Goal: Task Accomplishment & Management: Manage account settings

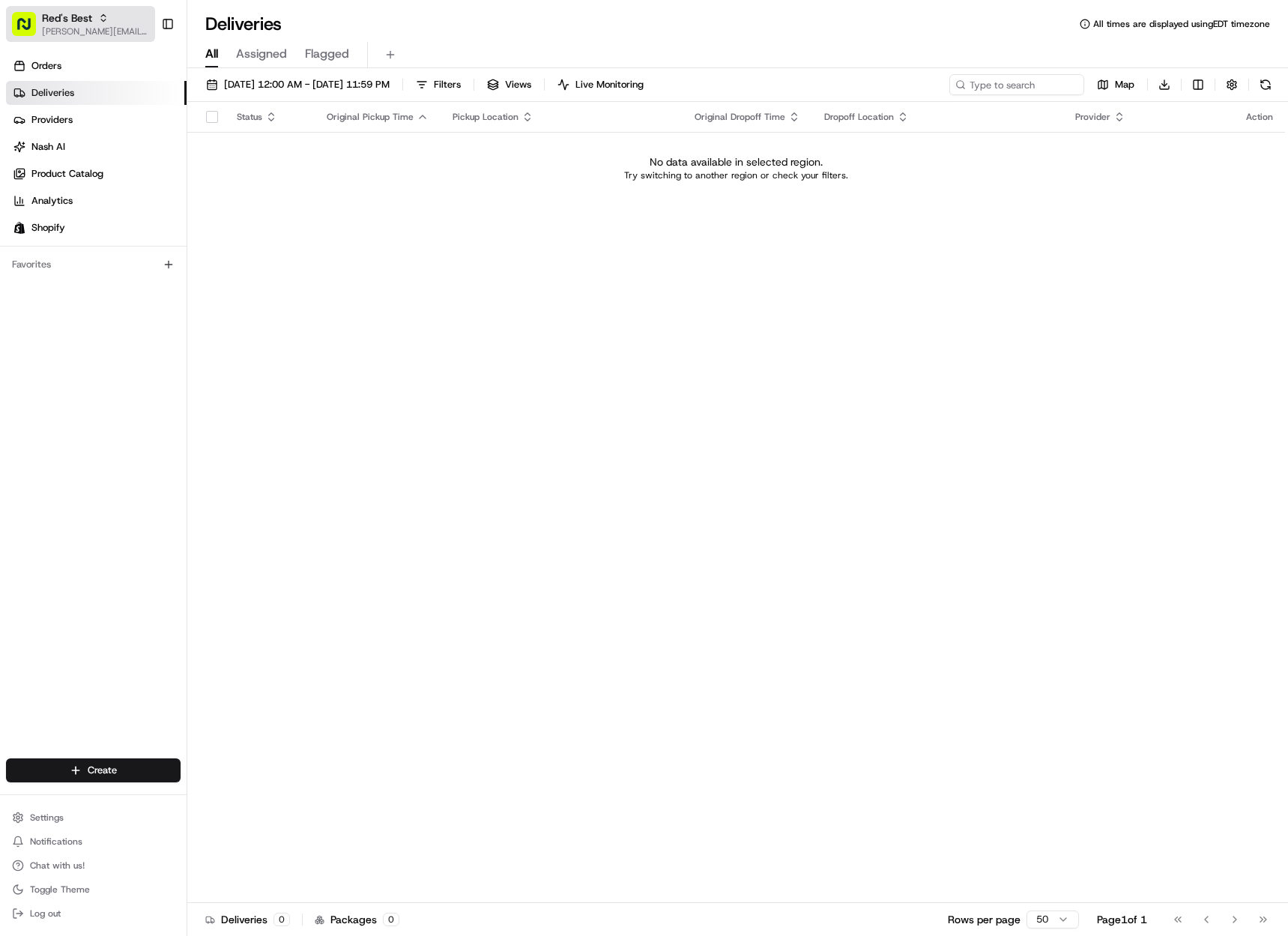
click at [121, 28] on span "[PERSON_NAME][EMAIL_ADDRESS][DOMAIN_NAME]" at bounding box center [95, 32] width 107 height 12
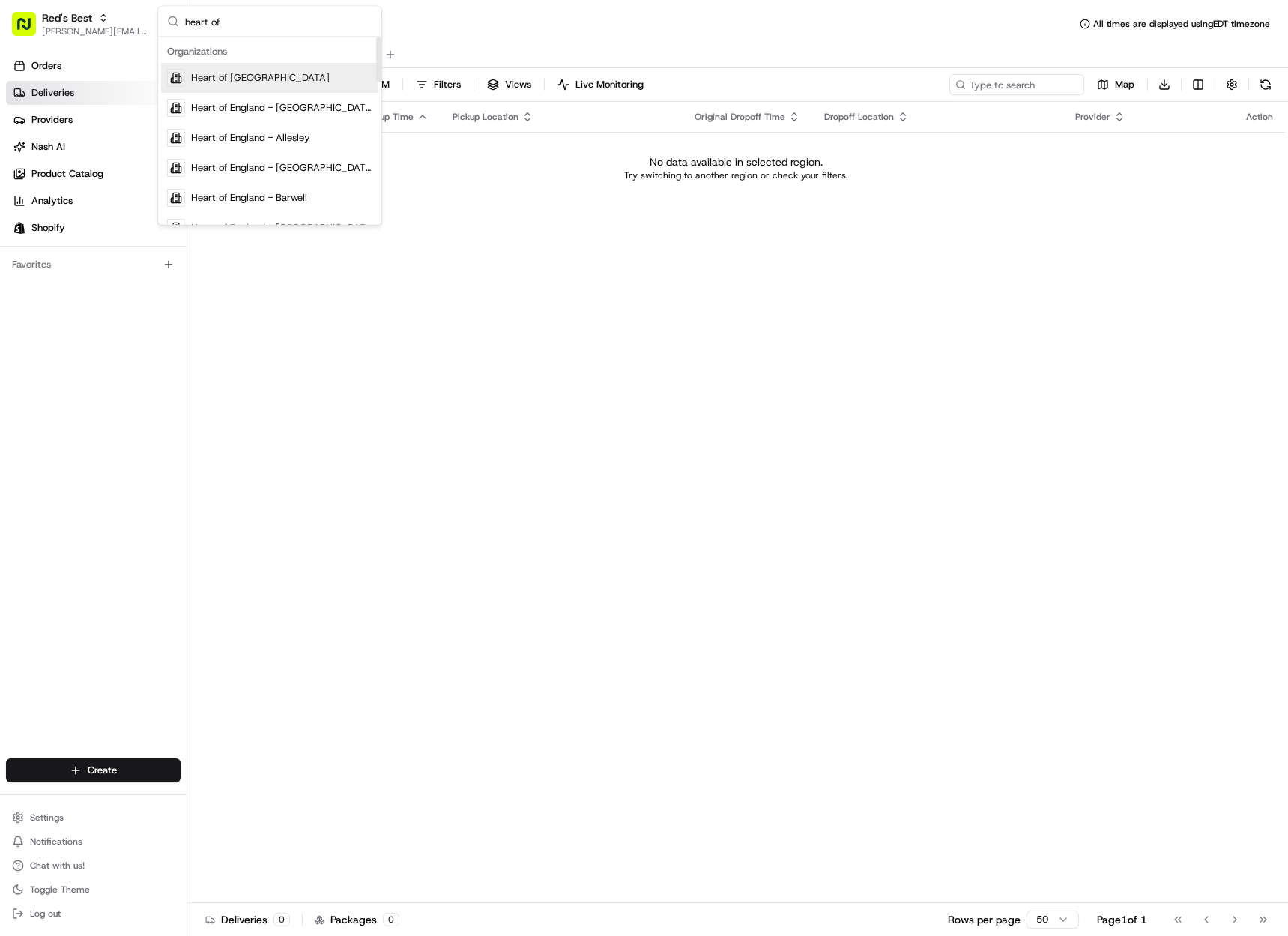
type input "heart of"
click at [267, 74] on div "Heart of England" at bounding box center [270, 77] width 217 height 30
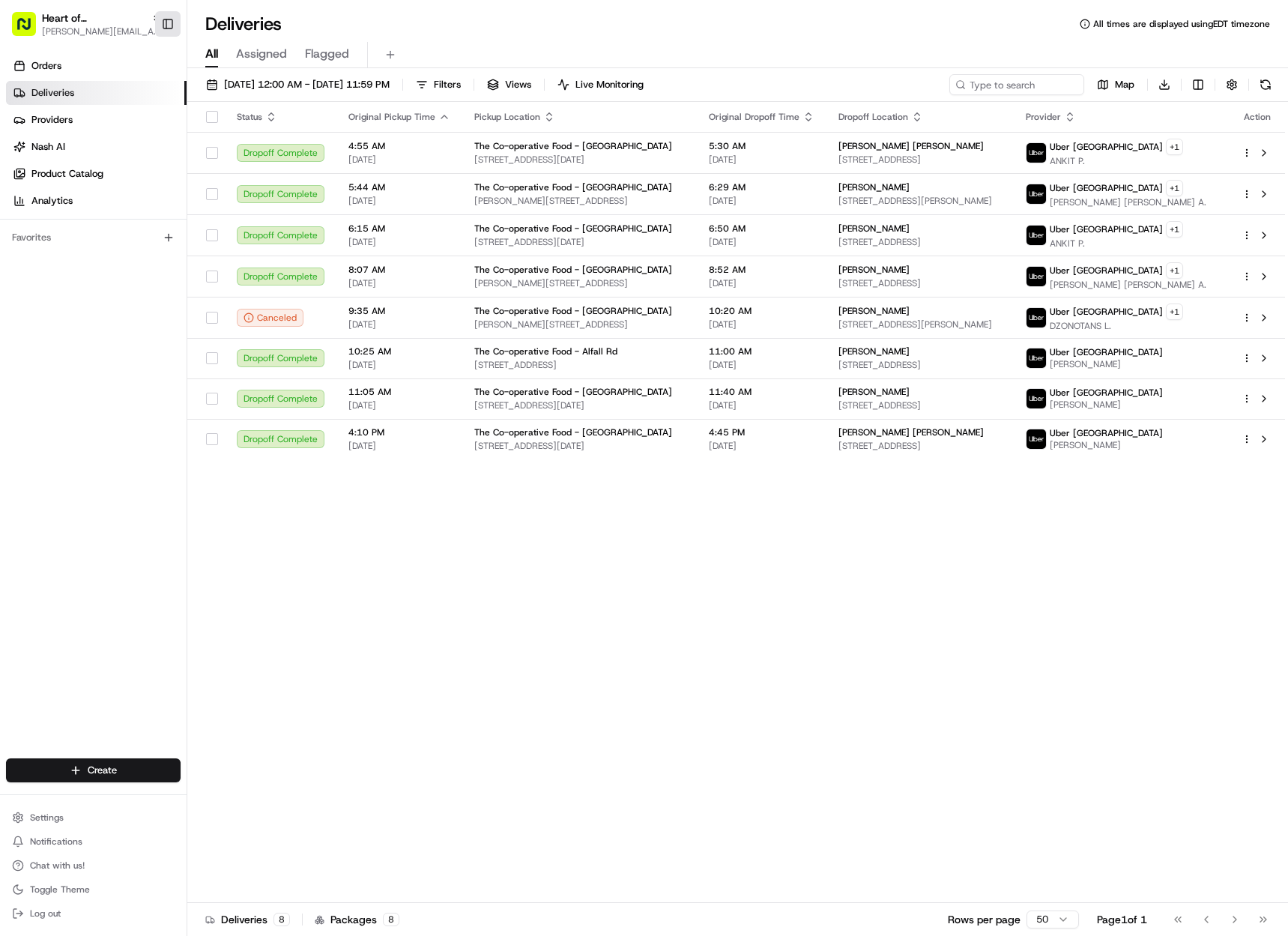
click at [165, 27] on button "Toggle Sidebar" at bounding box center [168, 24] width 26 height 26
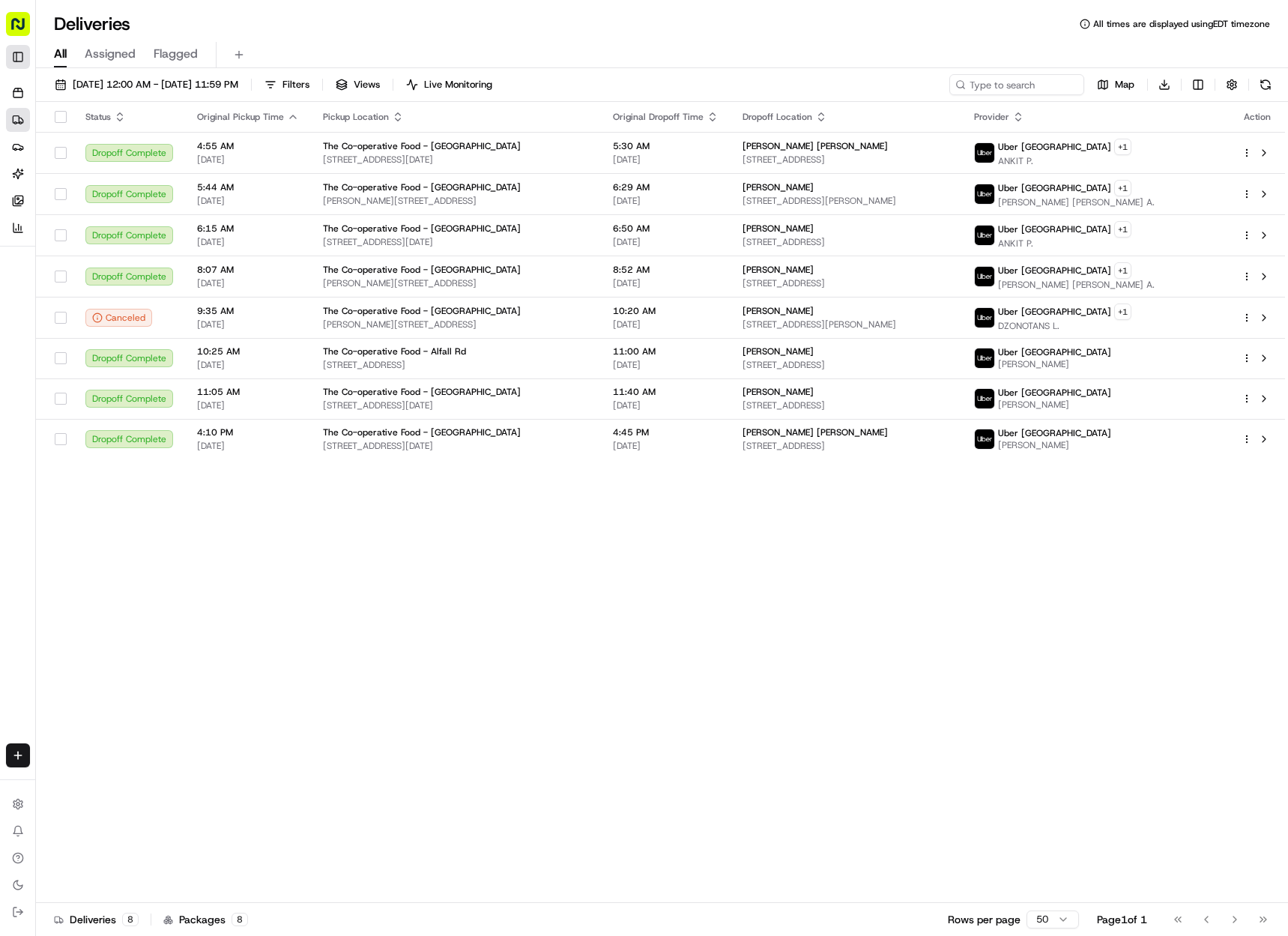
click at [15, 54] on button "Toggle Sidebar" at bounding box center [18, 57] width 24 height 24
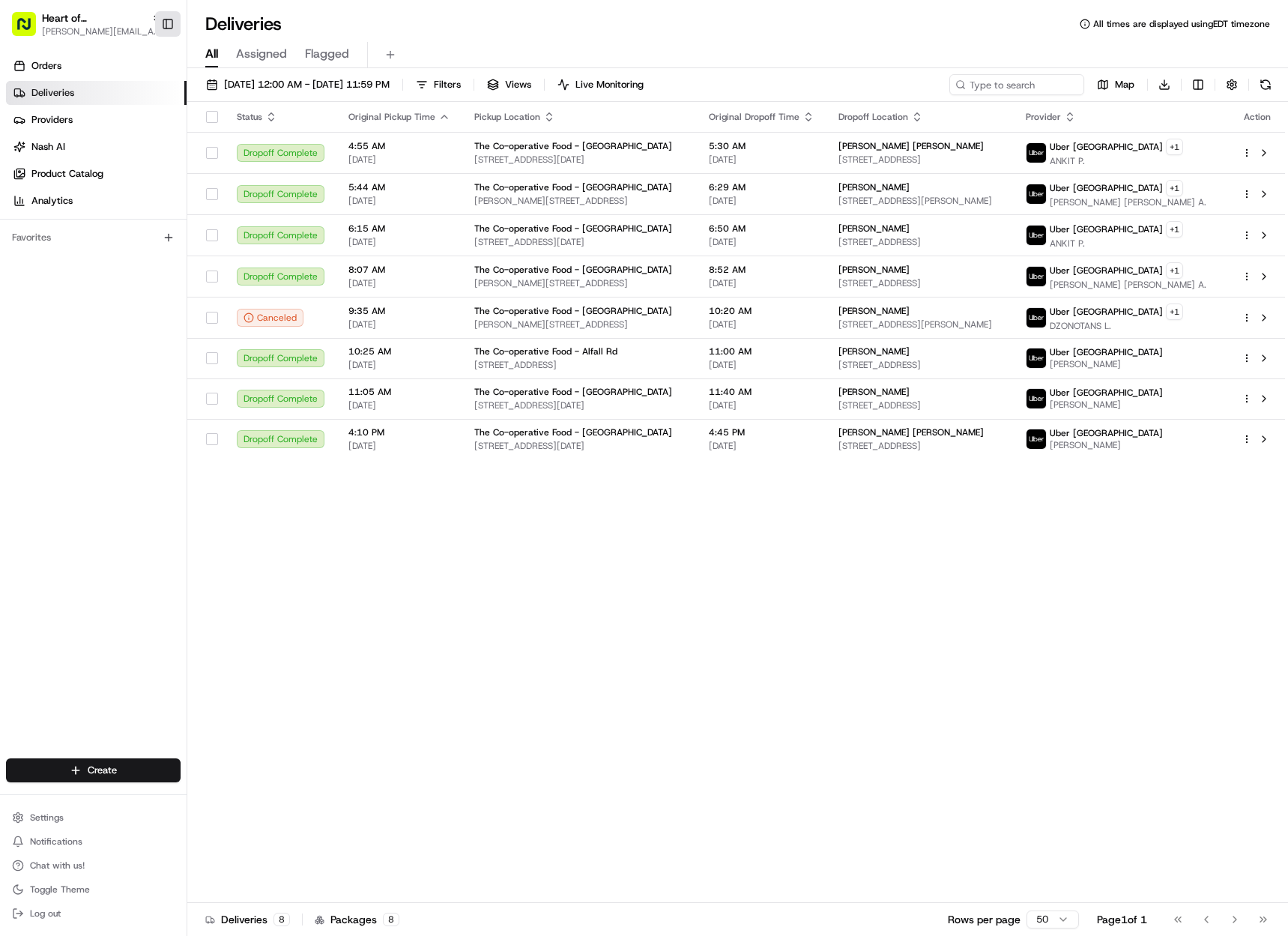
click at [166, 26] on button "Toggle Sidebar" at bounding box center [168, 24] width 26 height 26
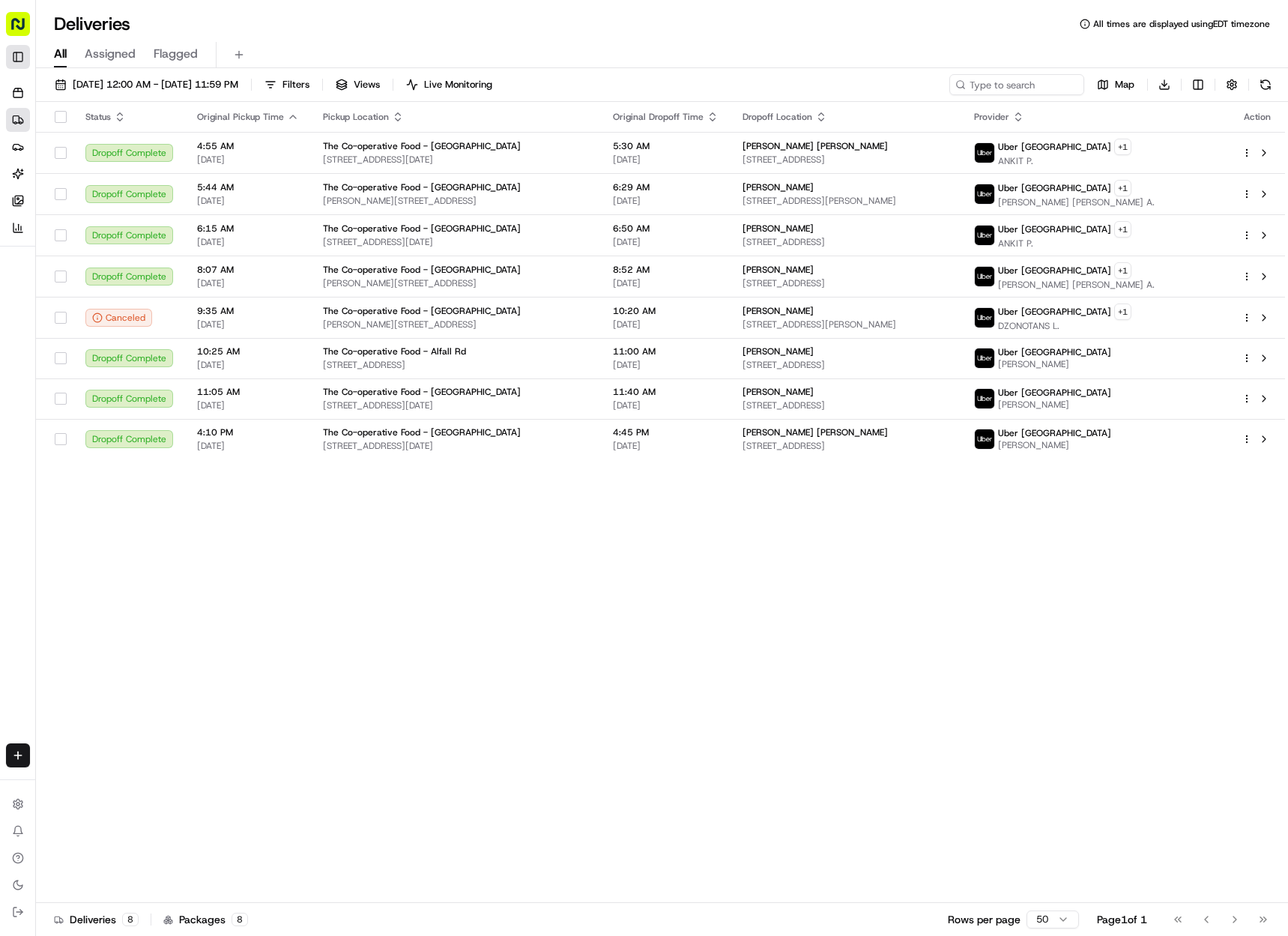
click at [22, 53] on button "Toggle Sidebar" at bounding box center [18, 57] width 24 height 24
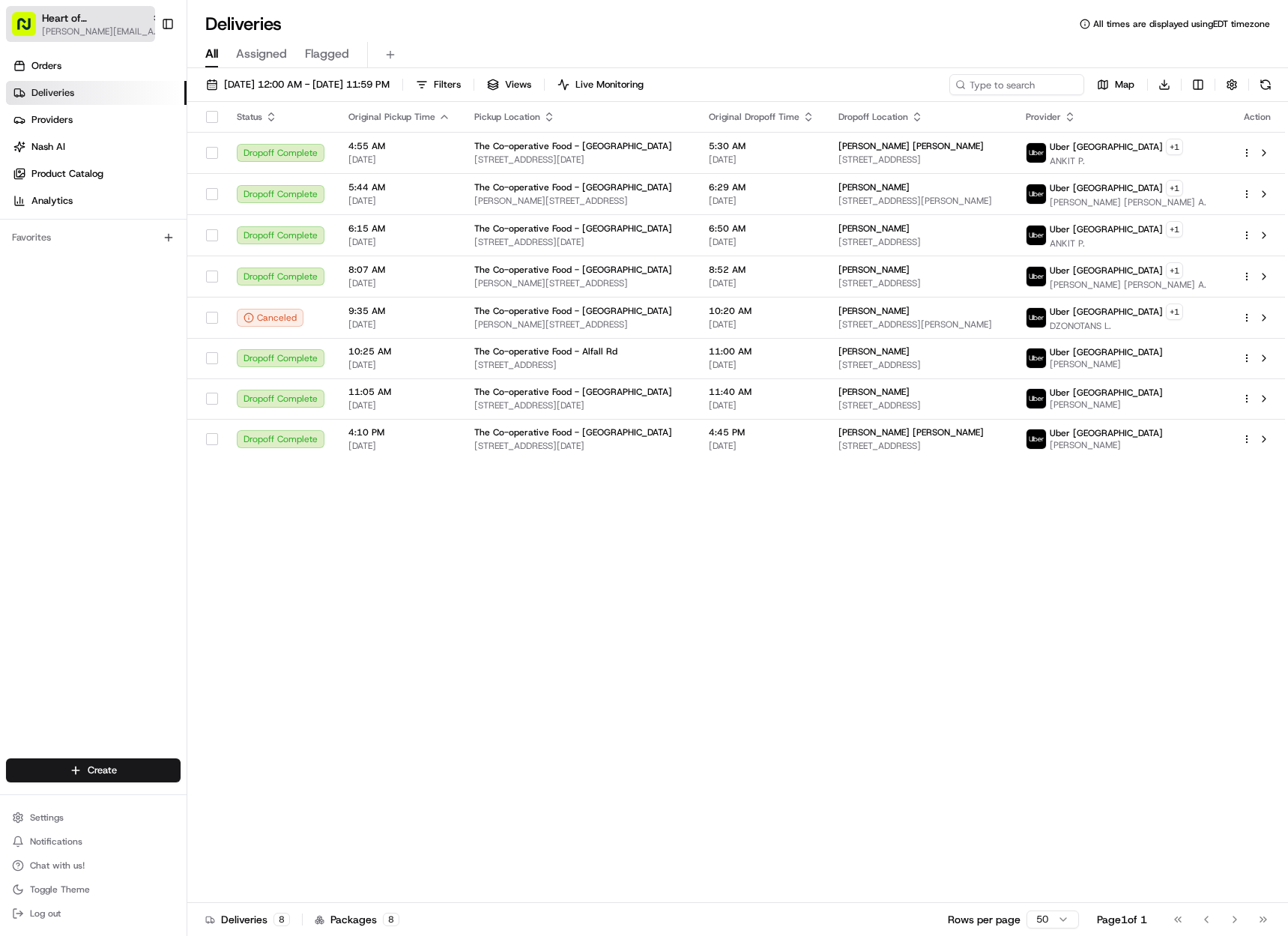
click at [67, 14] on span "Heart of England" at bounding box center [93, 18] width 103 height 15
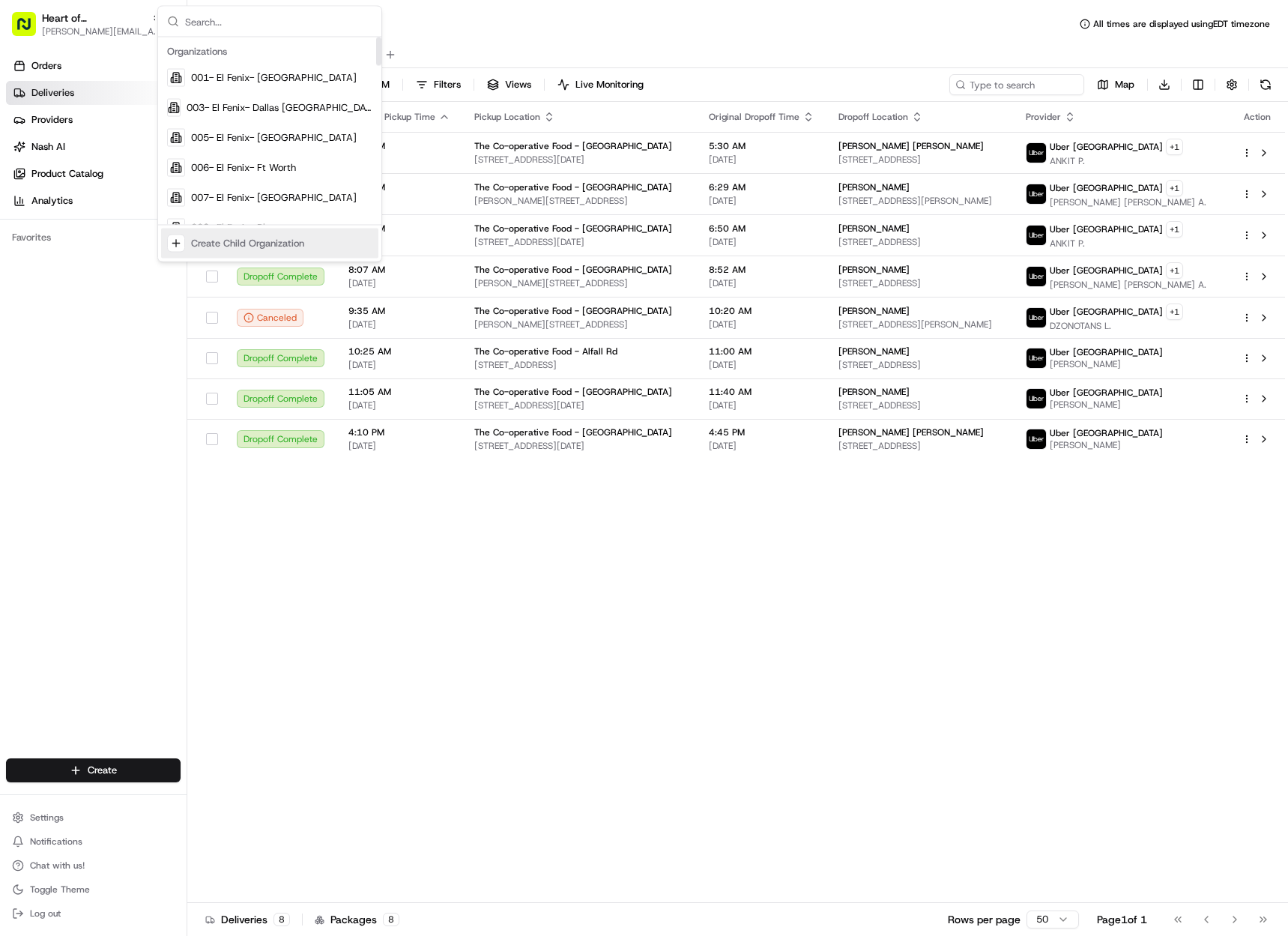
click at [232, 249] on div "Create Child Organization" at bounding box center [248, 244] width 113 height 14
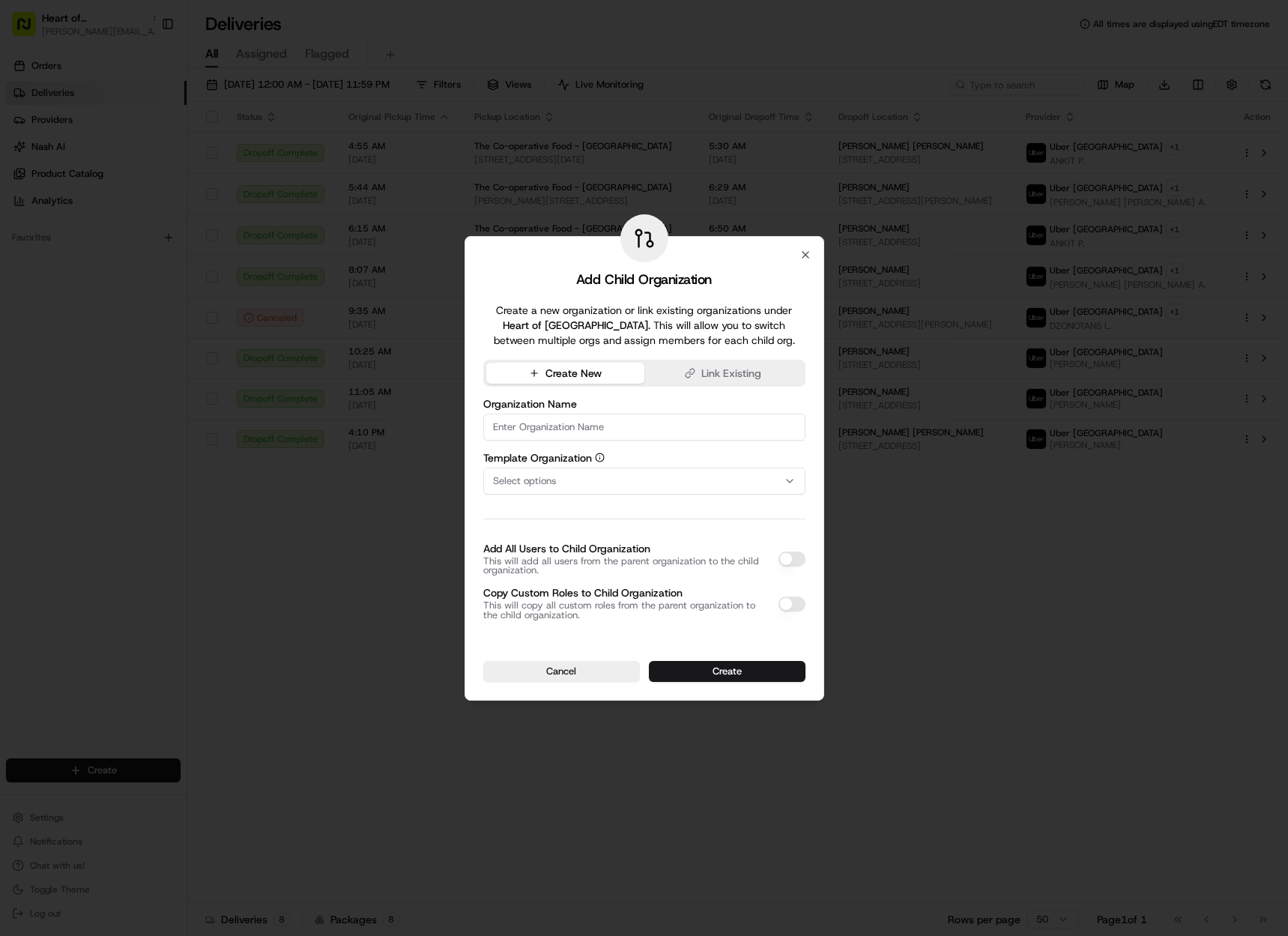
click at [497, 421] on input at bounding box center [645, 427] width 322 height 27
paste input "Long Lawford"
type input "Heart of England - Long Lawford"
click at [553, 482] on span "Select options" at bounding box center [524, 481] width 63 height 14
type input "A"
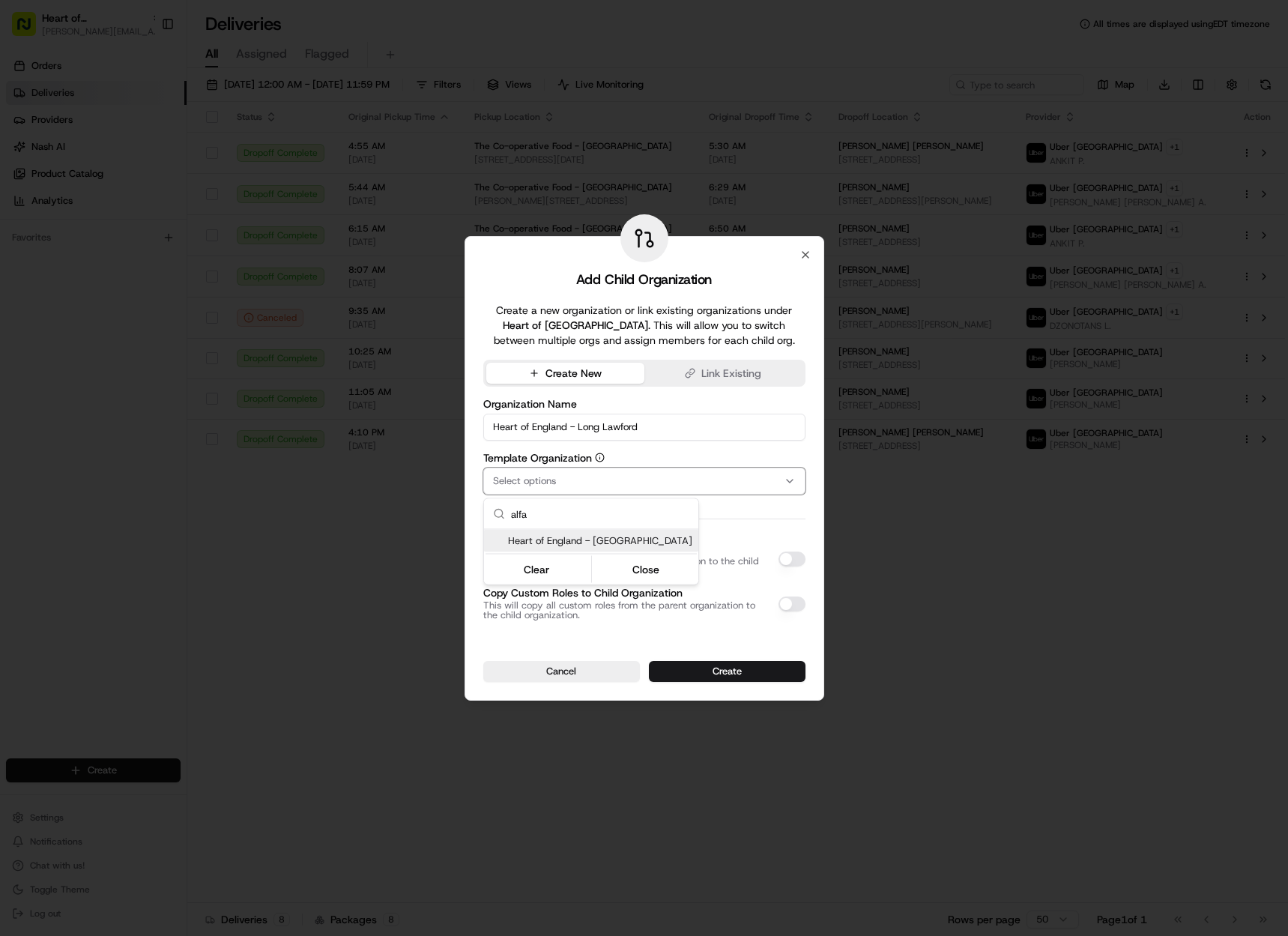
type input "alfa"
click at [595, 544] on span "Heart of England - Alfall Road" at bounding box center [600, 541] width 185 height 14
click at [731, 440] on div at bounding box center [644, 468] width 1288 height 936
click at [798, 565] on button "Add All Users to Child Organization" at bounding box center [792, 559] width 27 height 15
click at [789, 608] on button "Copy Custom Roles to Child Organization" at bounding box center [792, 604] width 27 height 15
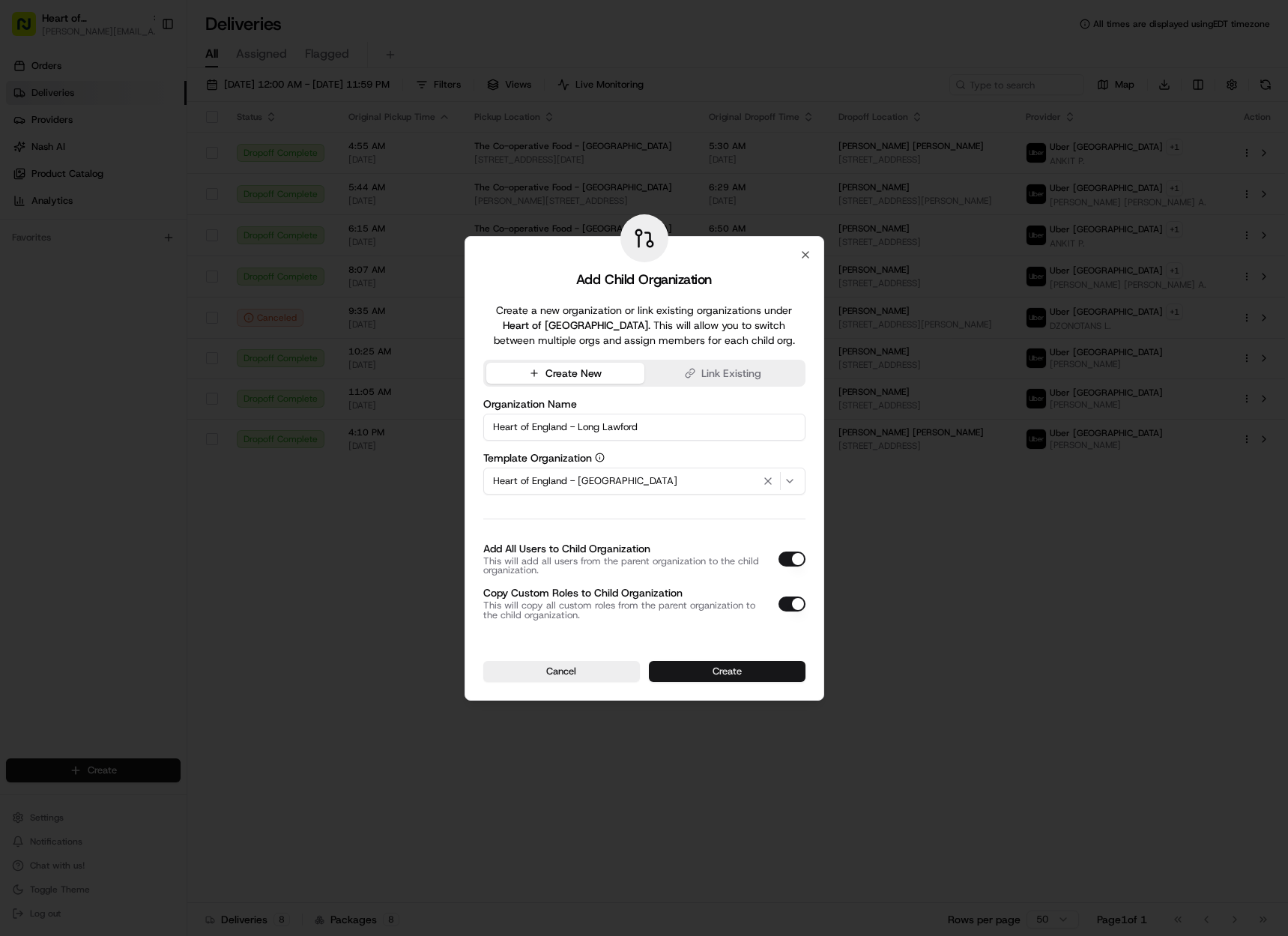
click at [734, 672] on button "Create" at bounding box center [728, 671] width 156 height 21
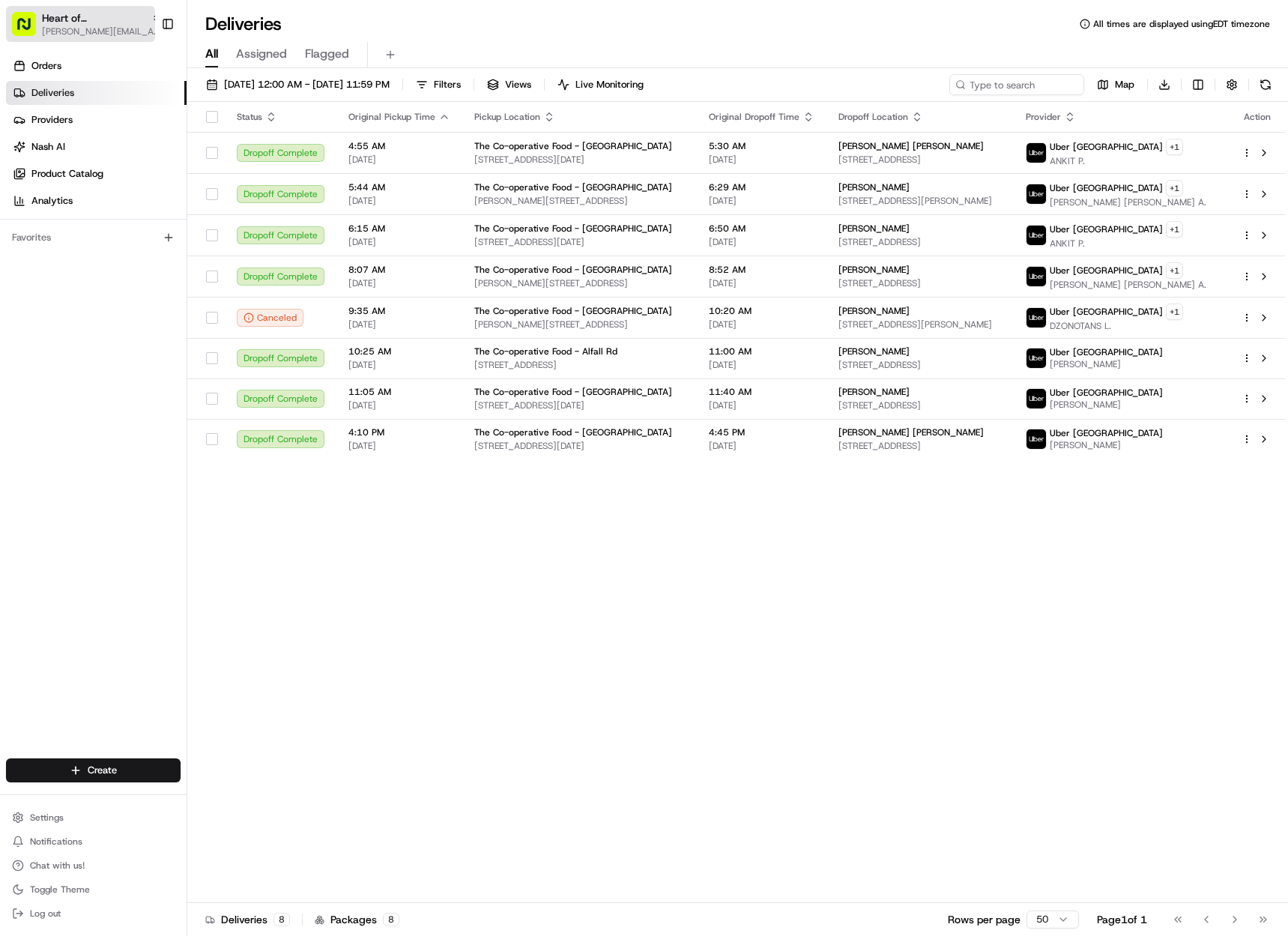
click at [76, 19] on span "Heart of England" at bounding box center [93, 18] width 103 height 15
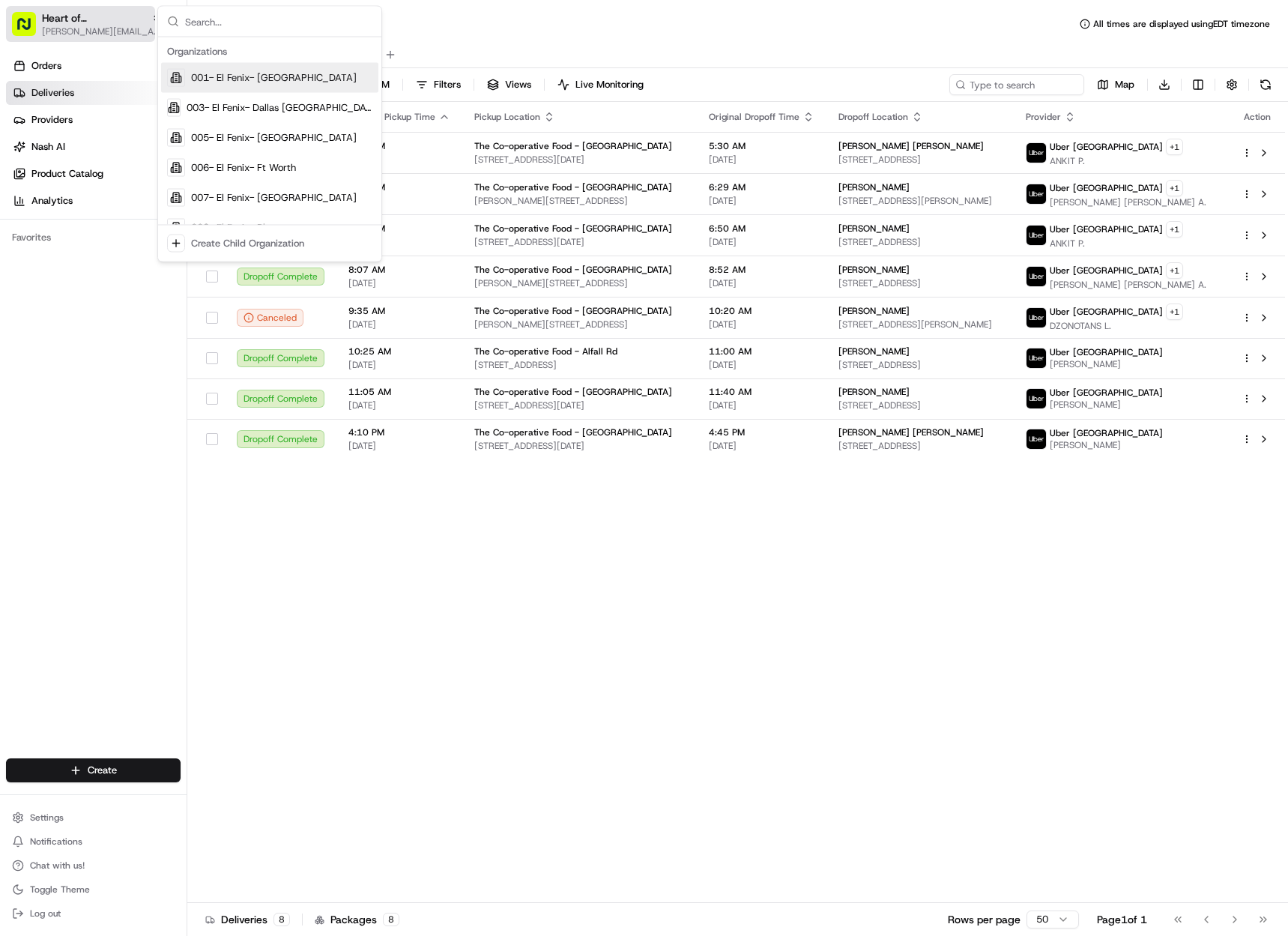
click at [71, 16] on span "Heart of England" at bounding box center [93, 18] width 103 height 15
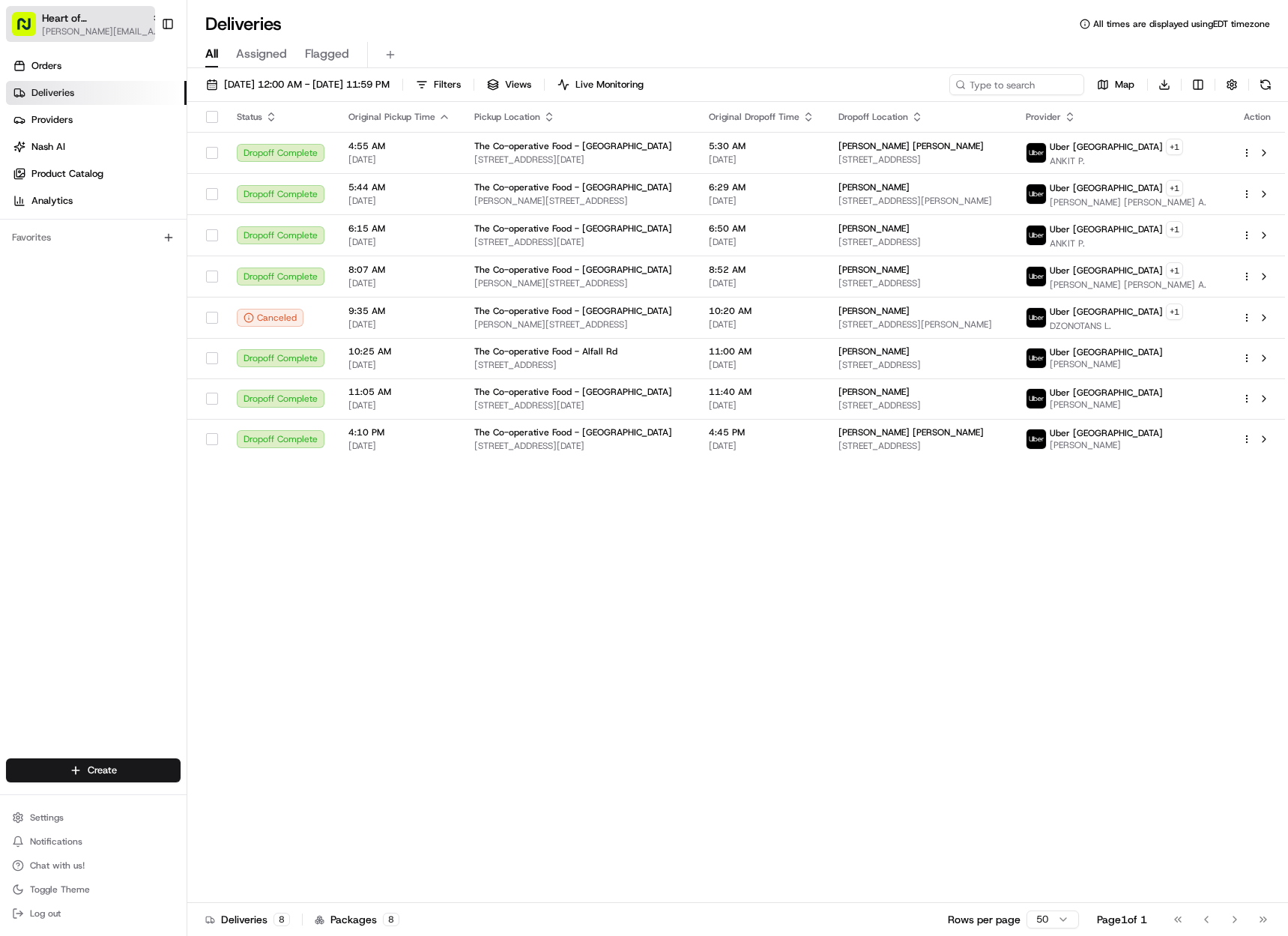
click at [71, 16] on span "Heart of England" at bounding box center [93, 18] width 103 height 15
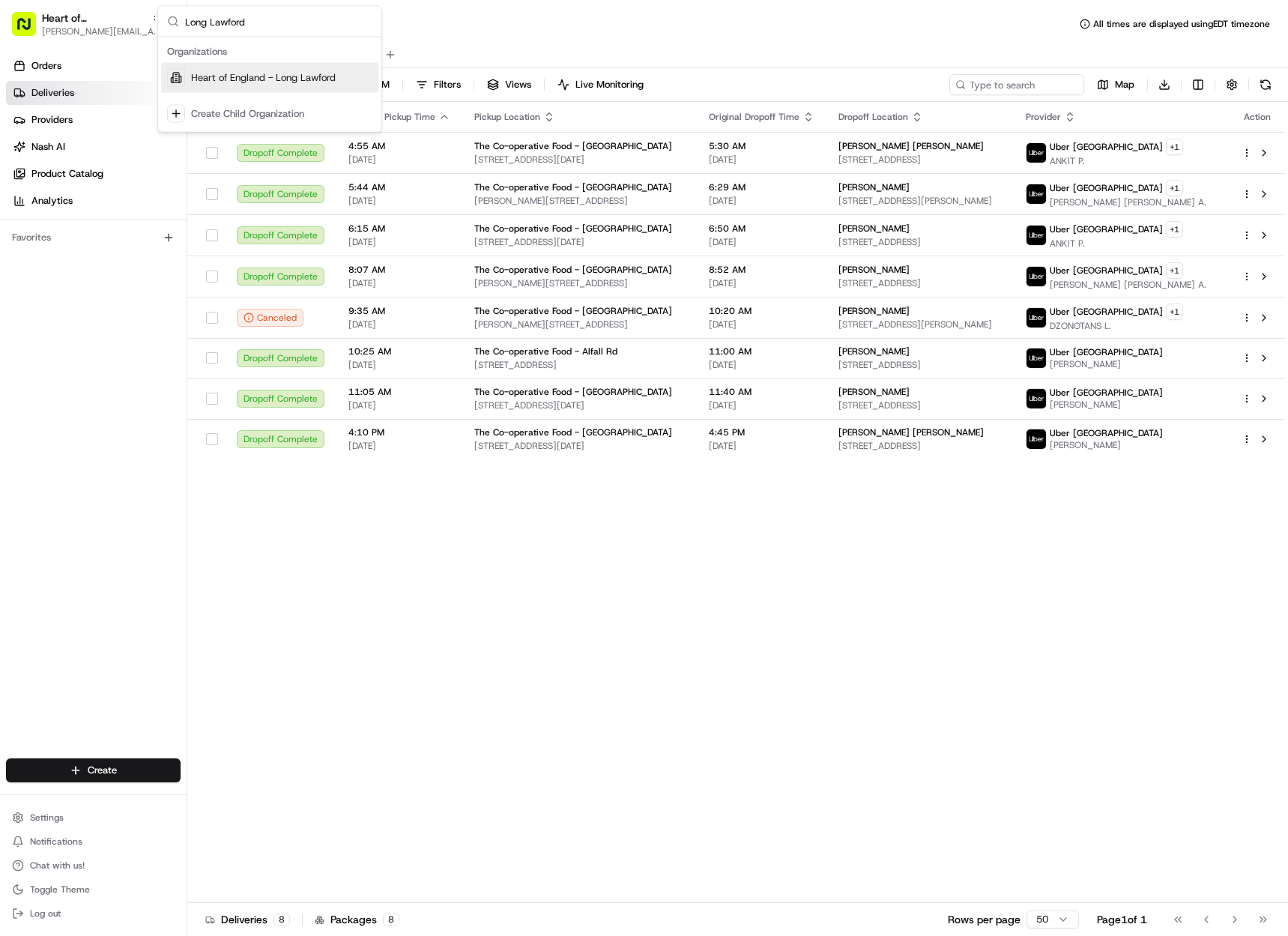
type input "Long Lawford"
click at [221, 84] on span "Heart of England - Long Lawford" at bounding box center [264, 78] width 144 height 14
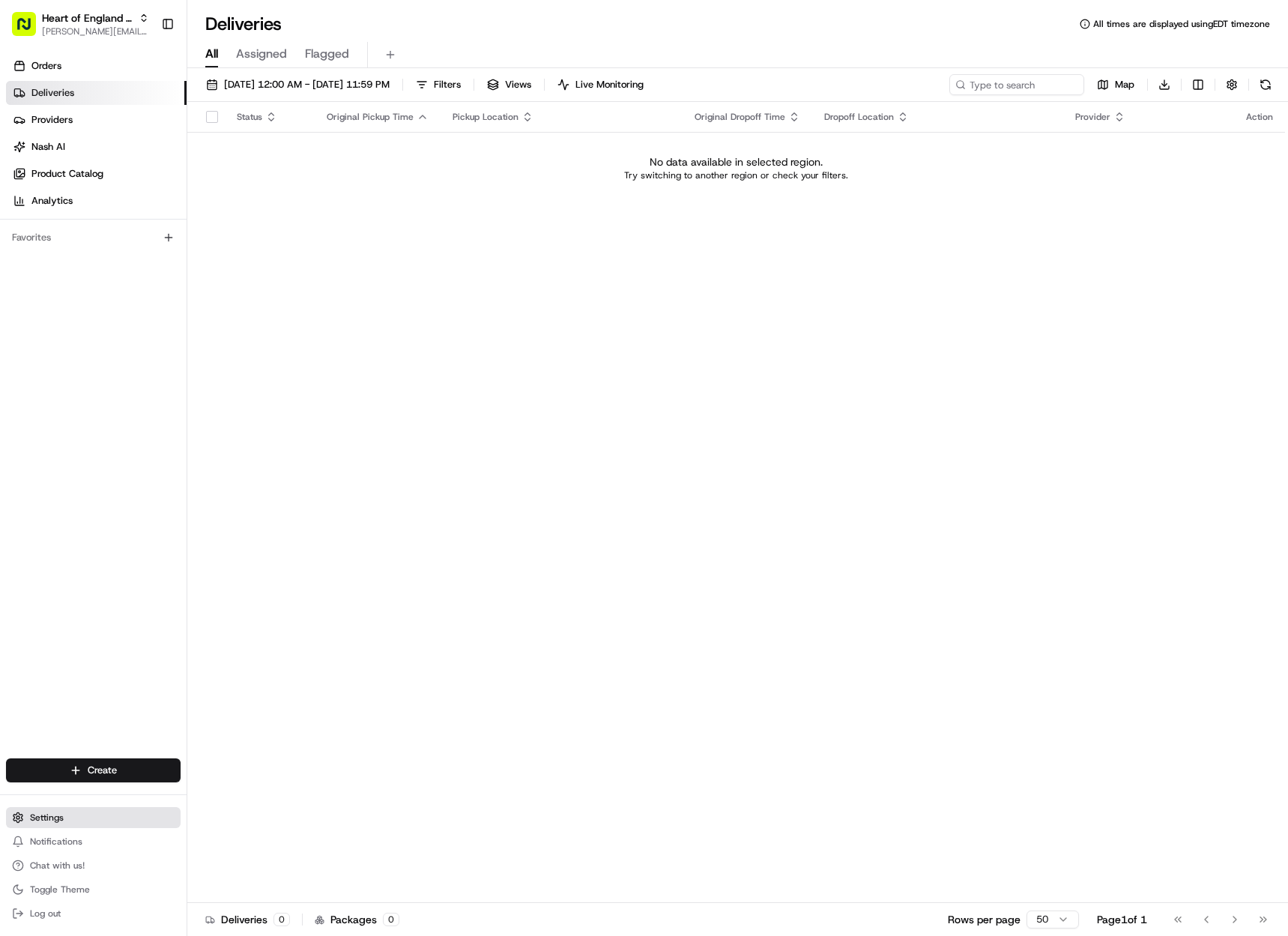
click at [79, 812] on button "Settings" at bounding box center [93, 818] width 175 height 21
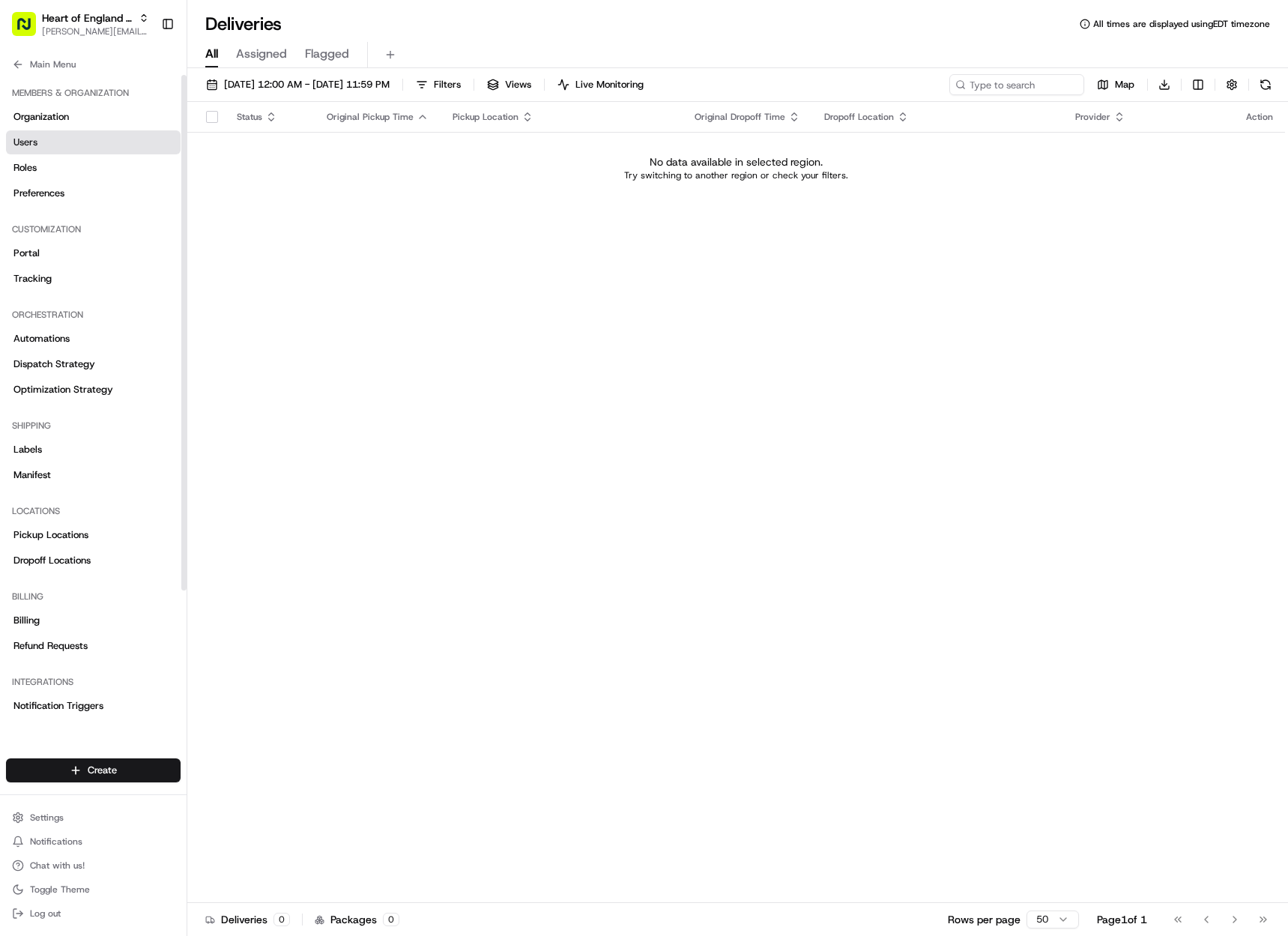
click at [53, 143] on link "Users" at bounding box center [93, 143] width 175 height 24
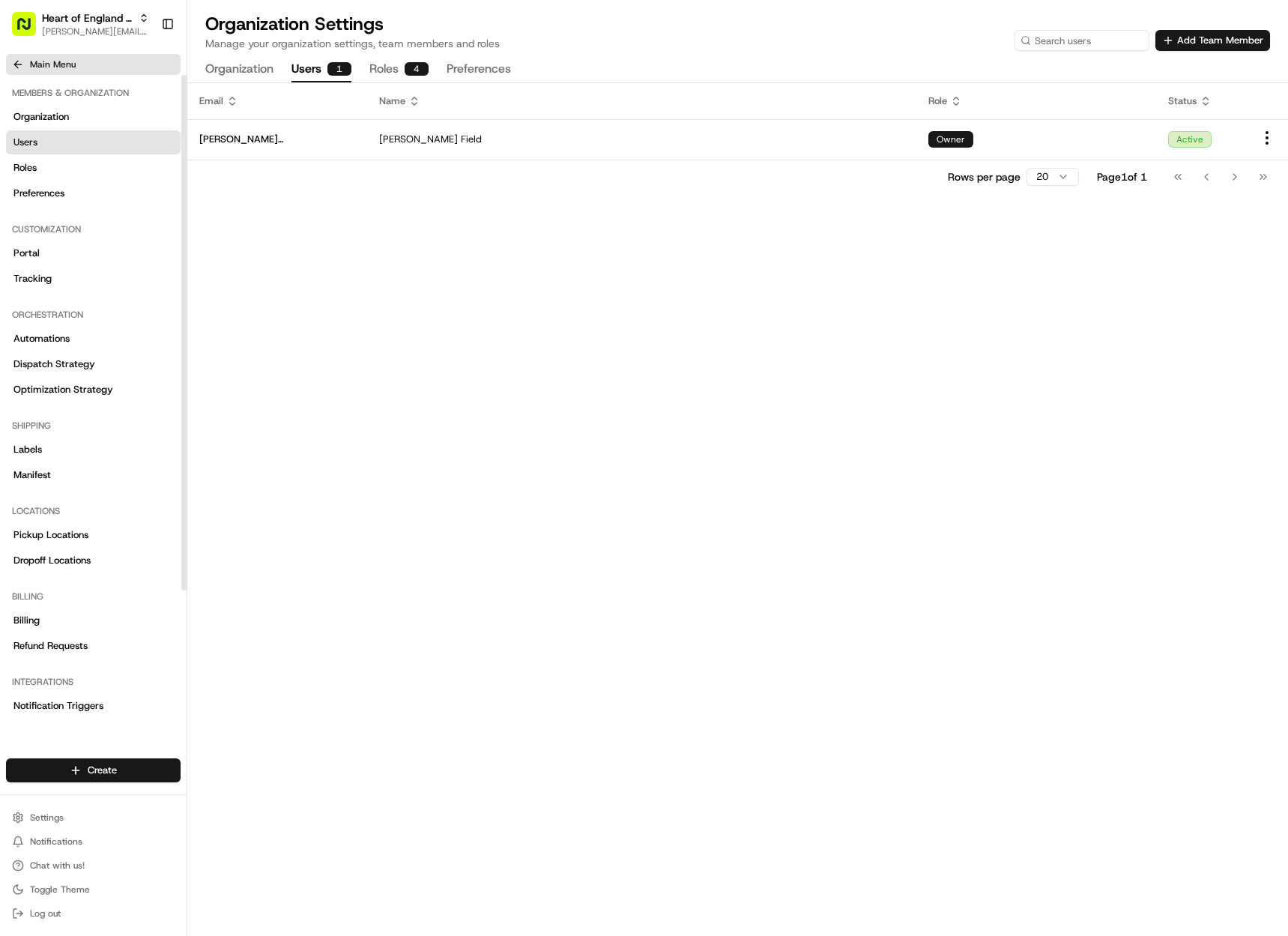
click at [41, 58] on span "Main Menu" at bounding box center [52, 65] width 46 height 12
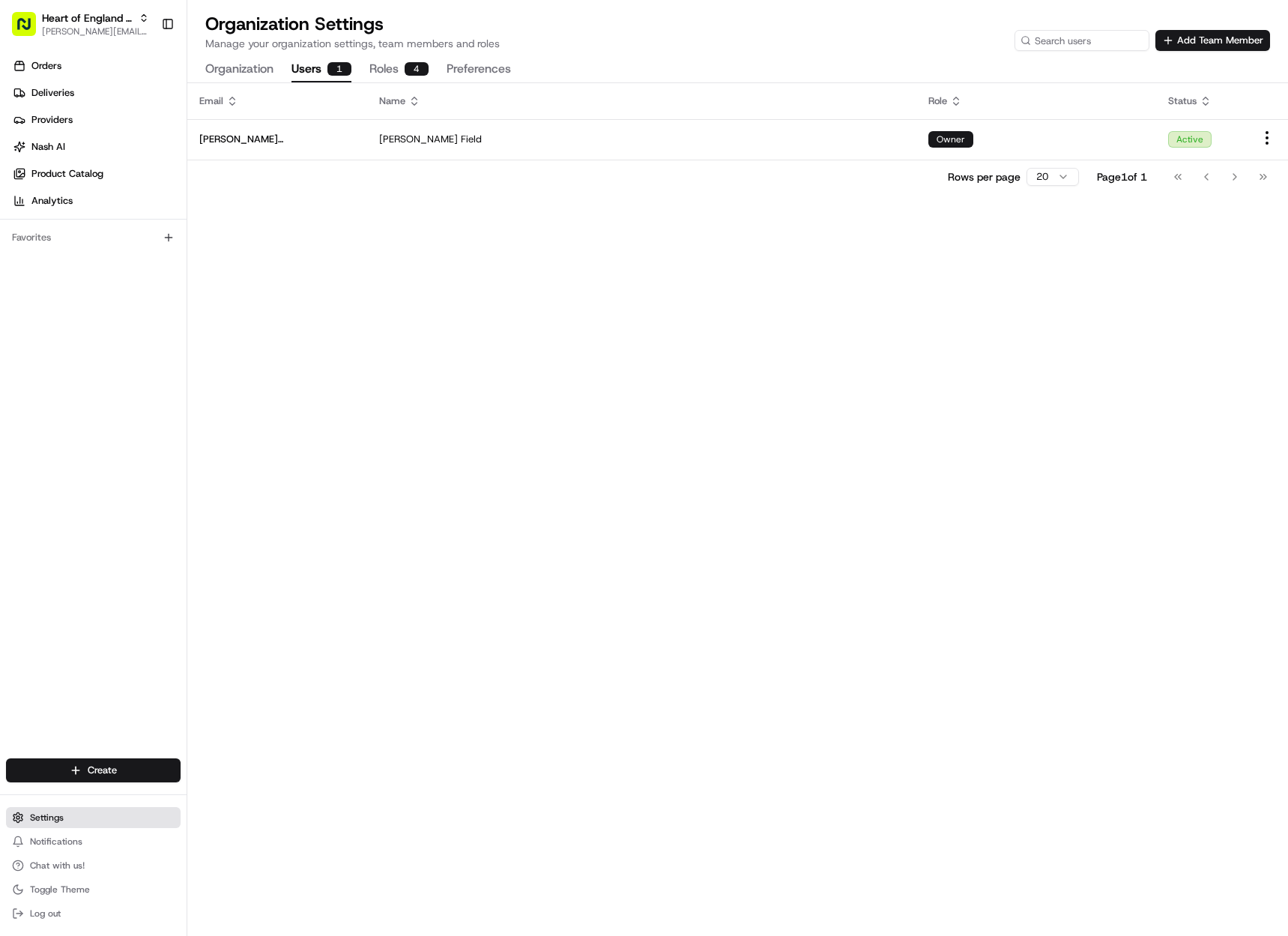
click at [53, 824] on button "Settings" at bounding box center [93, 818] width 175 height 21
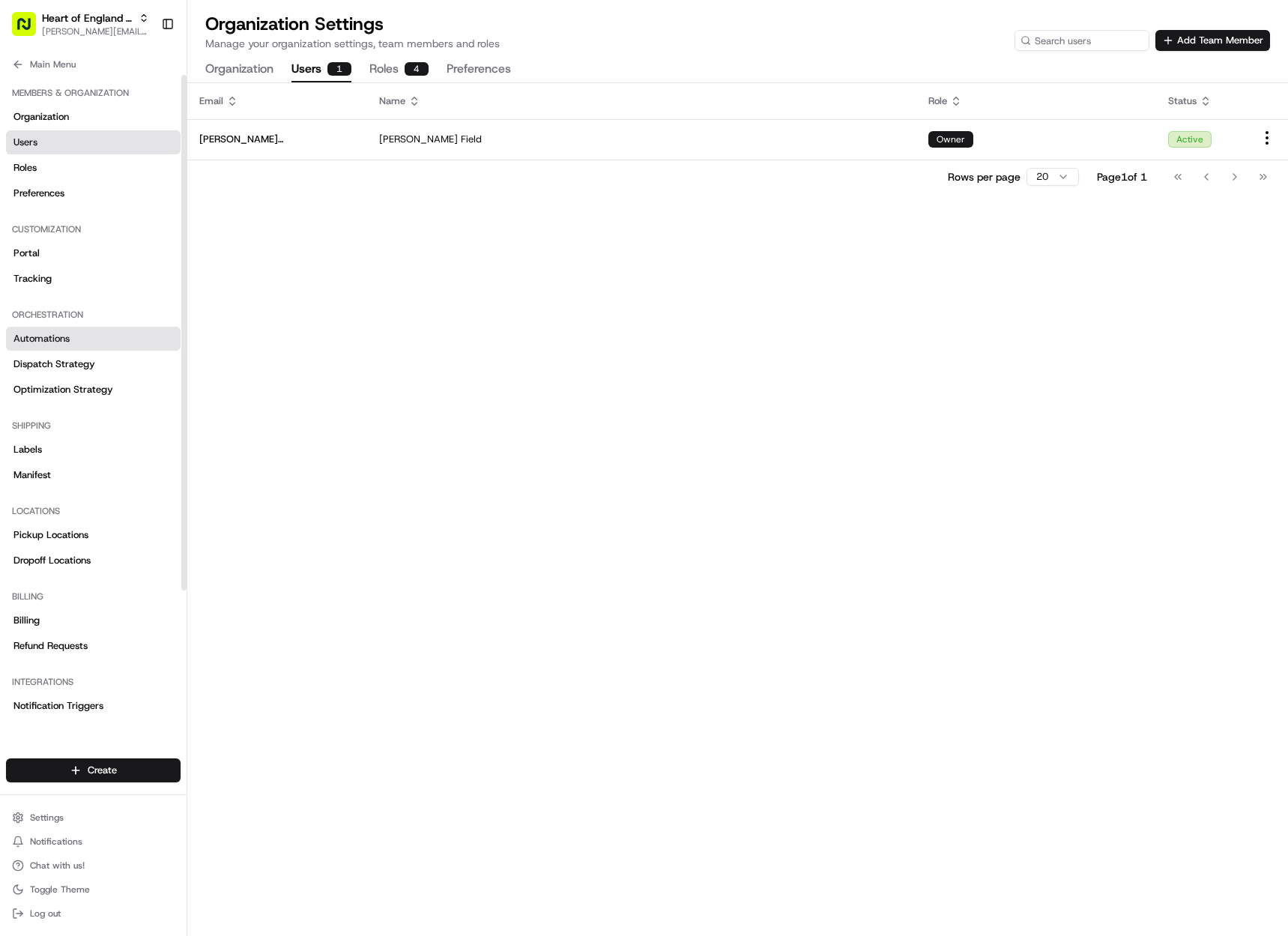
click at [62, 335] on span "Automations" at bounding box center [42, 339] width 56 height 14
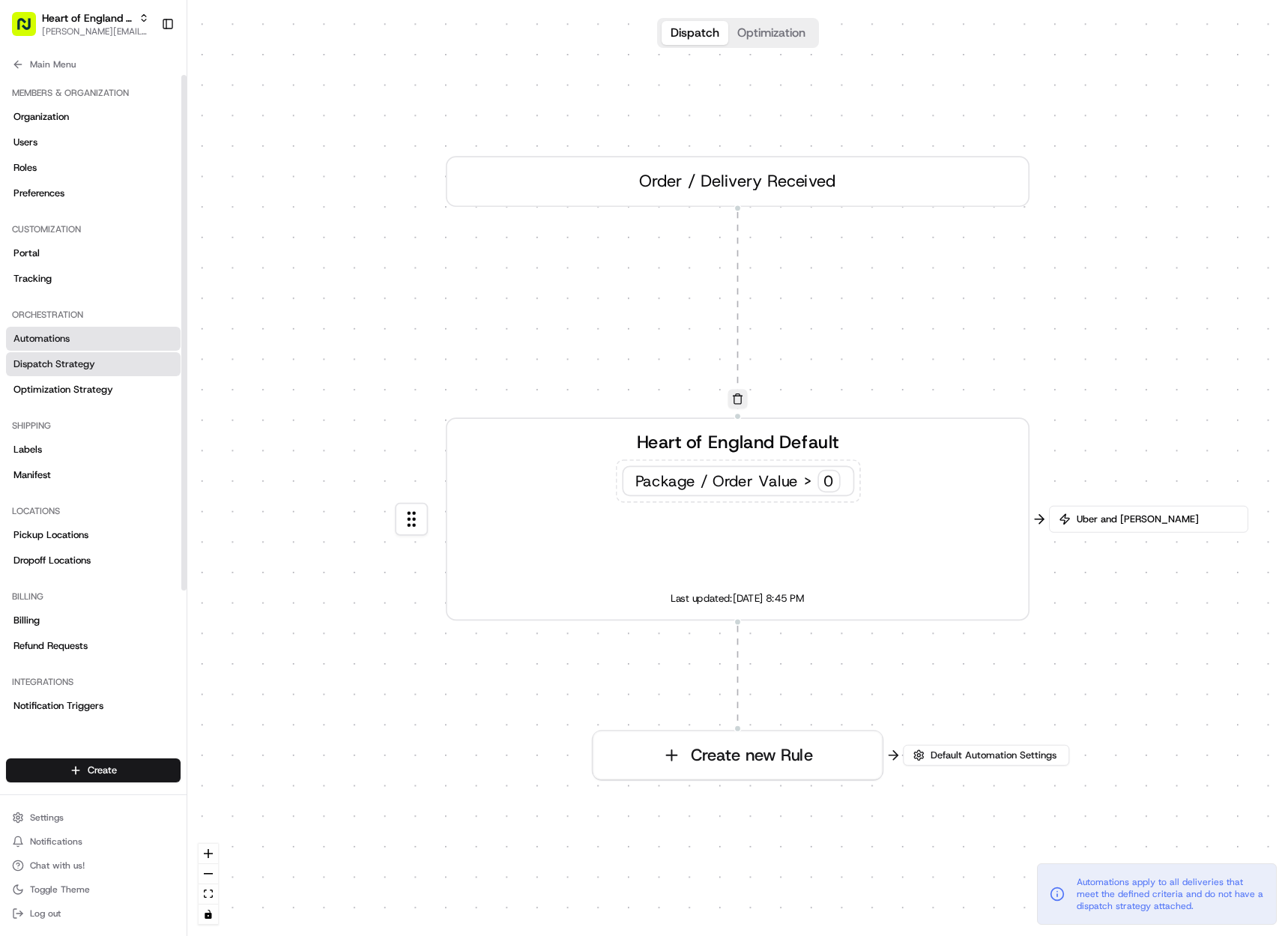
click at [65, 367] on span "Dispatch Strategy" at bounding box center [55, 364] width 82 height 14
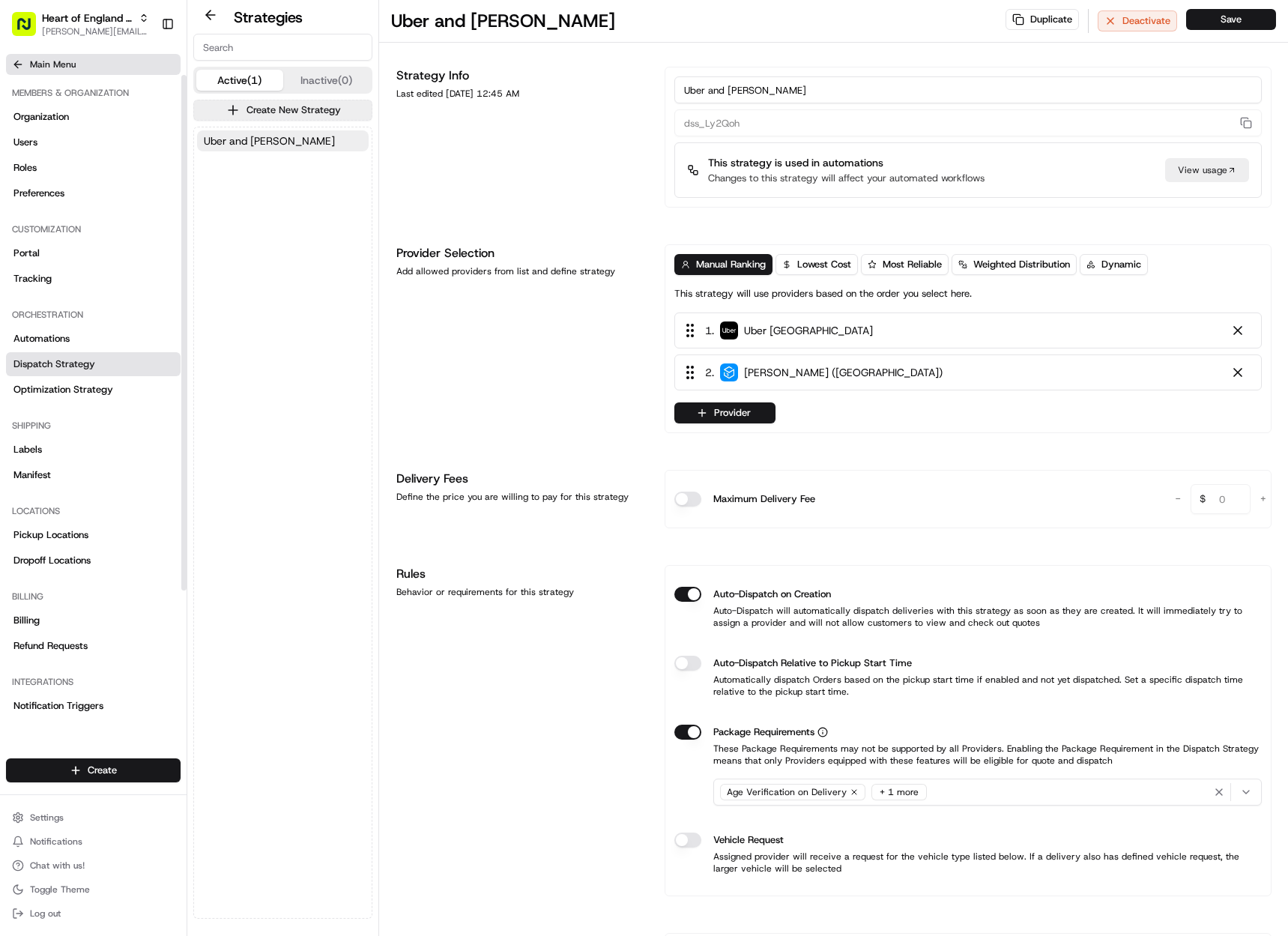
click at [46, 66] on span "Main Menu" at bounding box center [52, 65] width 46 height 12
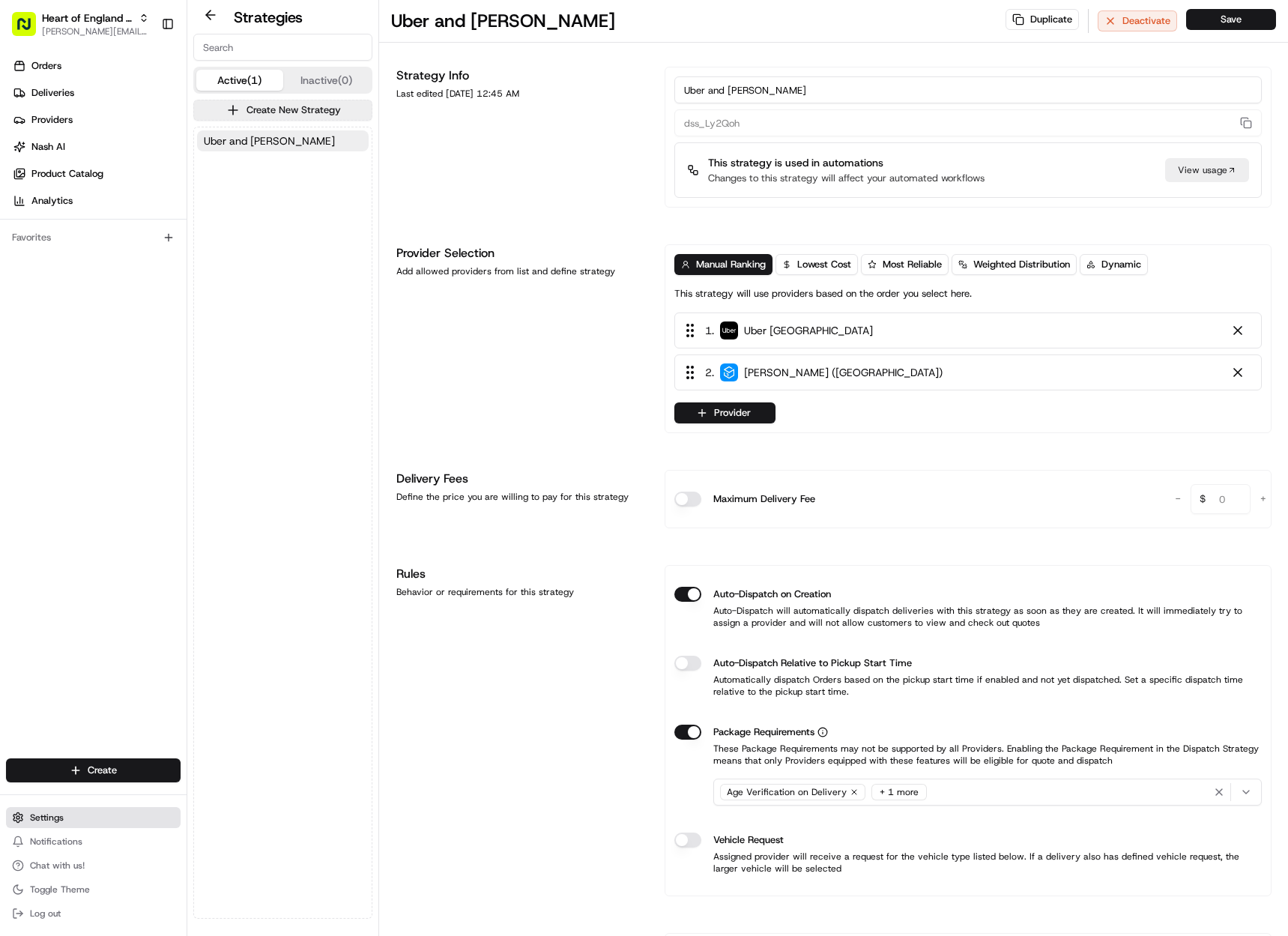
click at [55, 816] on span "Settings" at bounding box center [46, 818] width 33 height 12
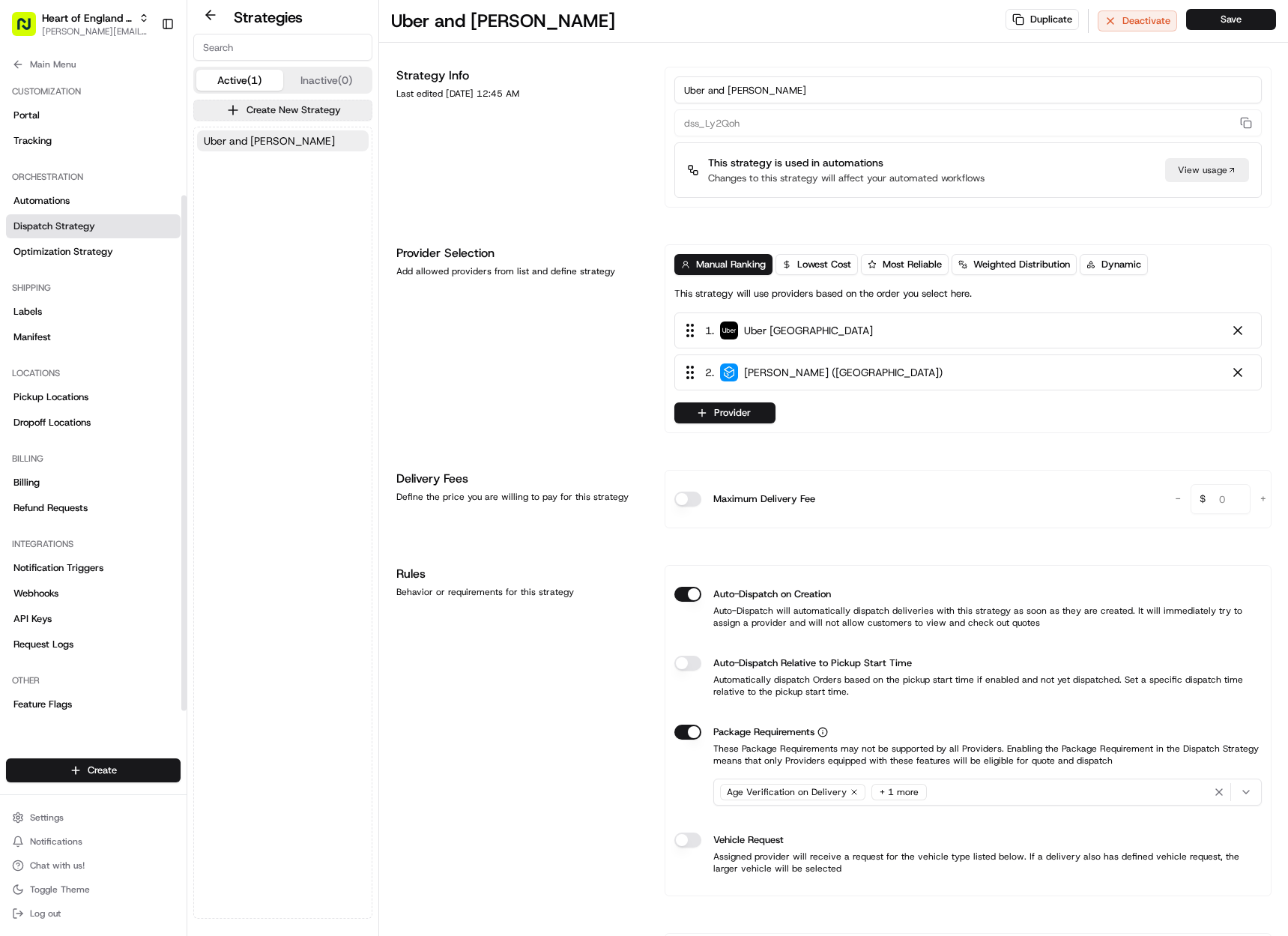
scroll to position [148, 0]
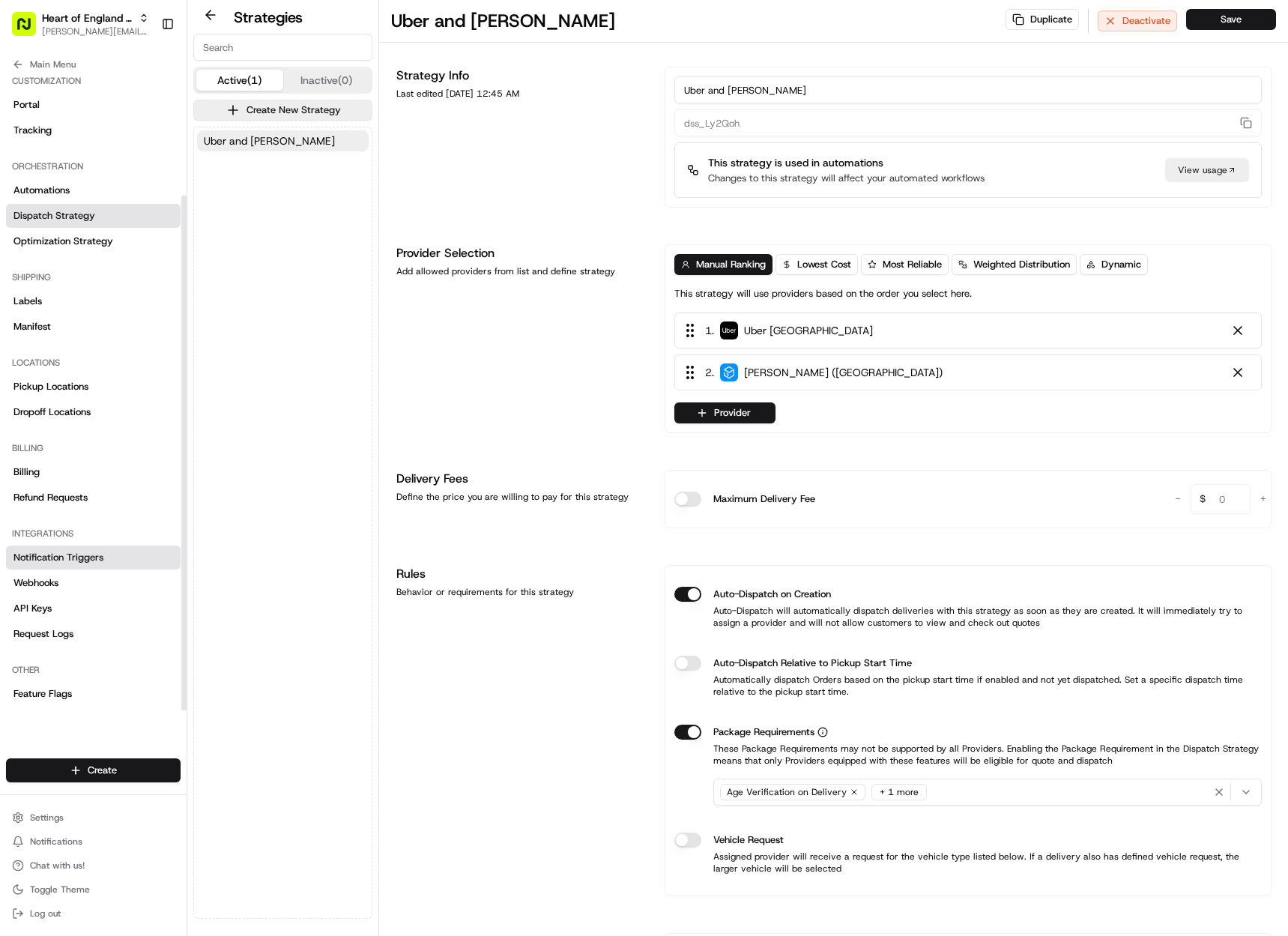
click at [112, 556] on link "Notification Triggers" at bounding box center [93, 557] width 175 height 24
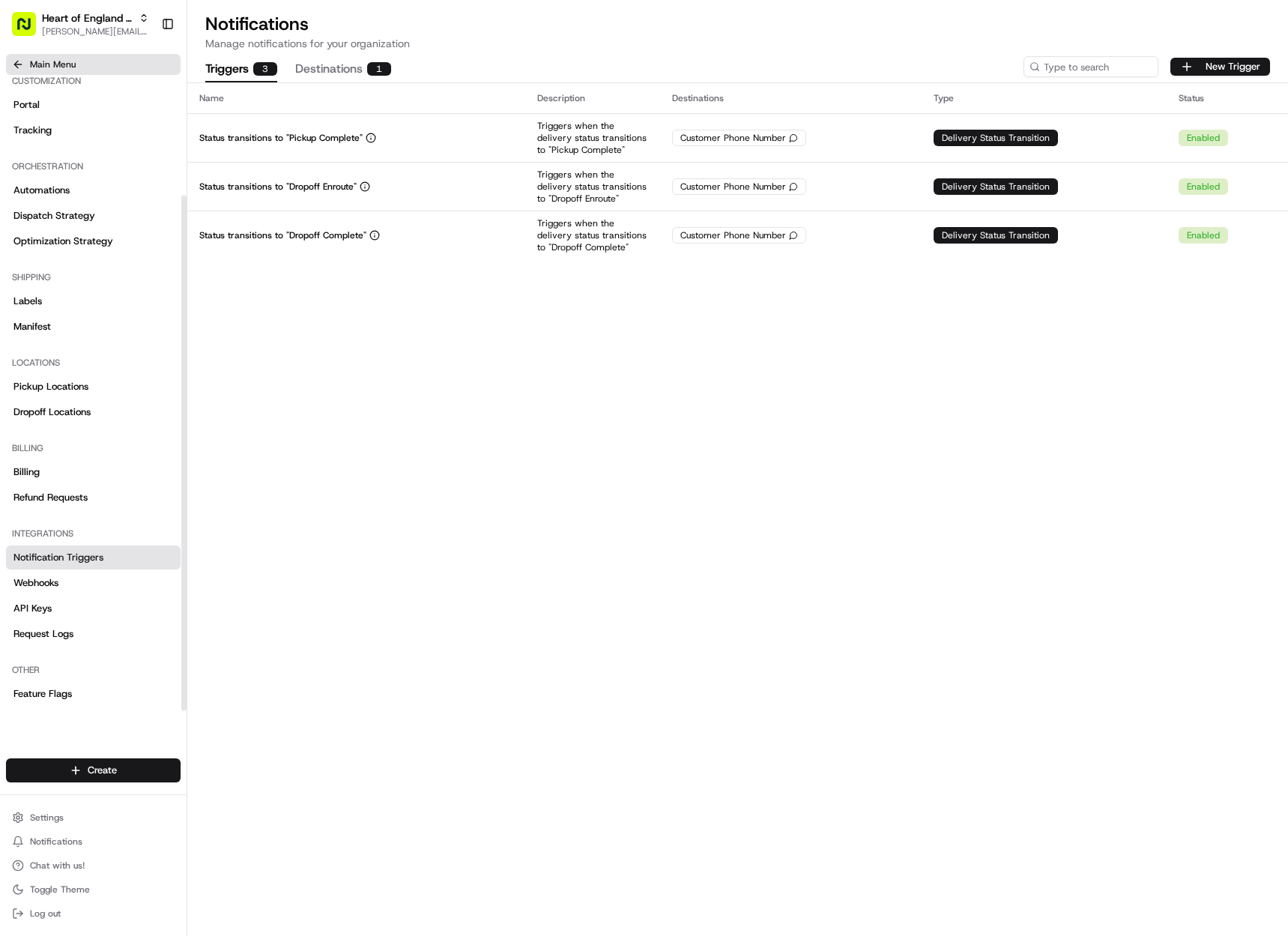
click at [55, 68] on span "Main Menu" at bounding box center [52, 65] width 46 height 12
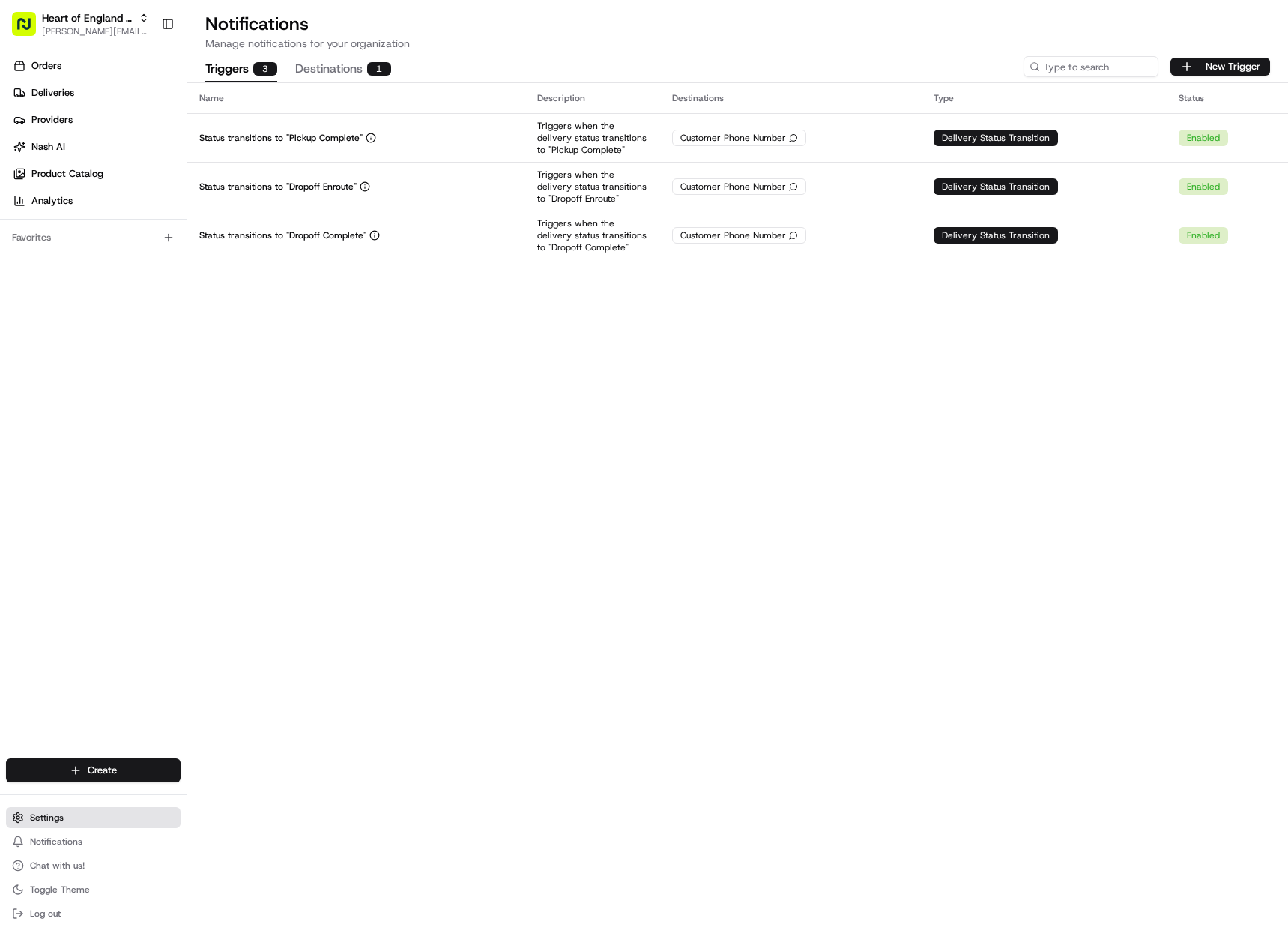
click at [89, 817] on button "Settings" at bounding box center [93, 818] width 175 height 21
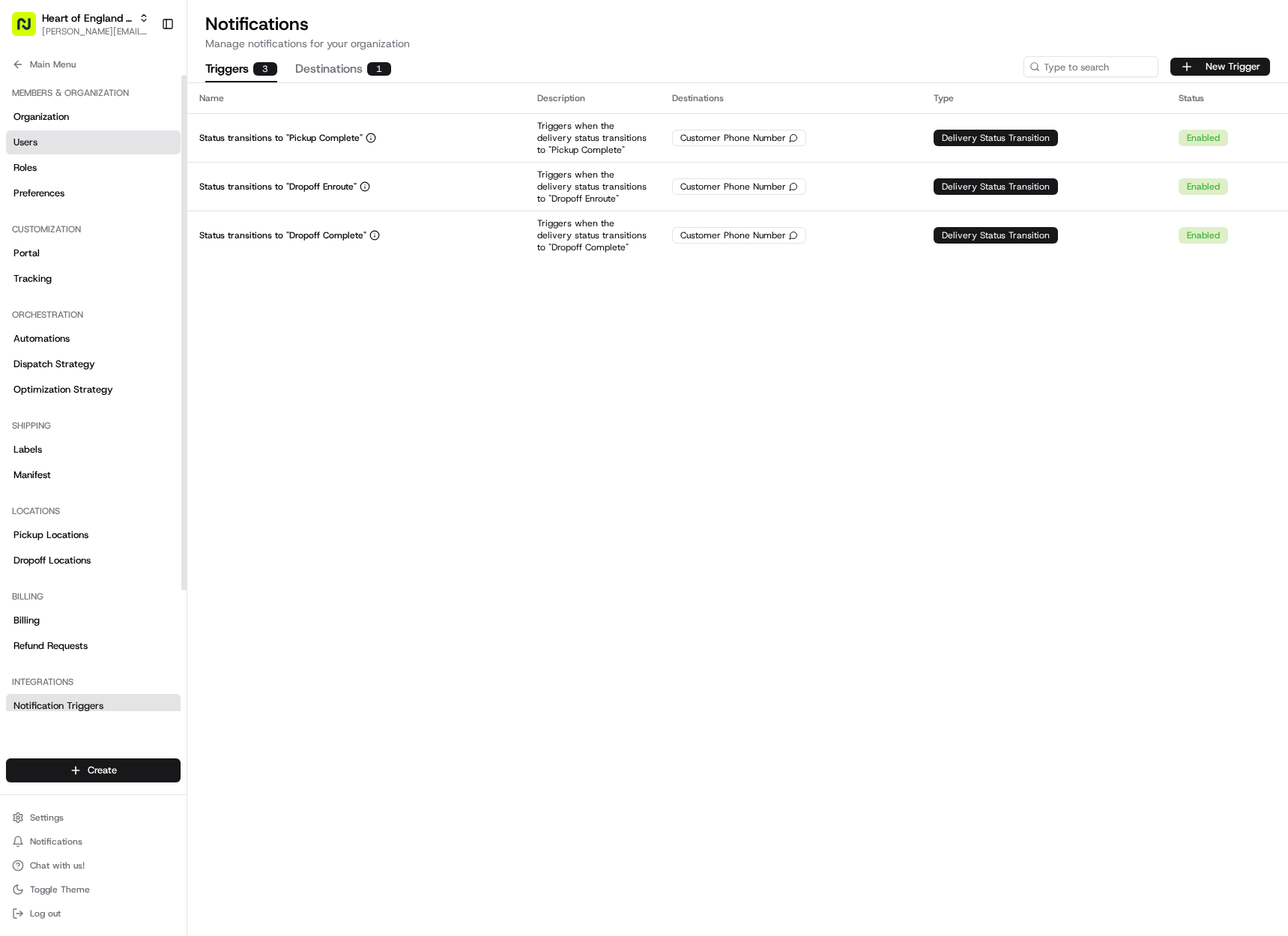
click at [46, 150] on link "Users" at bounding box center [93, 143] width 175 height 24
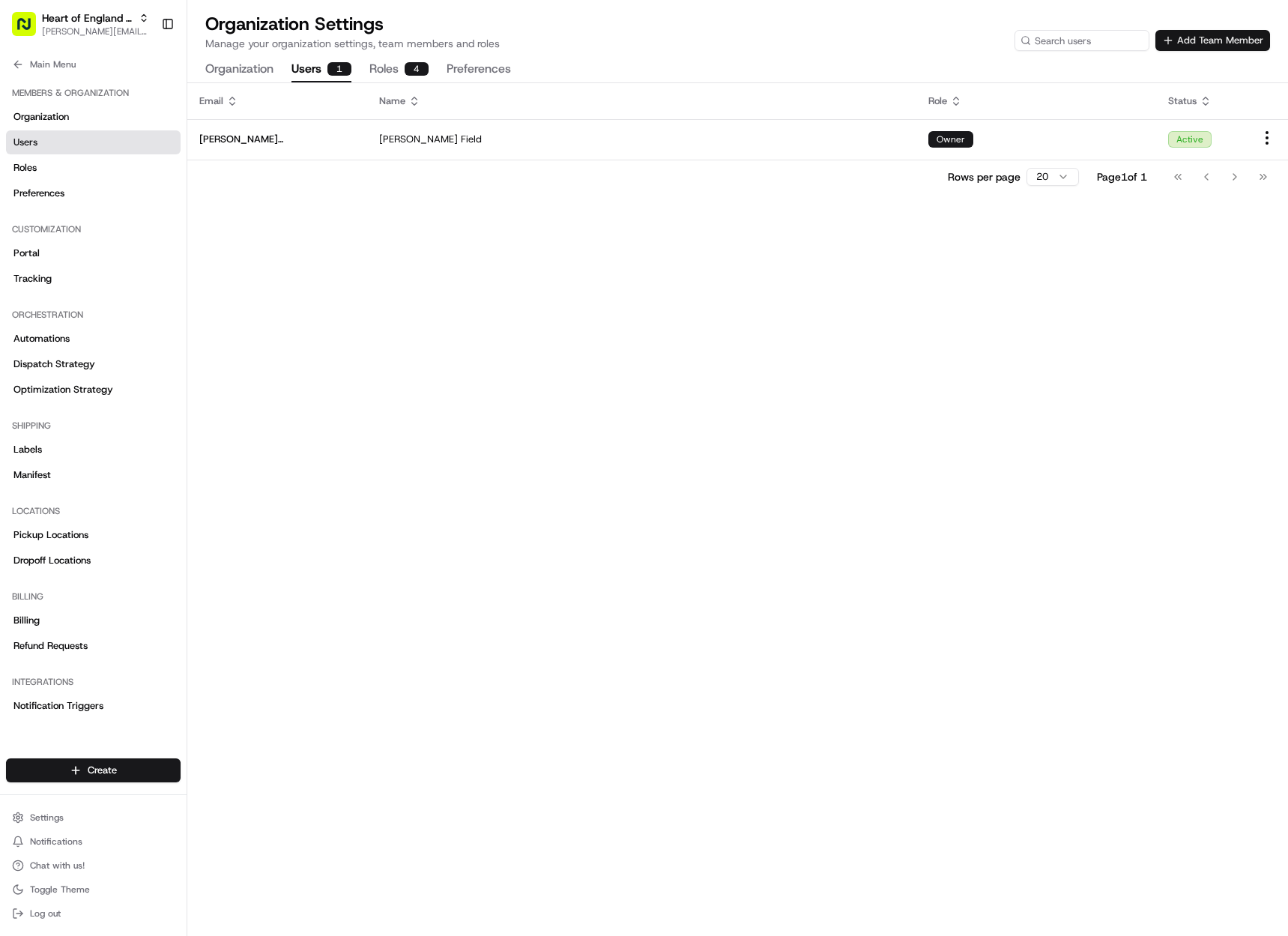
click at [1171, 44] on button "Add Team Member" at bounding box center [1213, 40] width 115 height 21
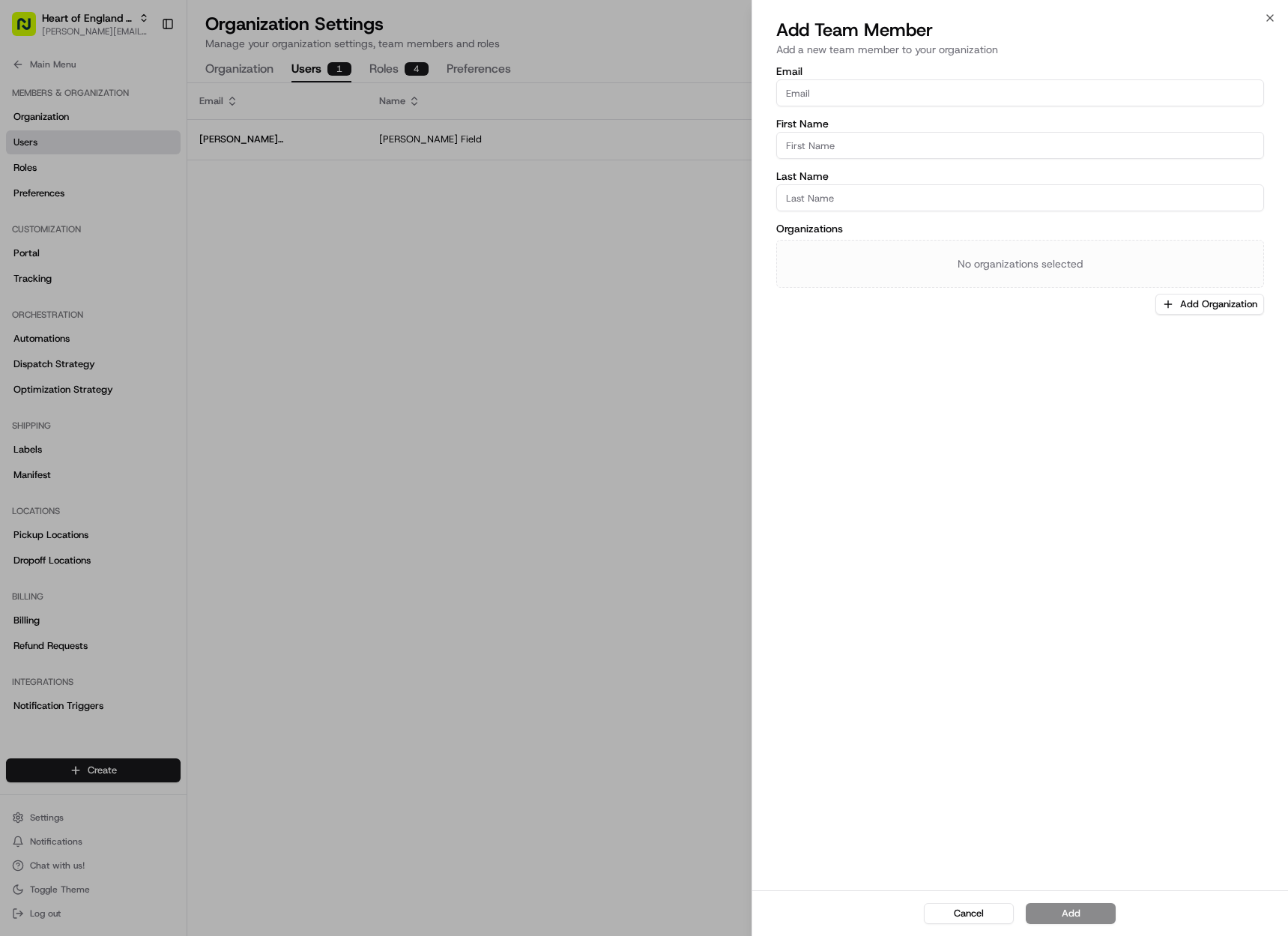
click at [904, 98] on input "Email" at bounding box center [1020, 93] width 488 height 27
paste input "[EMAIL_ADDRESS][PERSON_NAME][DOMAIN_NAME]"
type input "[EMAIL_ADDRESS][PERSON_NAME][DOMAIN_NAME]"
click at [863, 148] on input "First Name" at bounding box center [1020, 146] width 488 height 27
type input "Jordan"
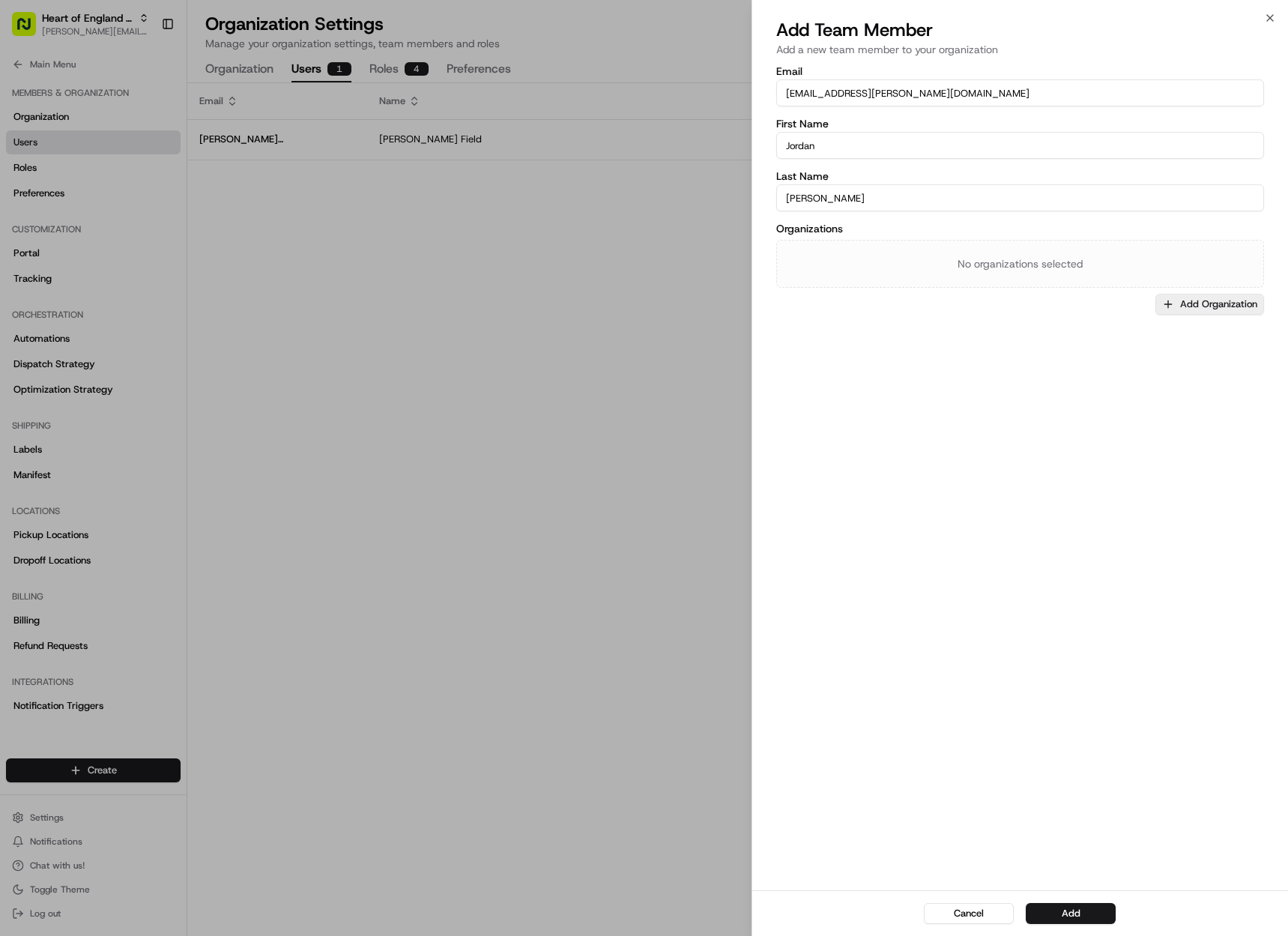
type input "[PERSON_NAME]"
click at [1233, 308] on button "Add Organization" at bounding box center [1210, 304] width 109 height 21
click at [1144, 383] on span "Heart of England - Long Lawford" at bounding box center [1189, 383] width 185 height 14
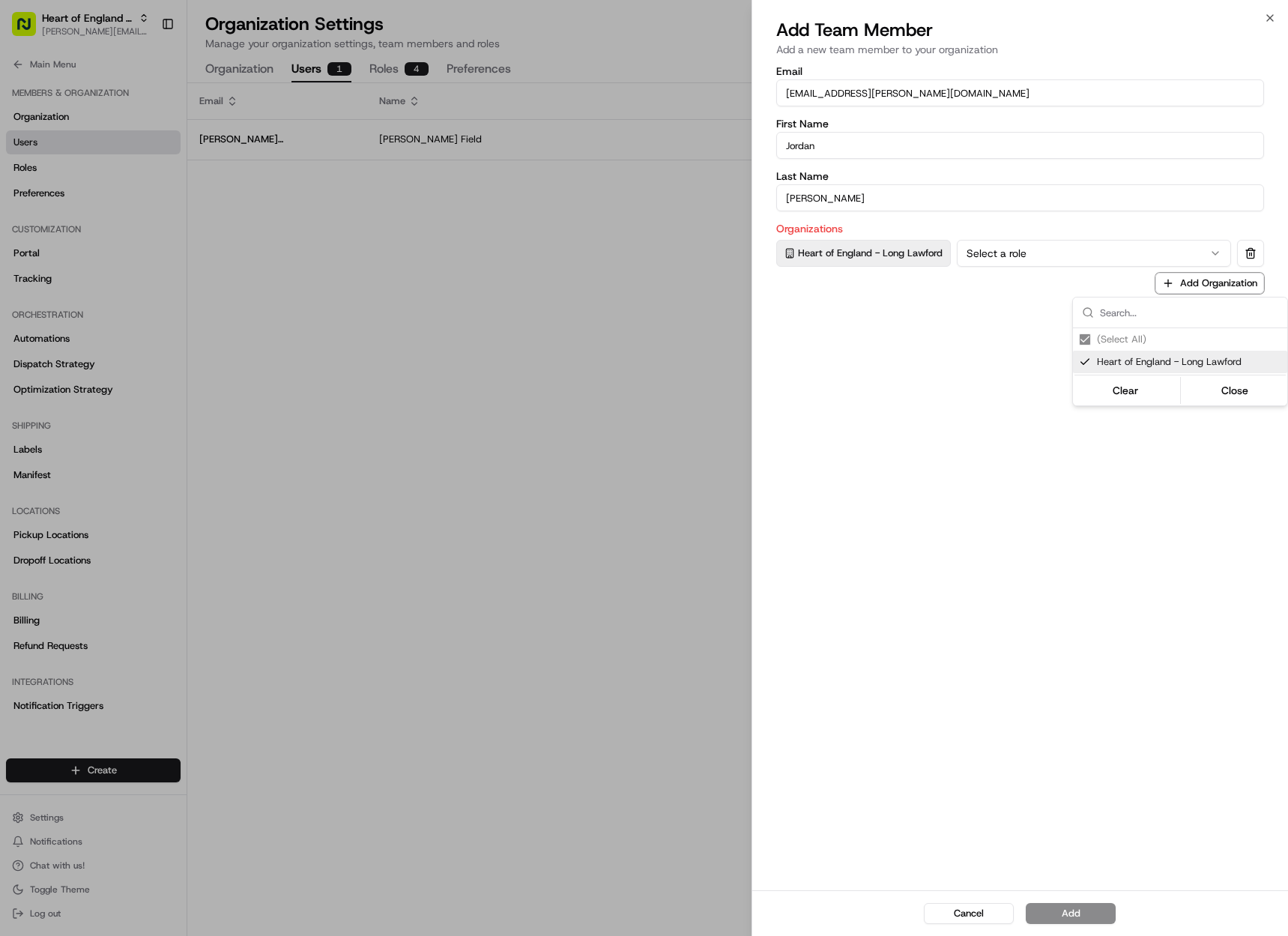
click at [1028, 238] on div at bounding box center [644, 468] width 1288 height 936
click at [1031, 253] on button "Select a role" at bounding box center [1094, 254] width 274 height 27
click at [1067, 900] on div "Cancel Add" at bounding box center [1021, 912] width 536 height 46
click at [1068, 918] on button "Add" at bounding box center [1071, 913] width 90 height 21
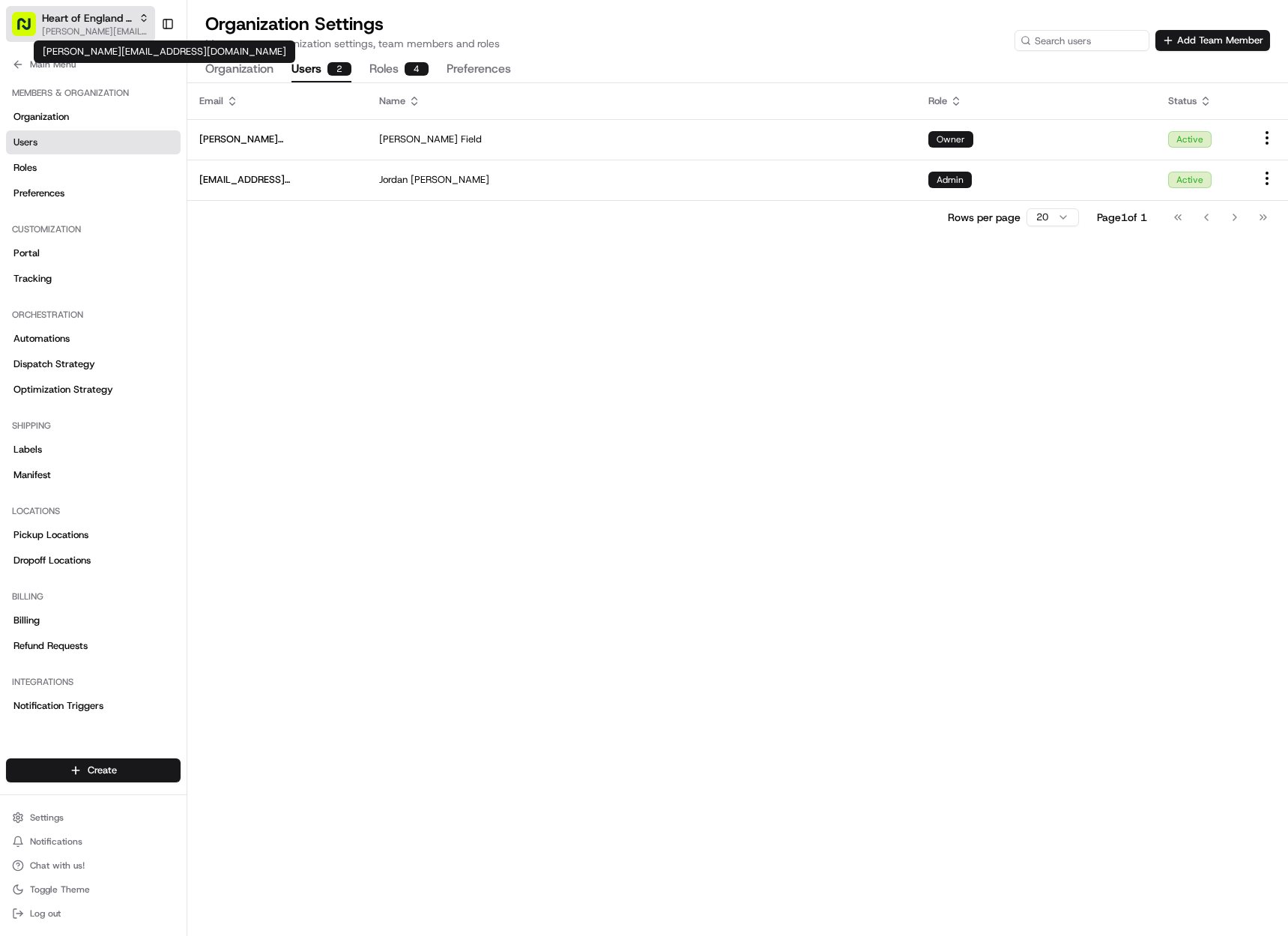
click at [70, 27] on span "[PERSON_NAME][EMAIL_ADDRESS][DOMAIN_NAME]" at bounding box center [95, 32] width 107 height 12
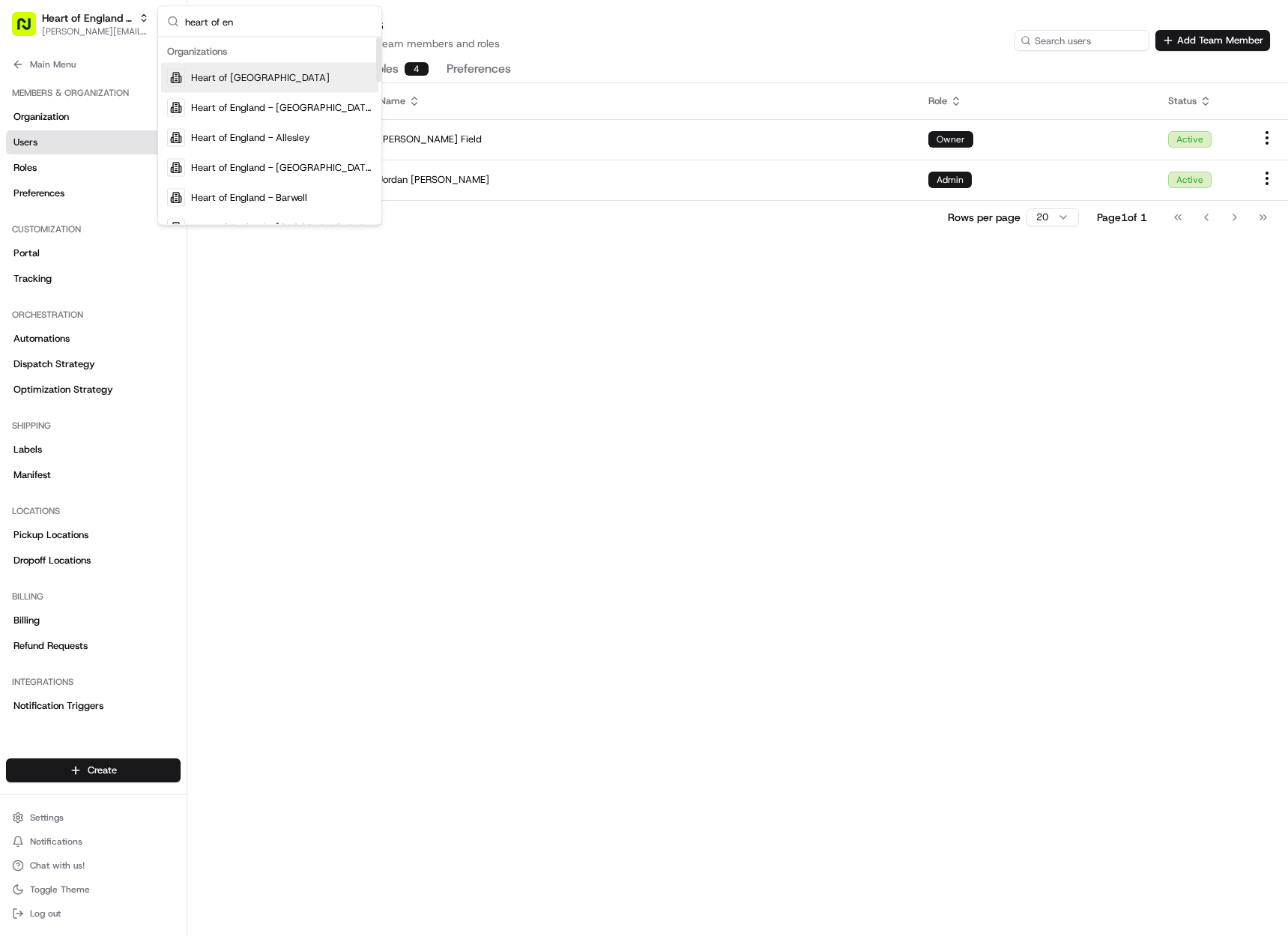
type input "heart of en"
click at [335, 86] on div "Heart of England" at bounding box center [270, 77] width 217 height 30
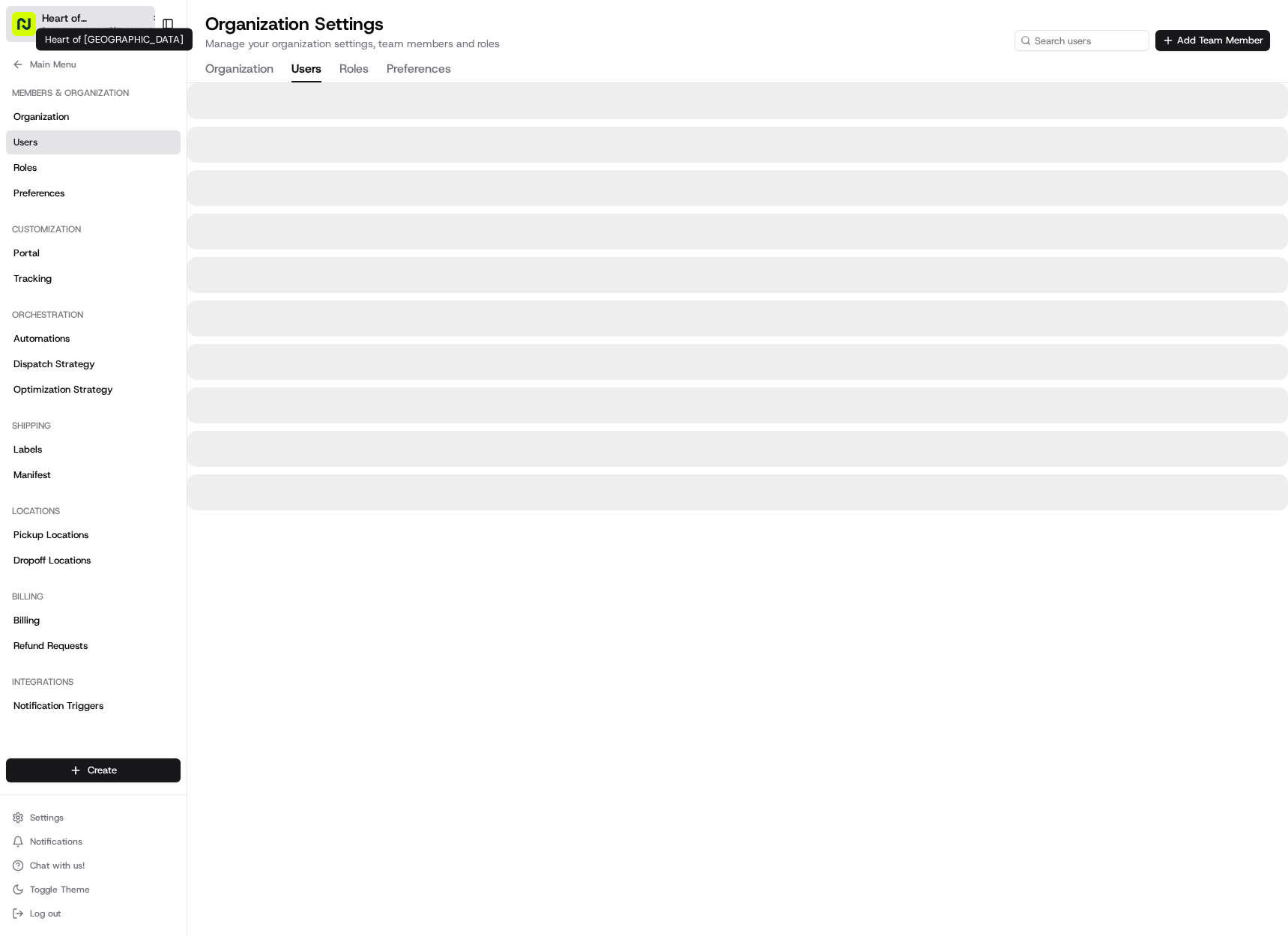
click at [70, 19] on span "Heart of England" at bounding box center [93, 18] width 103 height 15
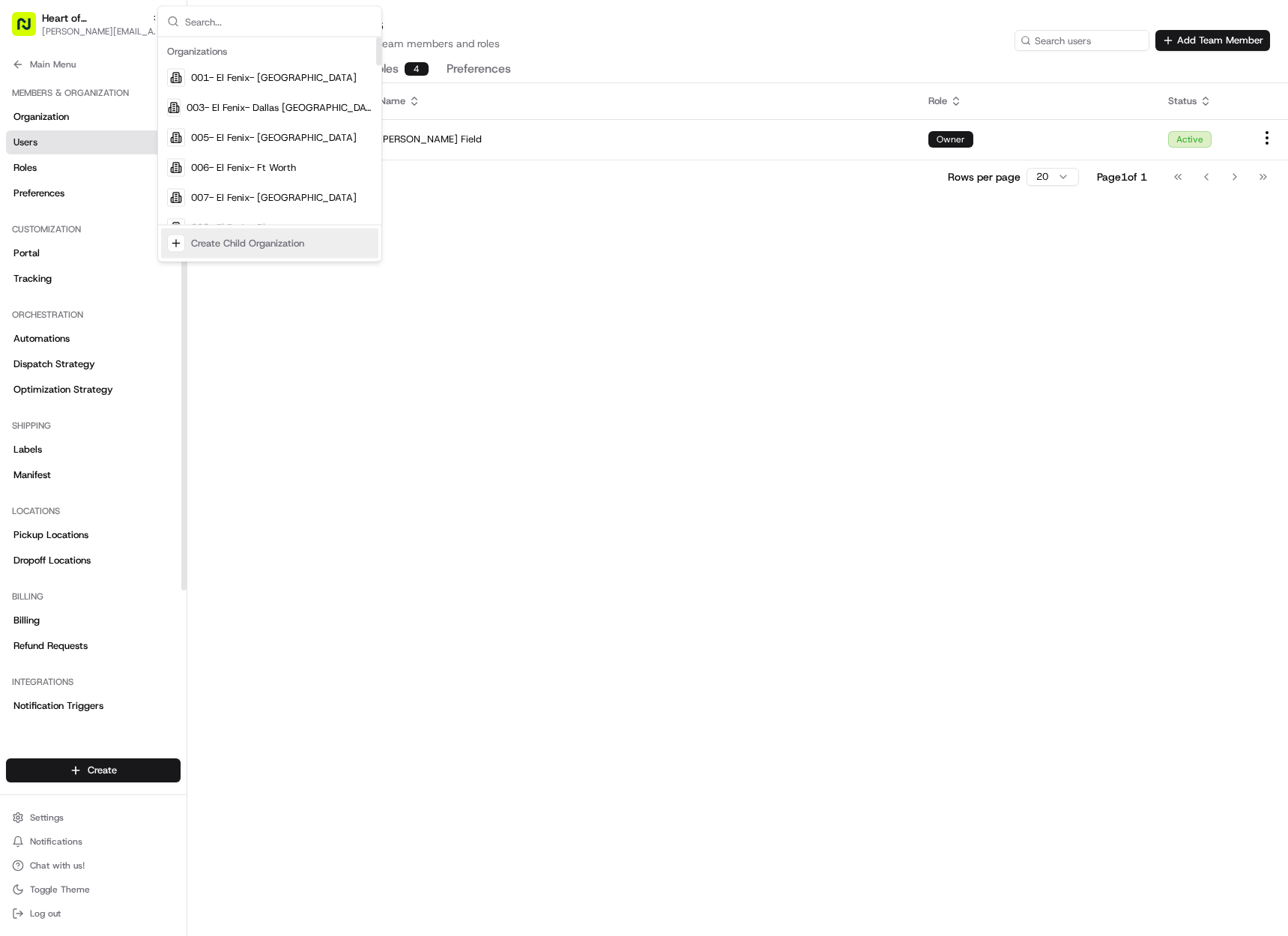
click at [232, 250] on div "Create Child Organization" at bounding box center [248, 244] width 113 height 14
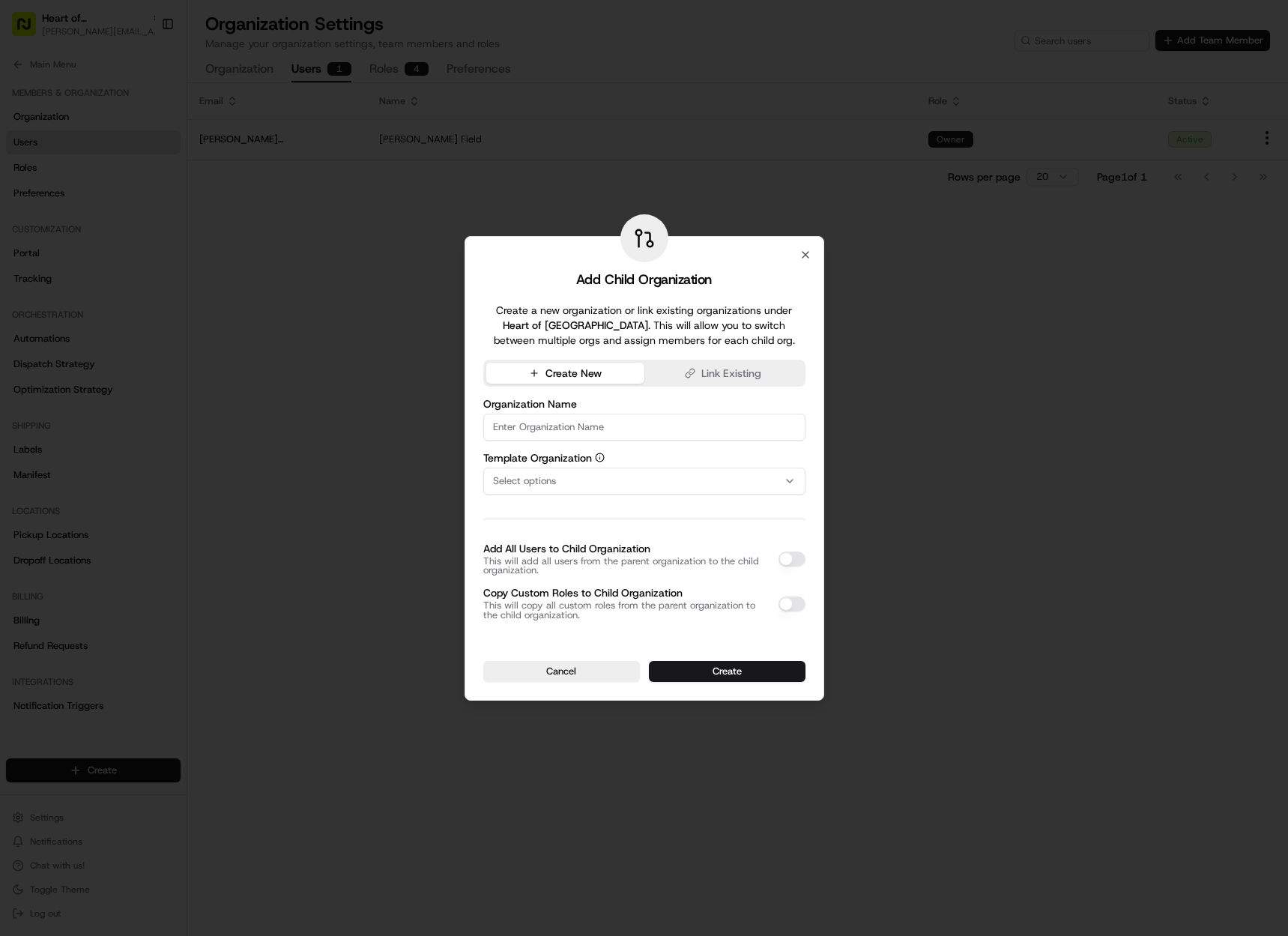
click at [272, 241] on div at bounding box center [644, 468] width 1288 height 936
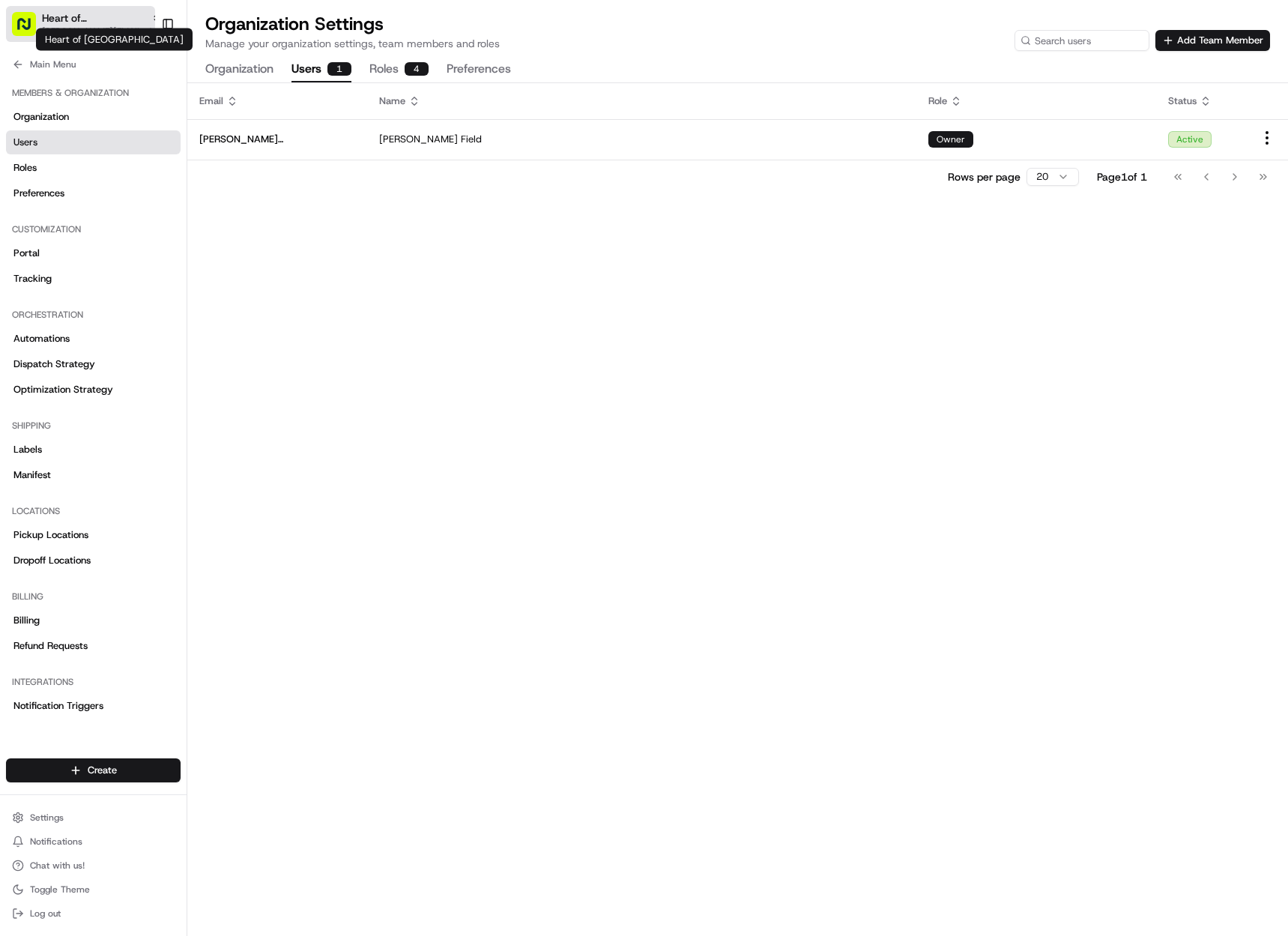
click at [103, 20] on span "Heart of England" at bounding box center [93, 18] width 103 height 15
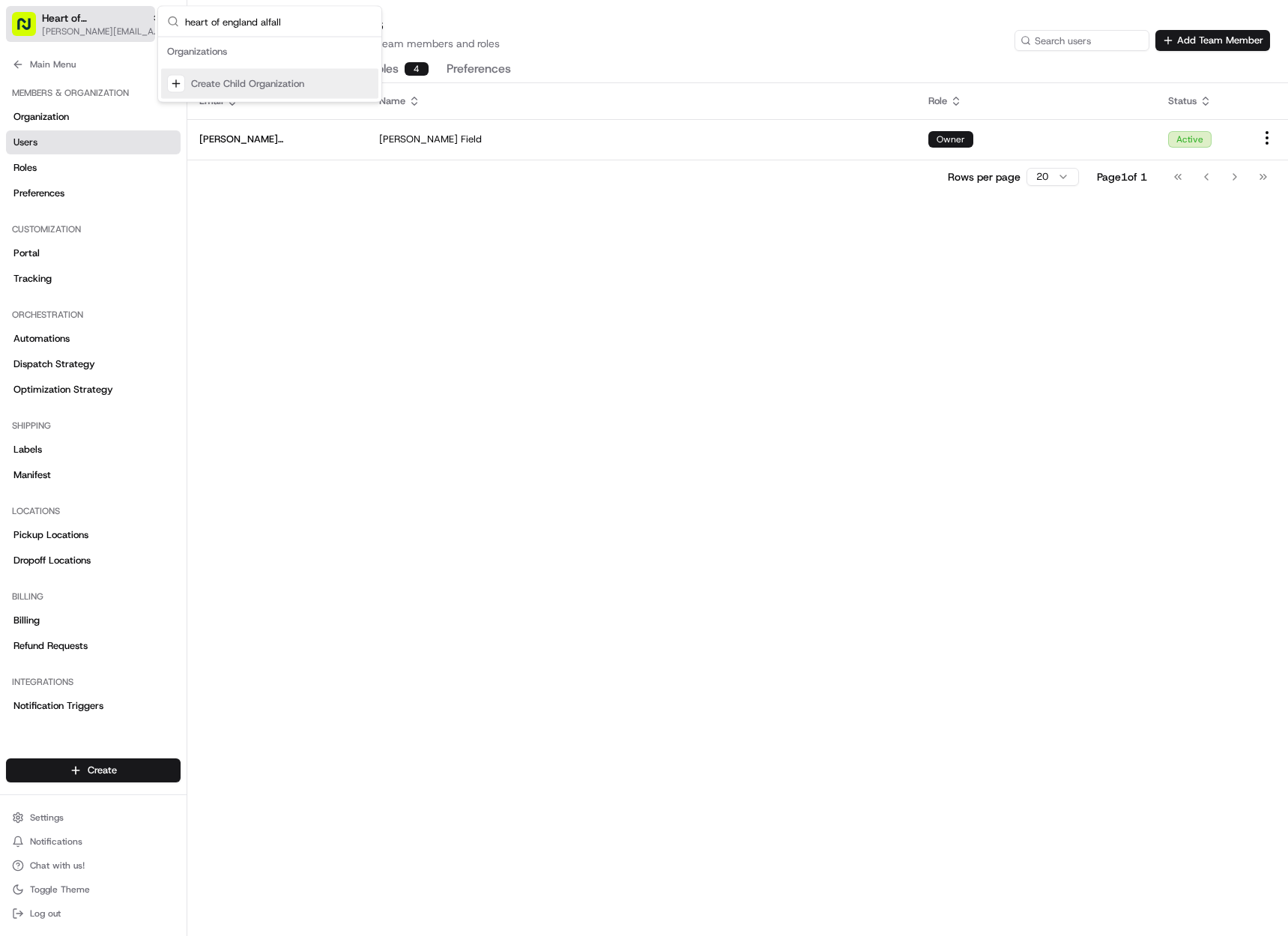
drag, startPoint x: 283, startPoint y: 22, endPoint x: 30, endPoint y: 25, distance: 253.0
click at [30, 25] on body "Heart of England gabrielle@usenash.com Toggle Sidebar Orders Deliveries Provide…" at bounding box center [644, 468] width 1288 height 936
drag, startPoint x: 291, startPoint y: 23, endPoint x: 169, endPoint y: 18, distance: 122.1
click at [172, 17] on div "heart of england alfall" at bounding box center [270, 22] width 223 height 30
type input "alfal"
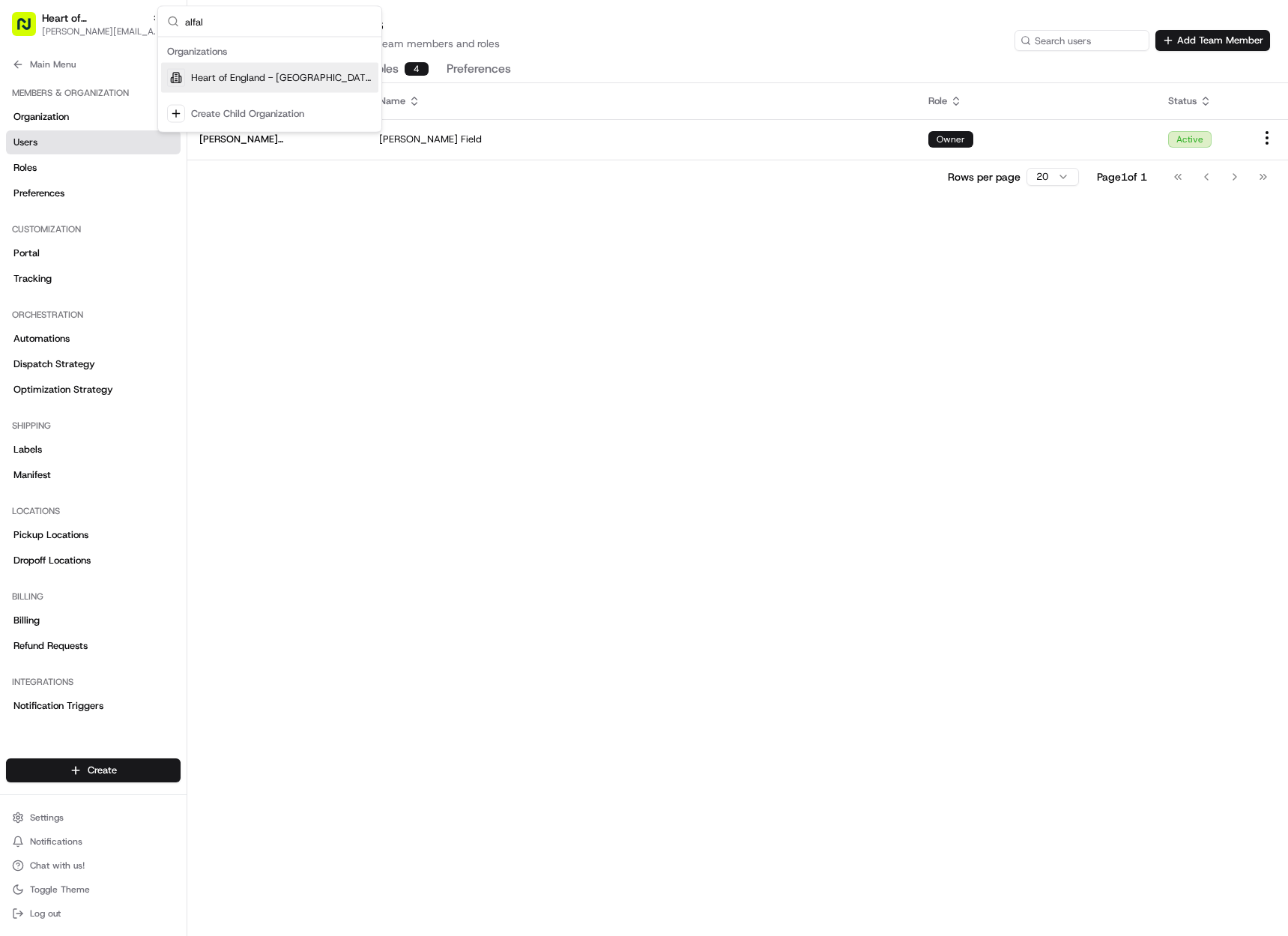
click at [313, 81] on span "Heart of England - Alfall Road" at bounding box center [282, 78] width 182 height 14
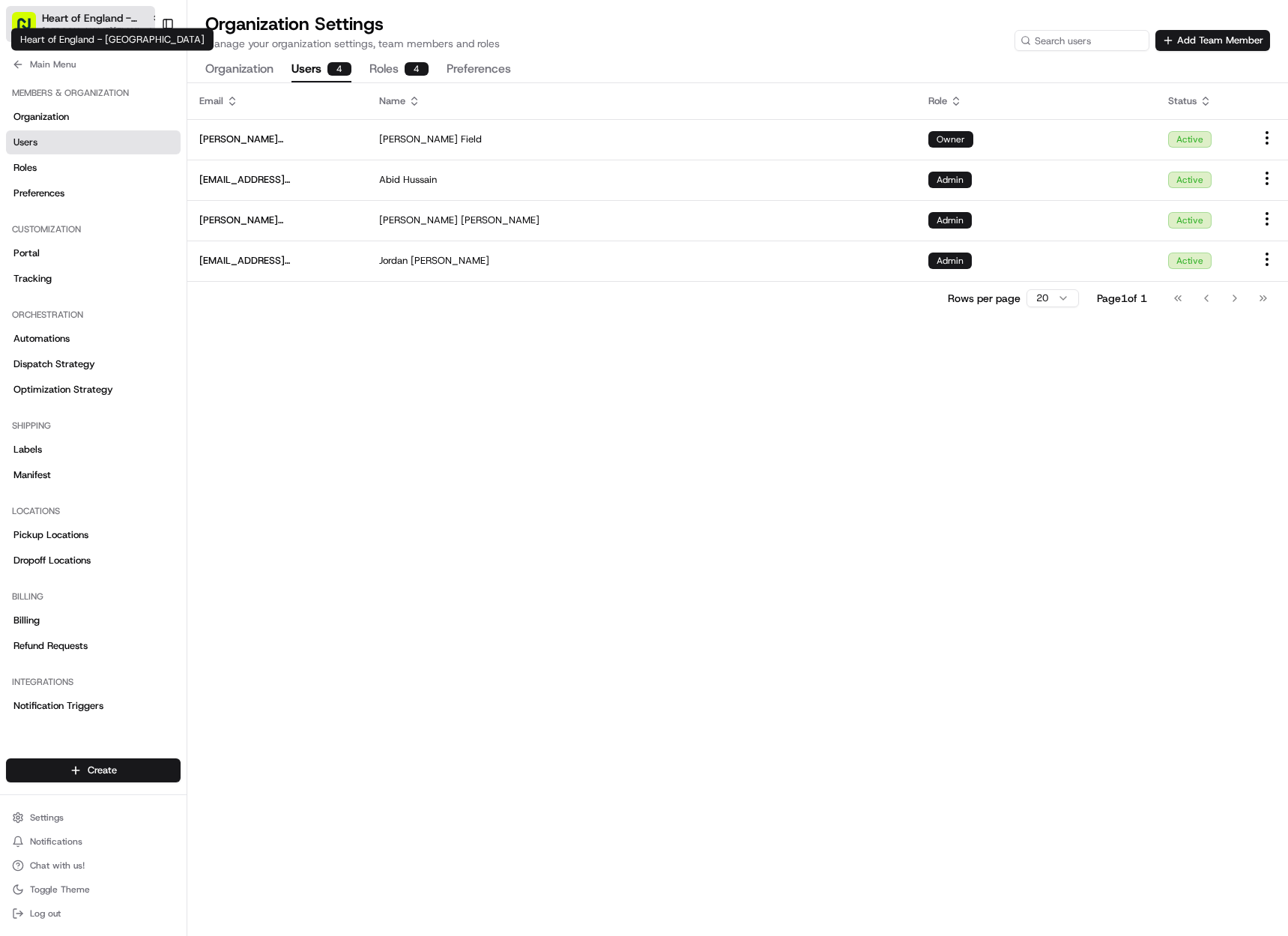
click at [82, 19] on span "Heart of England - Alfall Road" at bounding box center [93, 18] width 103 height 15
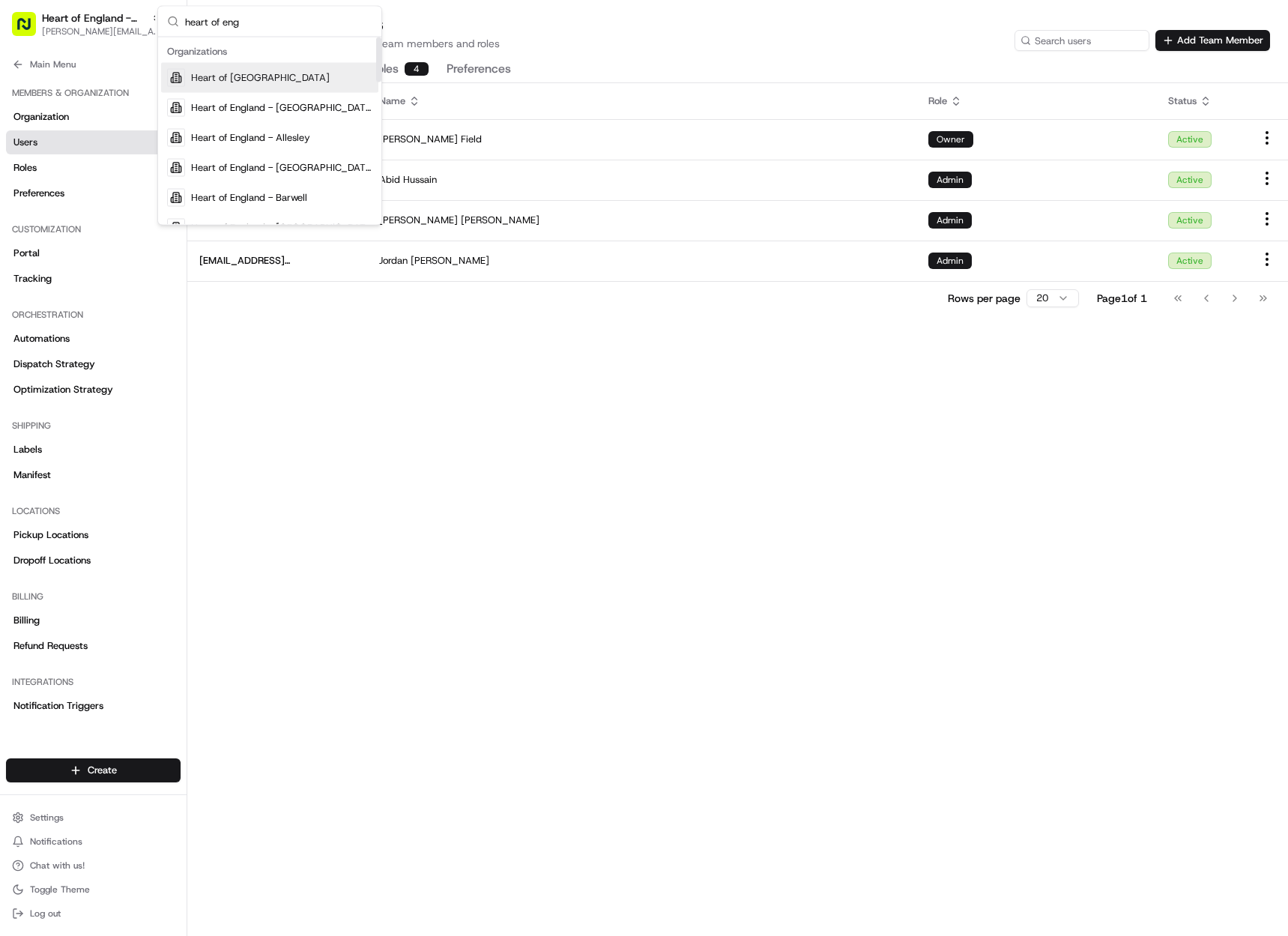
type input "heart of eng"
click at [286, 77] on div "Heart of England" at bounding box center [270, 77] width 217 height 30
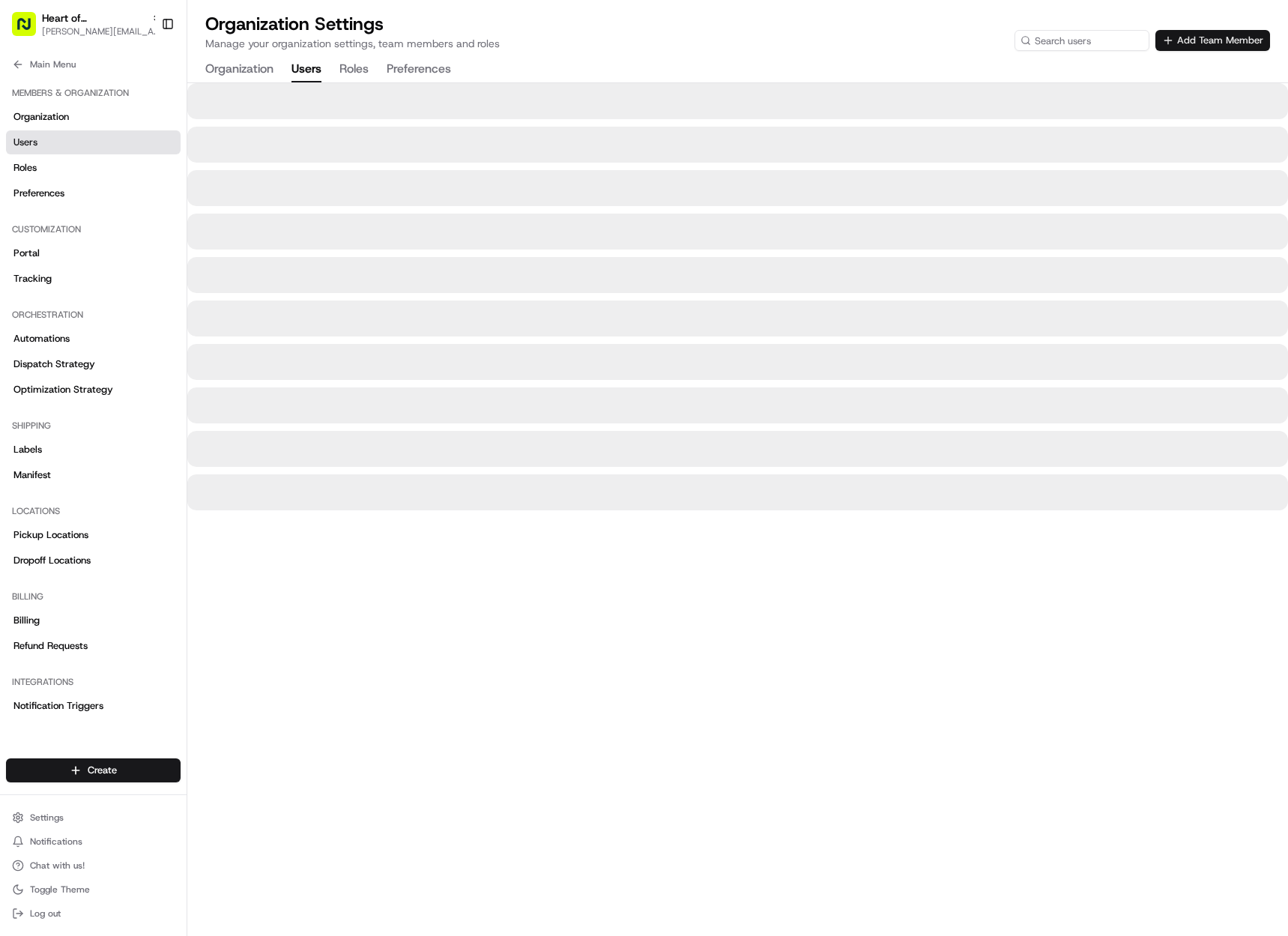
click at [1185, 51] on div "Organization Settings Manage your organization settings, team members and roles…" at bounding box center [738, 47] width 1101 height 71
click at [1185, 44] on button "Add Team Member" at bounding box center [1213, 40] width 115 height 21
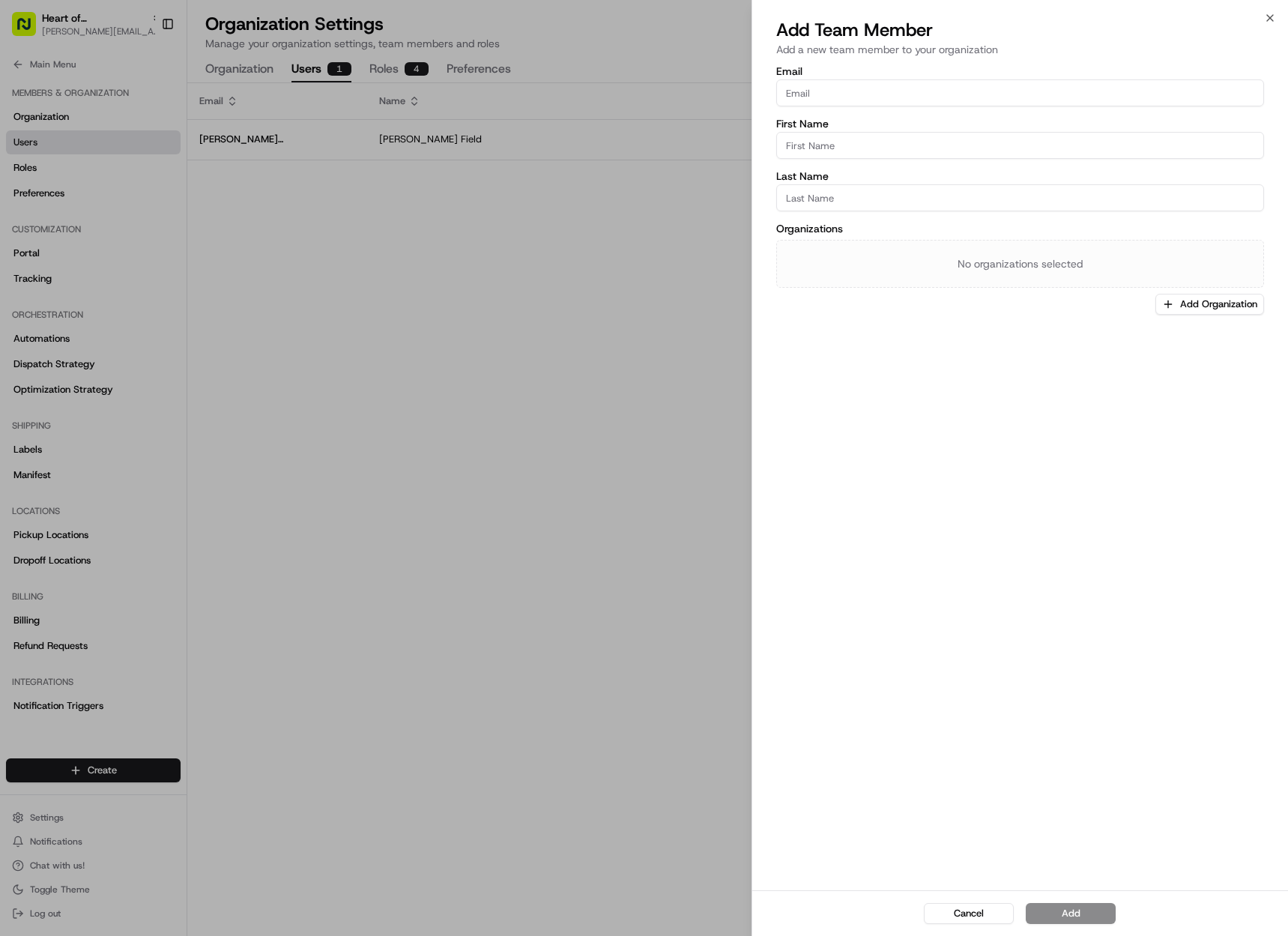
click at [848, 86] on input "Email" at bounding box center [1020, 93] width 488 height 27
paste input "[EMAIL_ADDRESS][PERSON_NAME][DOMAIN_NAME]"
type input "[EMAIL_ADDRESS][PERSON_NAME][DOMAIN_NAME]"
click at [850, 149] on input "First Name" at bounding box center [1020, 146] width 488 height 27
type input "H"
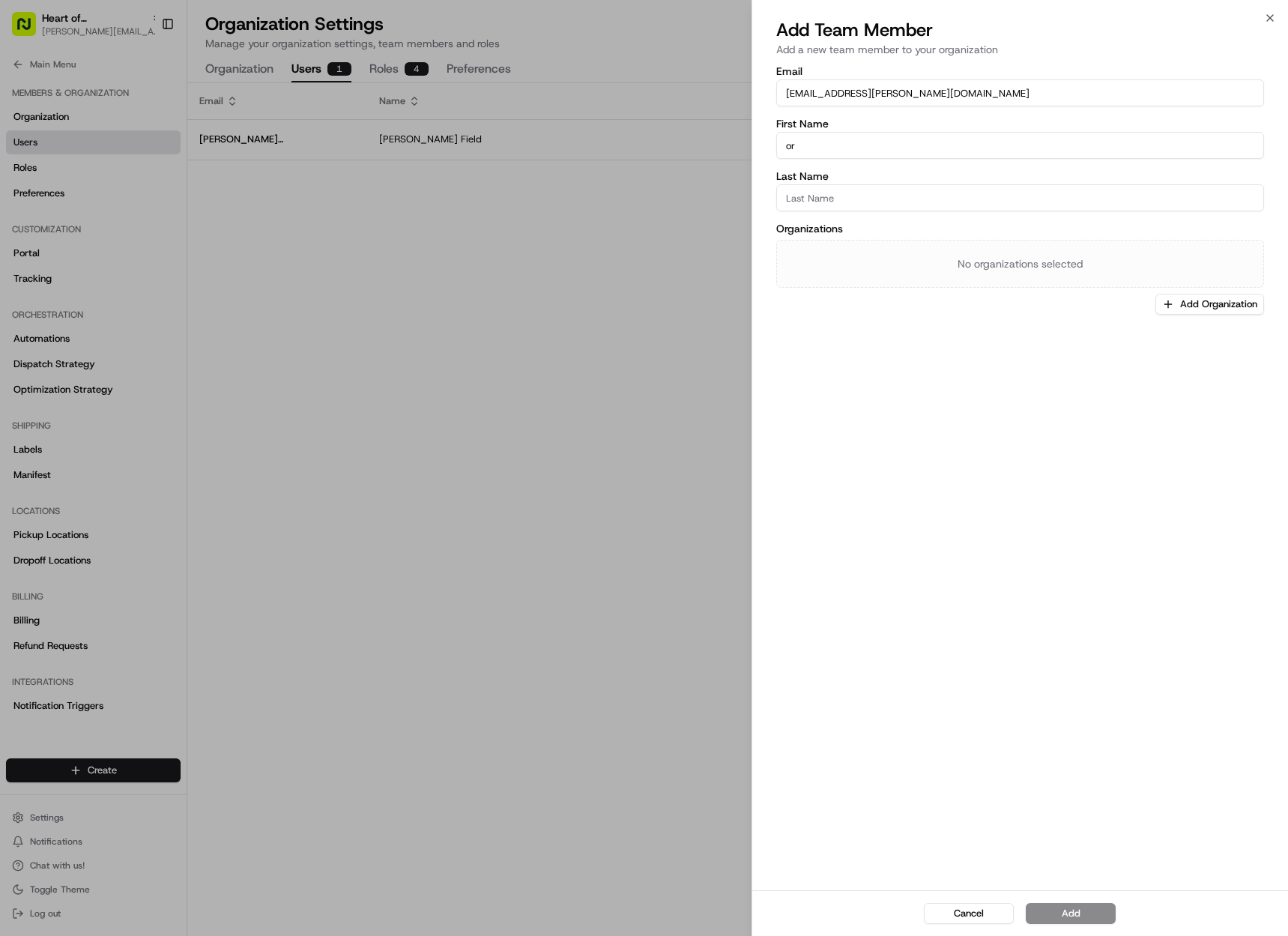
type input "o"
type input "H"
type input "Jordan"
type input "[PERSON_NAME]"
drag, startPoint x: 1180, startPoint y: 303, endPoint x: 1163, endPoint y: 301, distance: 17.1
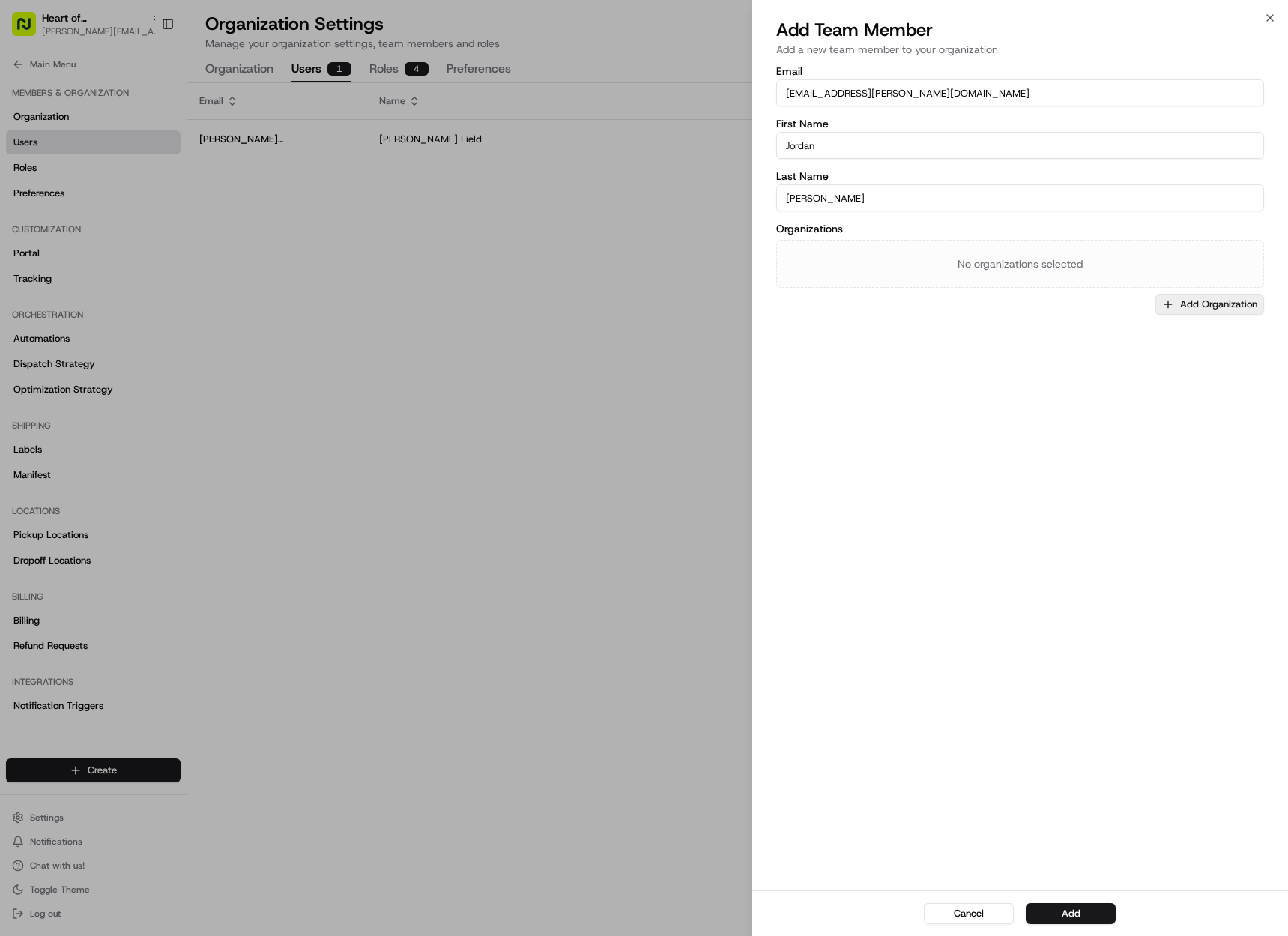
click at [1180, 302] on button "Add Organization" at bounding box center [1210, 304] width 109 height 21
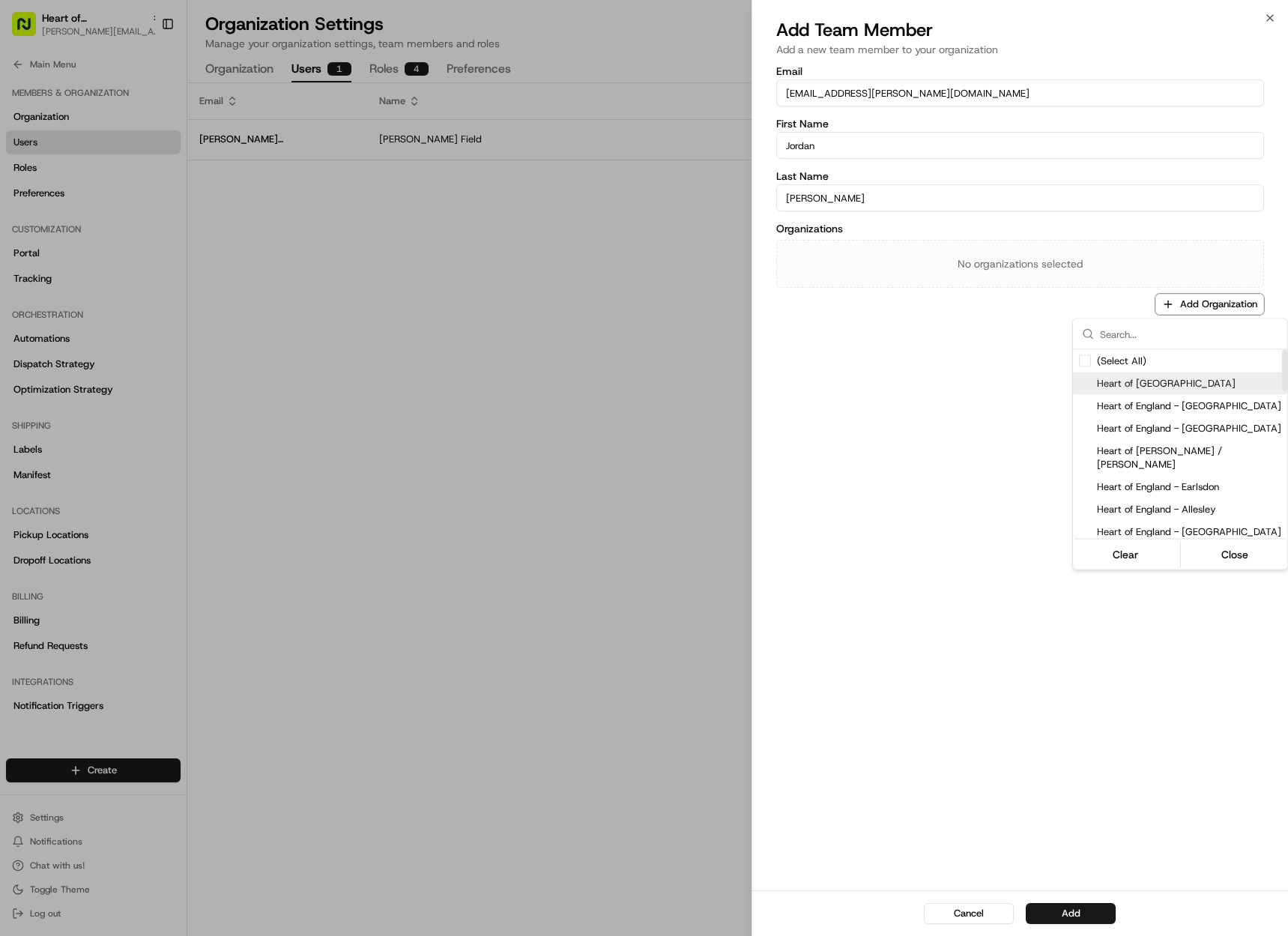
click at [1167, 382] on span "Heart of England" at bounding box center [1189, 383] width 185 height 14
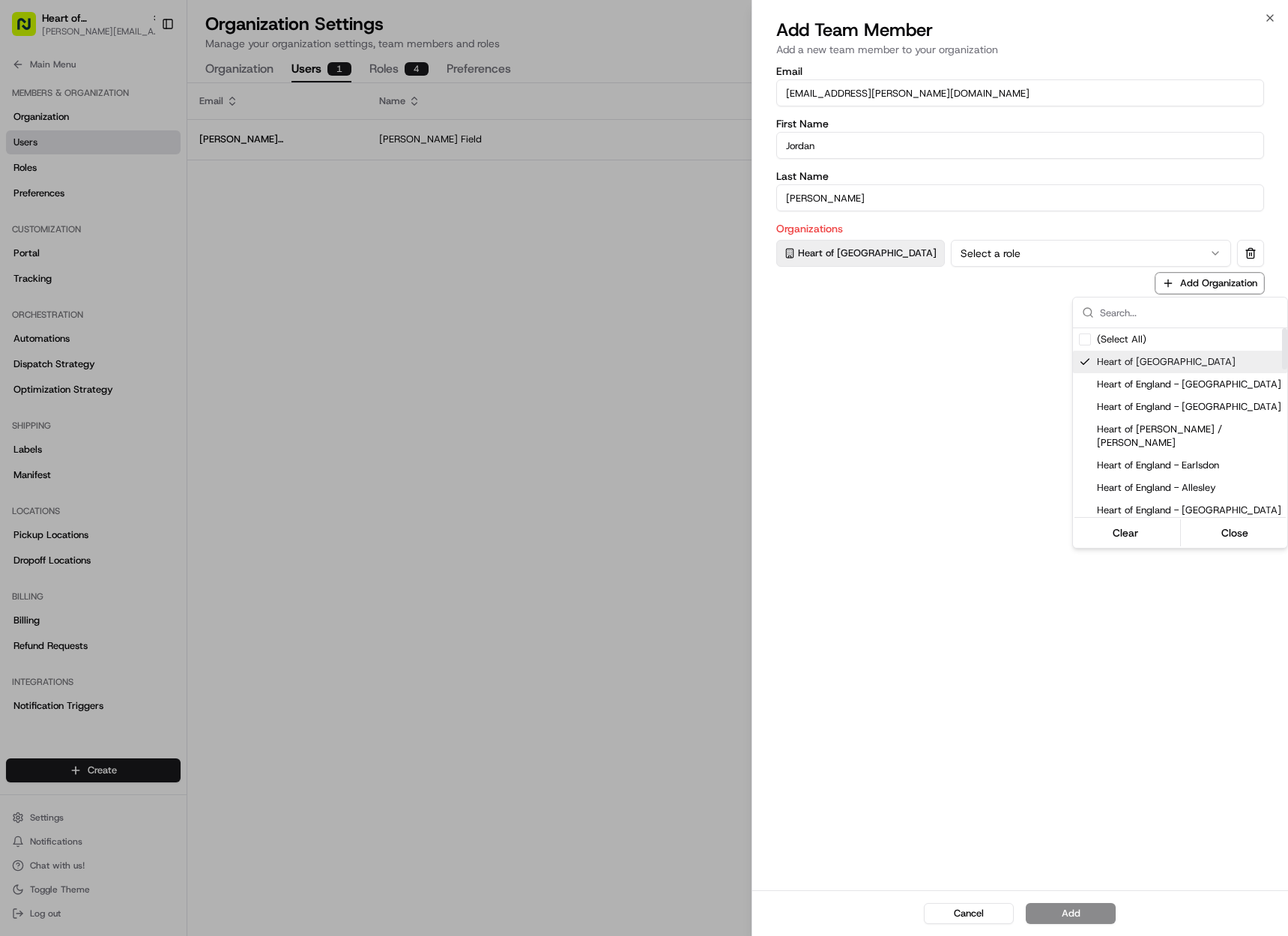
click at [985, 264] on div at bounding box center [644, 468] width 1288 height 936
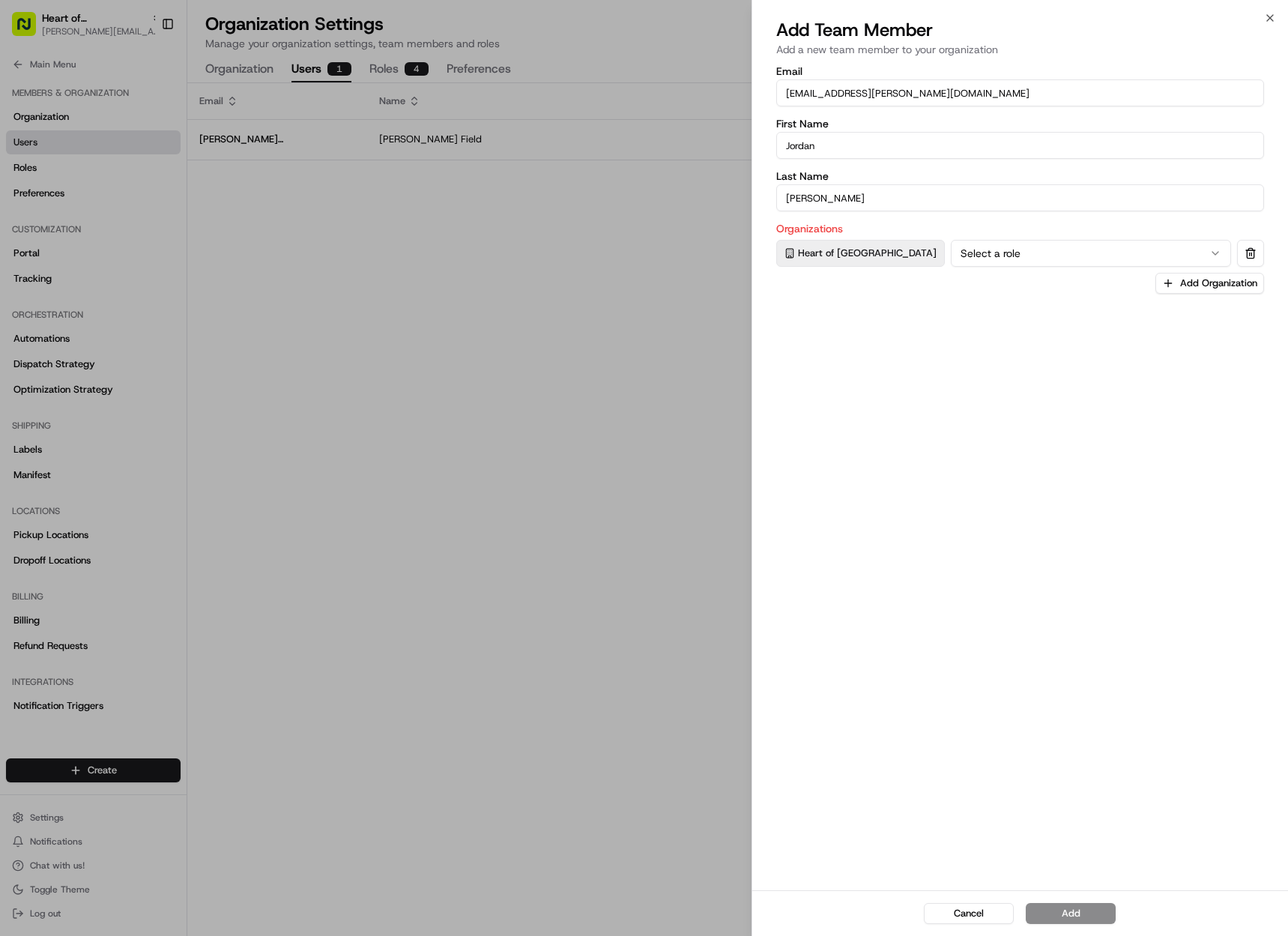
click at [985, 257] on button "Select a role" at bounding box center [1091, 254] width 280 height 27
drag, startPoint x: 1072, startPoint y: 925, endPoint x: 1071, endPoint y: 912, distance: 13.0
click at [1072, 925] on div "Cancel Add" at bounding box center [1021, 912] width 536 height 46
click at [1071, 912] on button "Add" at bounding box center [1071, 913] width 90 height 21
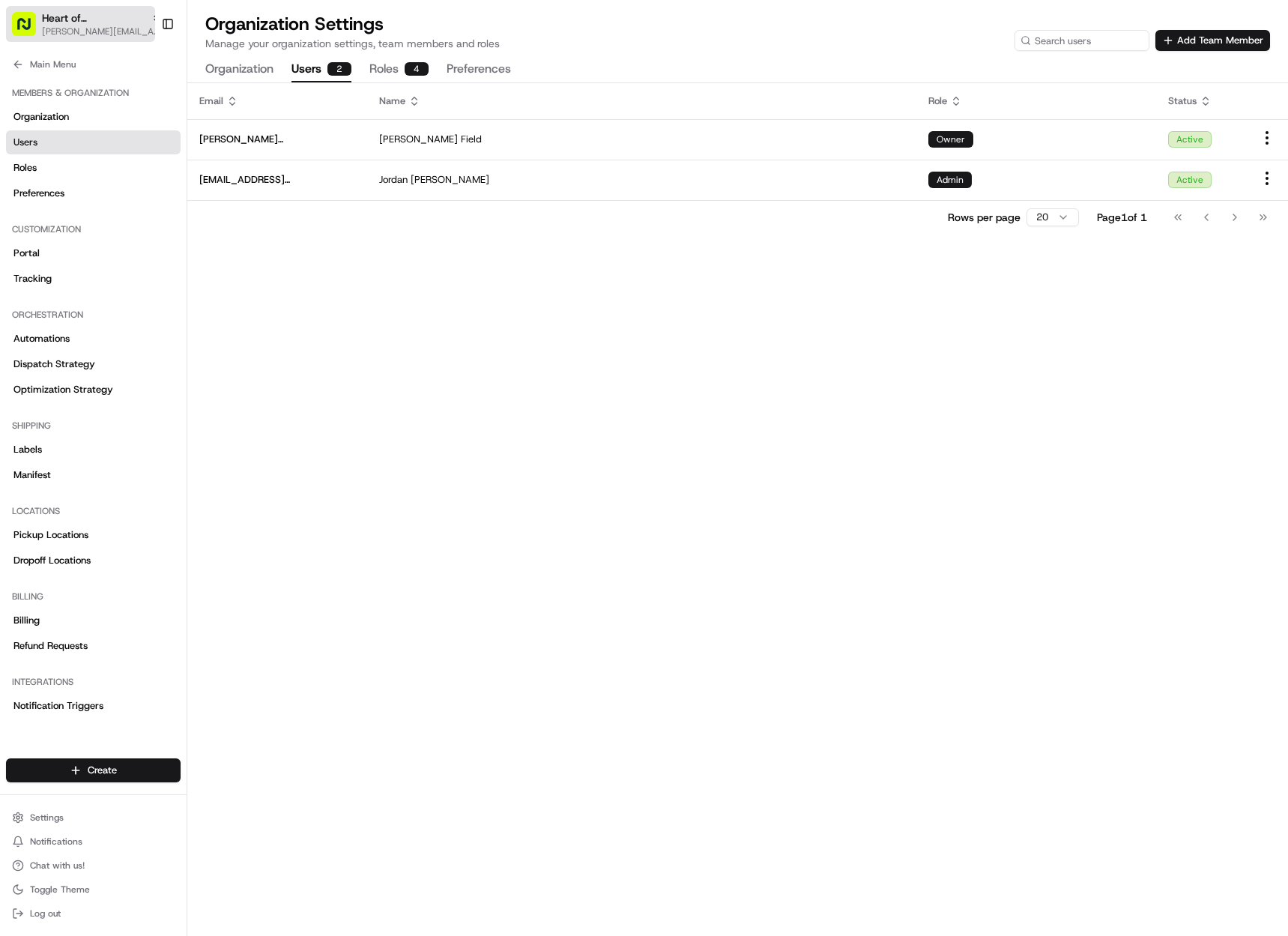
drag, startPoint x: 87, startPoint y: 30, endPoint x: 64, endPoint y: 30, distance: 23.0
click at [87, 29] on span "[PERSON_NAME][EMAIL_ADDRESS][DOMAIN_NAME]" at bounding box center [102, 32] width 120 height 12
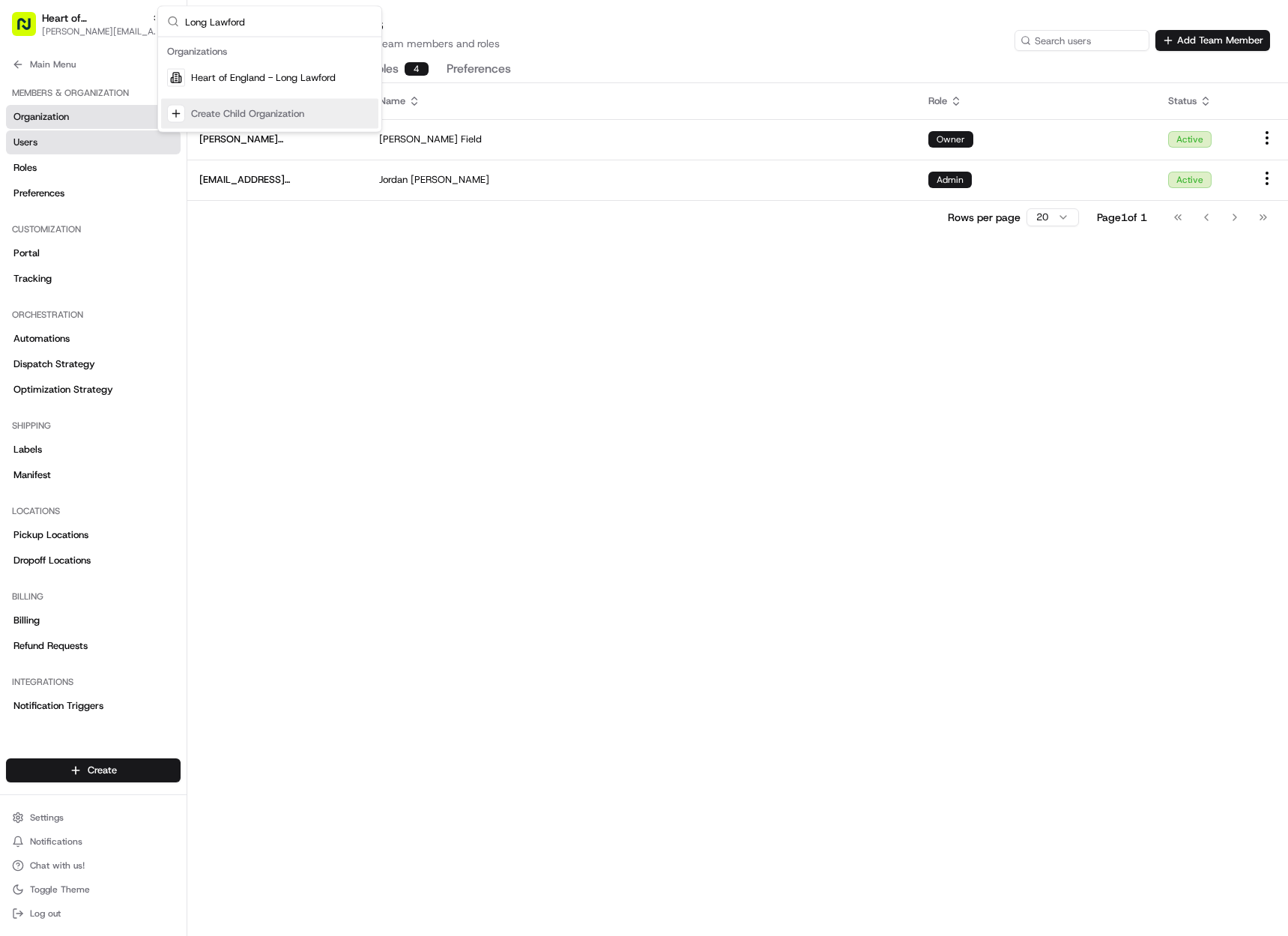
type input "Long Lawford"
click at [83, 29] on span "[PERSON_NAME][EMAIL_ADDRESS][DOMAIN_NAME]" at bounding box center [102, 32] width 120 height 12
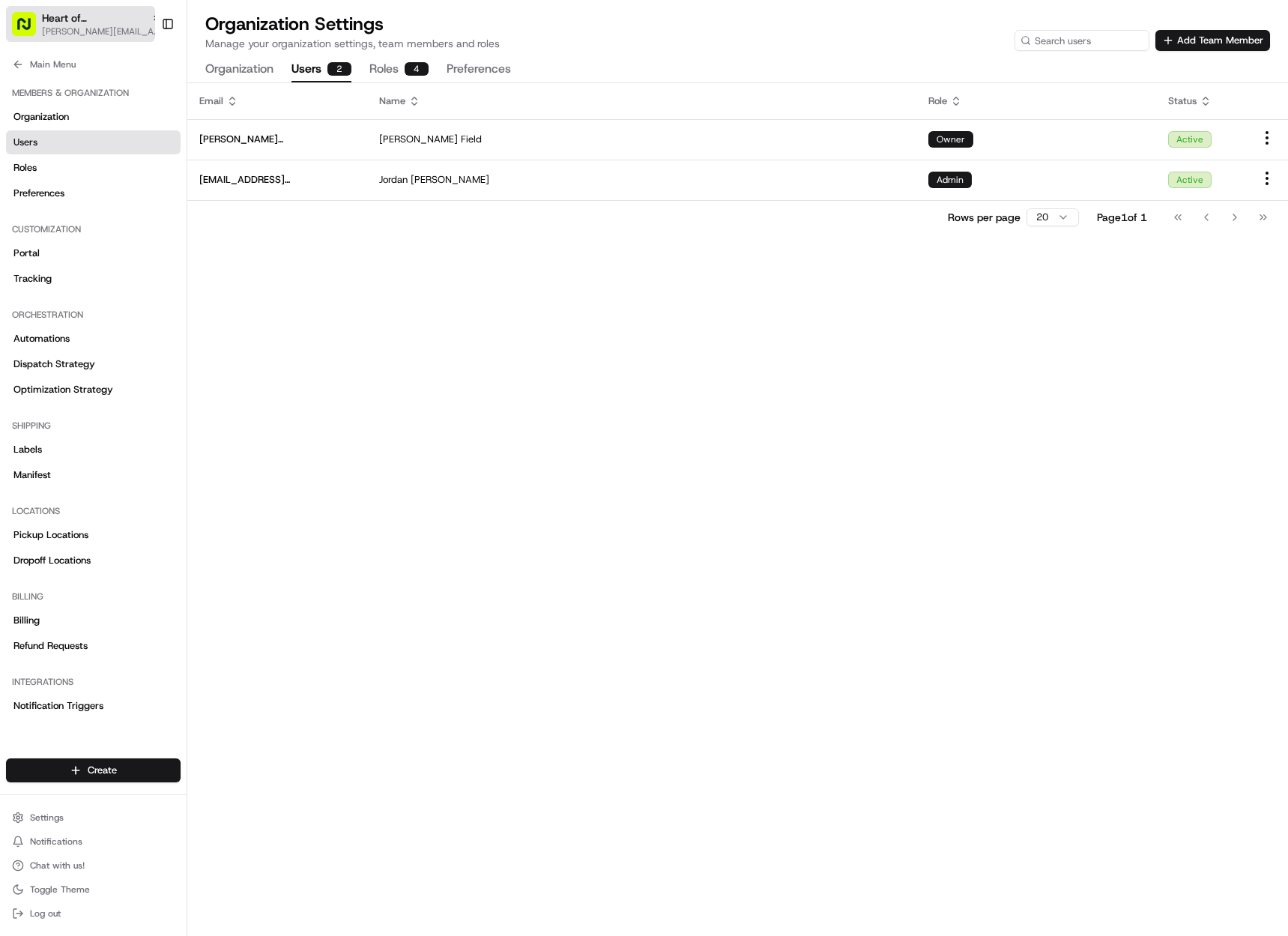
click at [85, 27] on span "[PERSON_NAME][EMAIL_ADDRESS][DOMAIN_NAME]" at bounding box center [102, 32] width 120 height 12
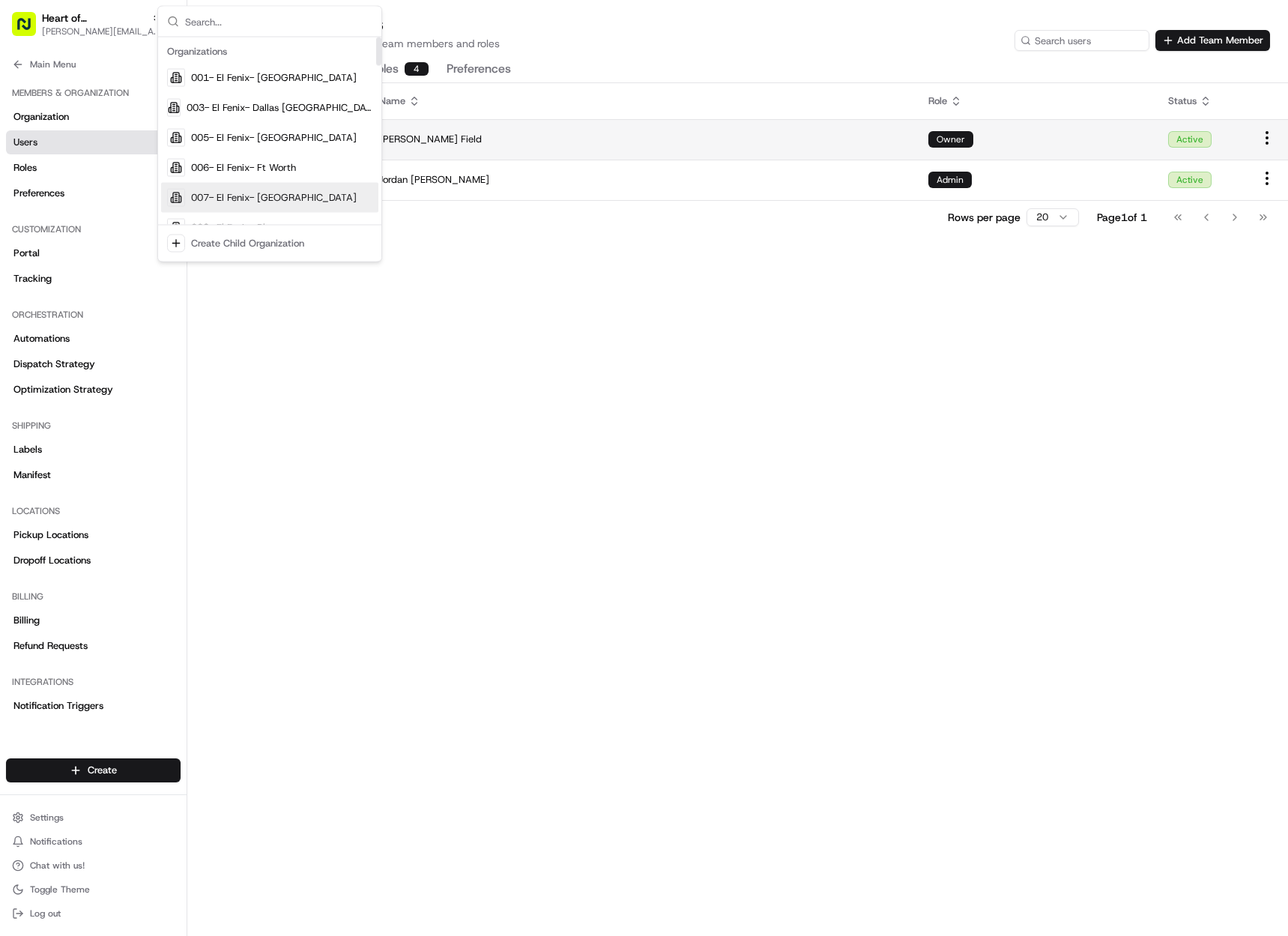
drag, startPoint x: 598, startPoint y: 380, endPoint x: 314, endPoint y: 147, distance: 367.3
click at [583, 368] on div "Email Name Role Status [PERSON_NAME][EMAIL_ADDRESS][DOMAIN_NAME] [PERSON_NAME] …" at bounding box center [738, 509] width 1101 height 852
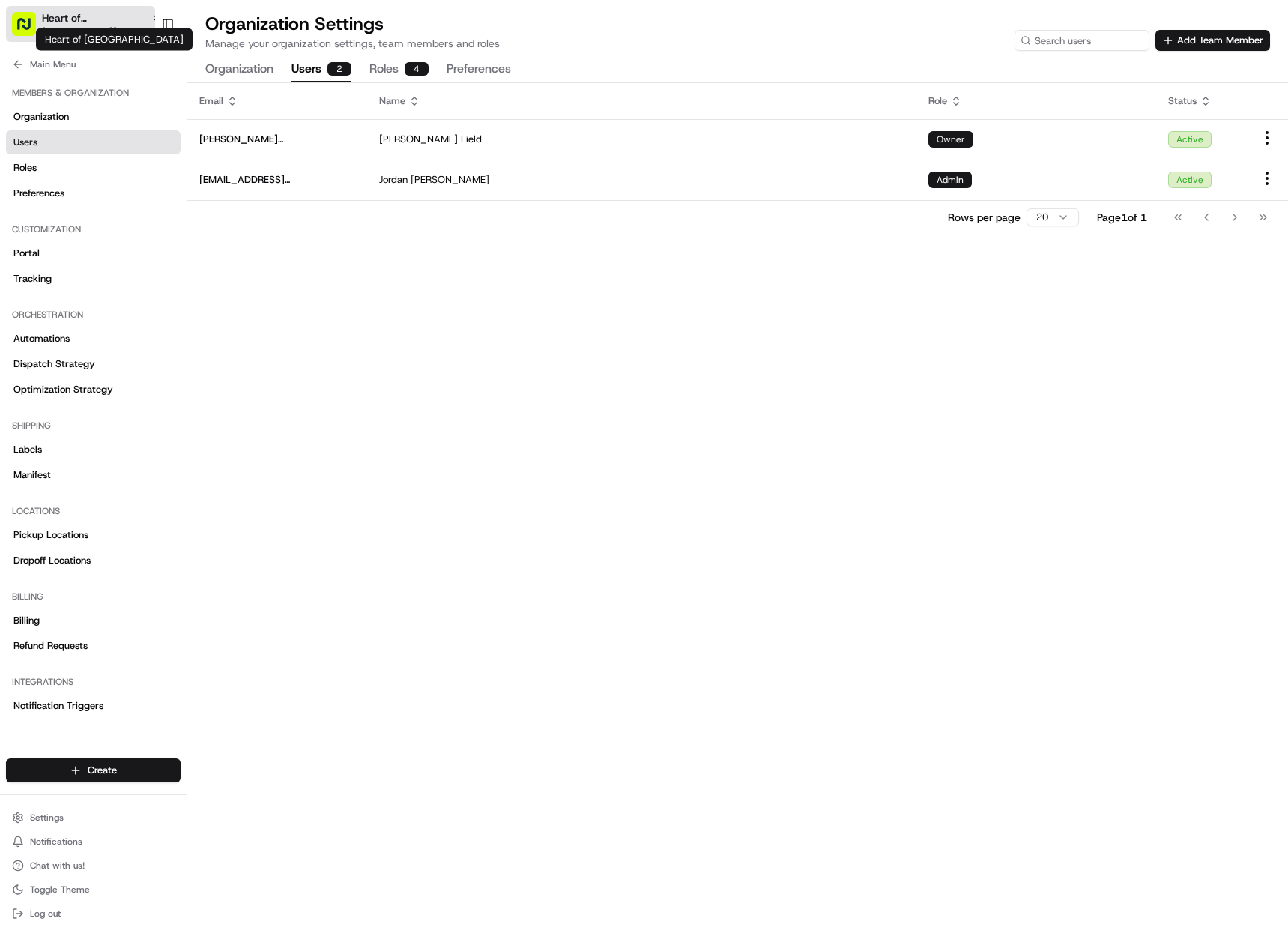
click at [106, 17] on span "Heart of England" at bounding box center [93, 18] width 103 height 15
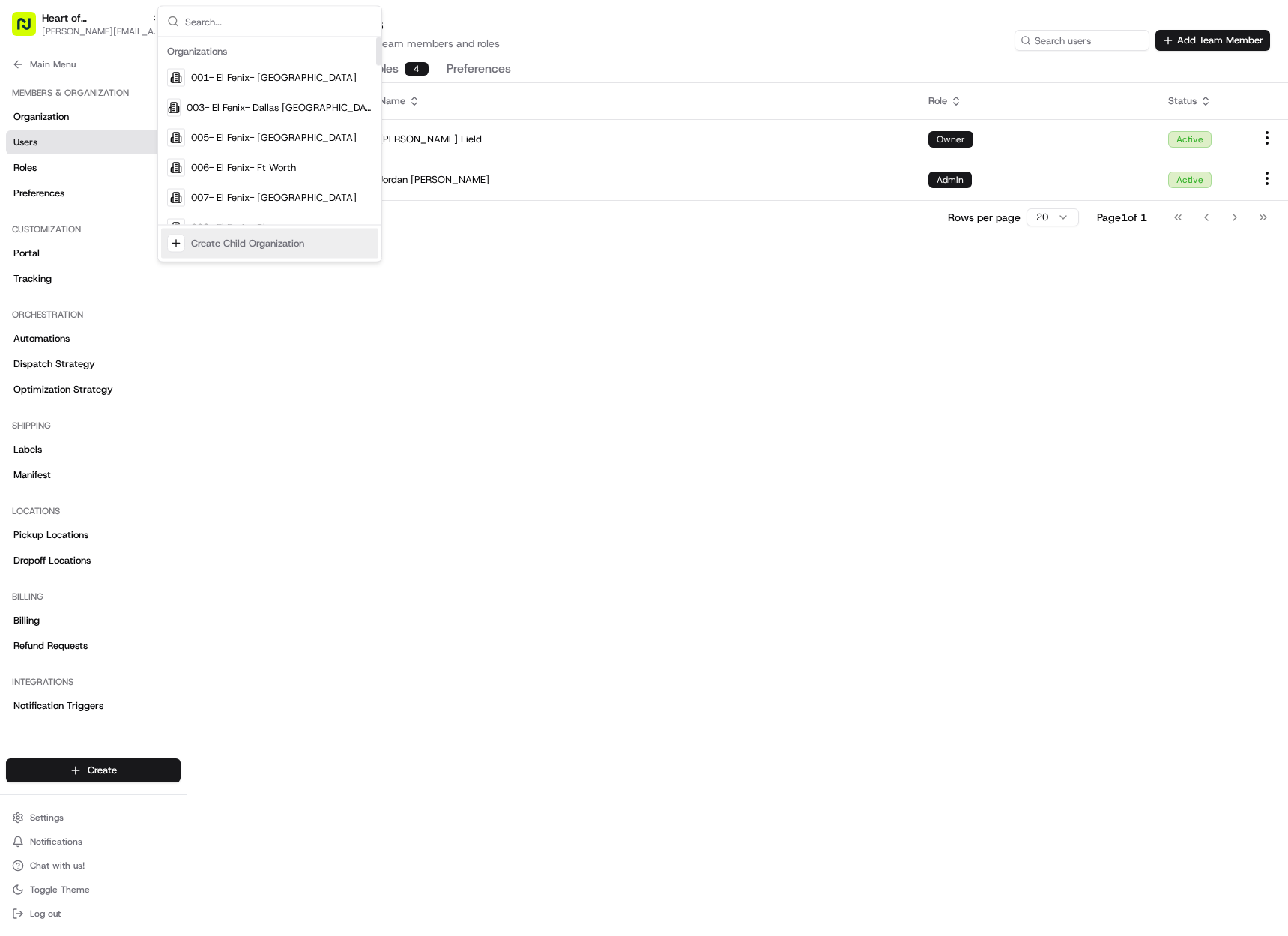
click at [262, 243] on div "Create Child Organization" at bounding box center [248, 244] width 113 height 14
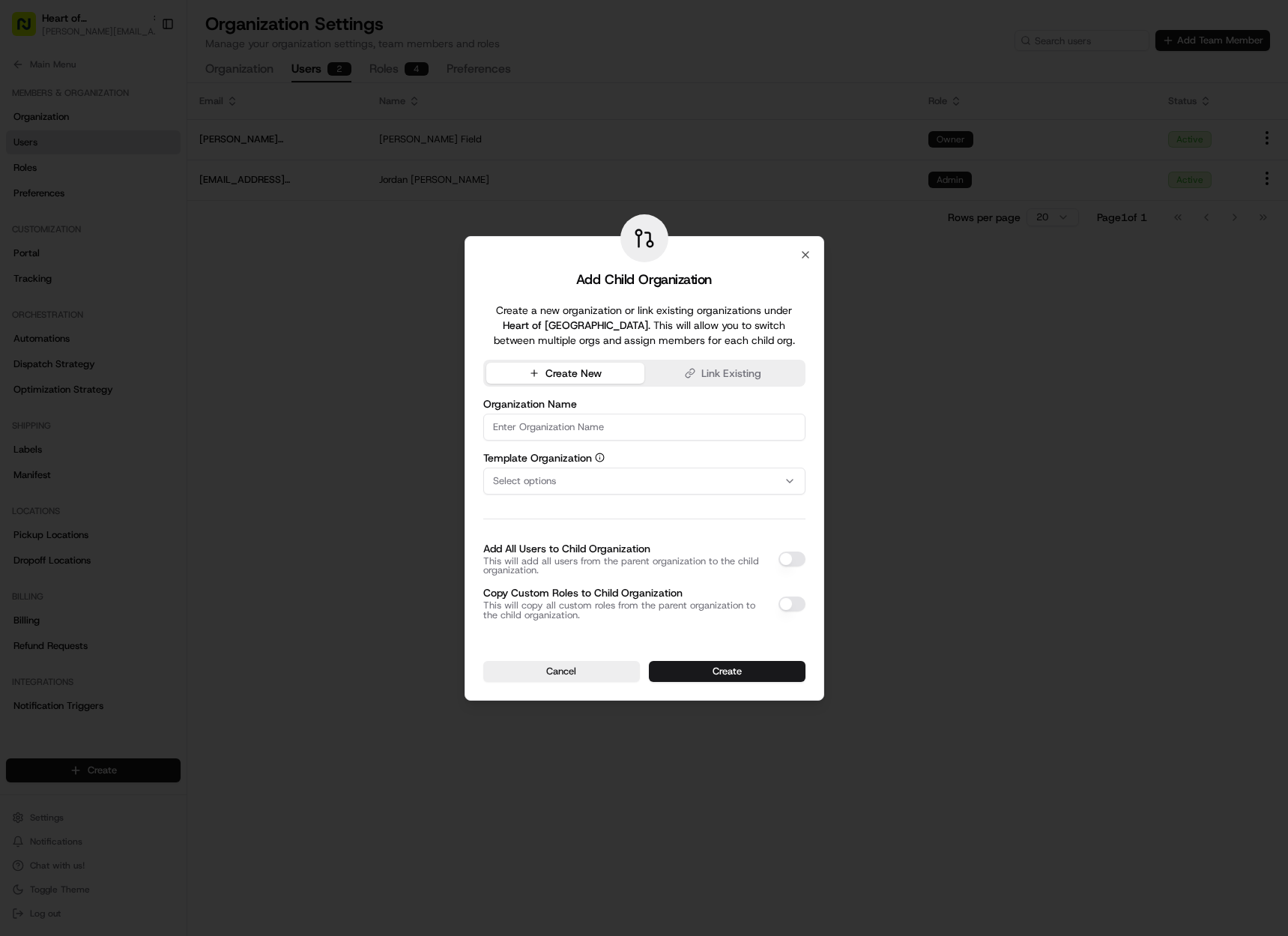
click at [636, 428] on input at bounding box center [645, 427] width 322 height 27
paste input "New Bilton"
type input "Heart of England - [GEOGRAPHIC_DATA]"
click at [628, 480] on div "Select options" at bounding box center [644, 481] width 314 height 14
type input "alfal"
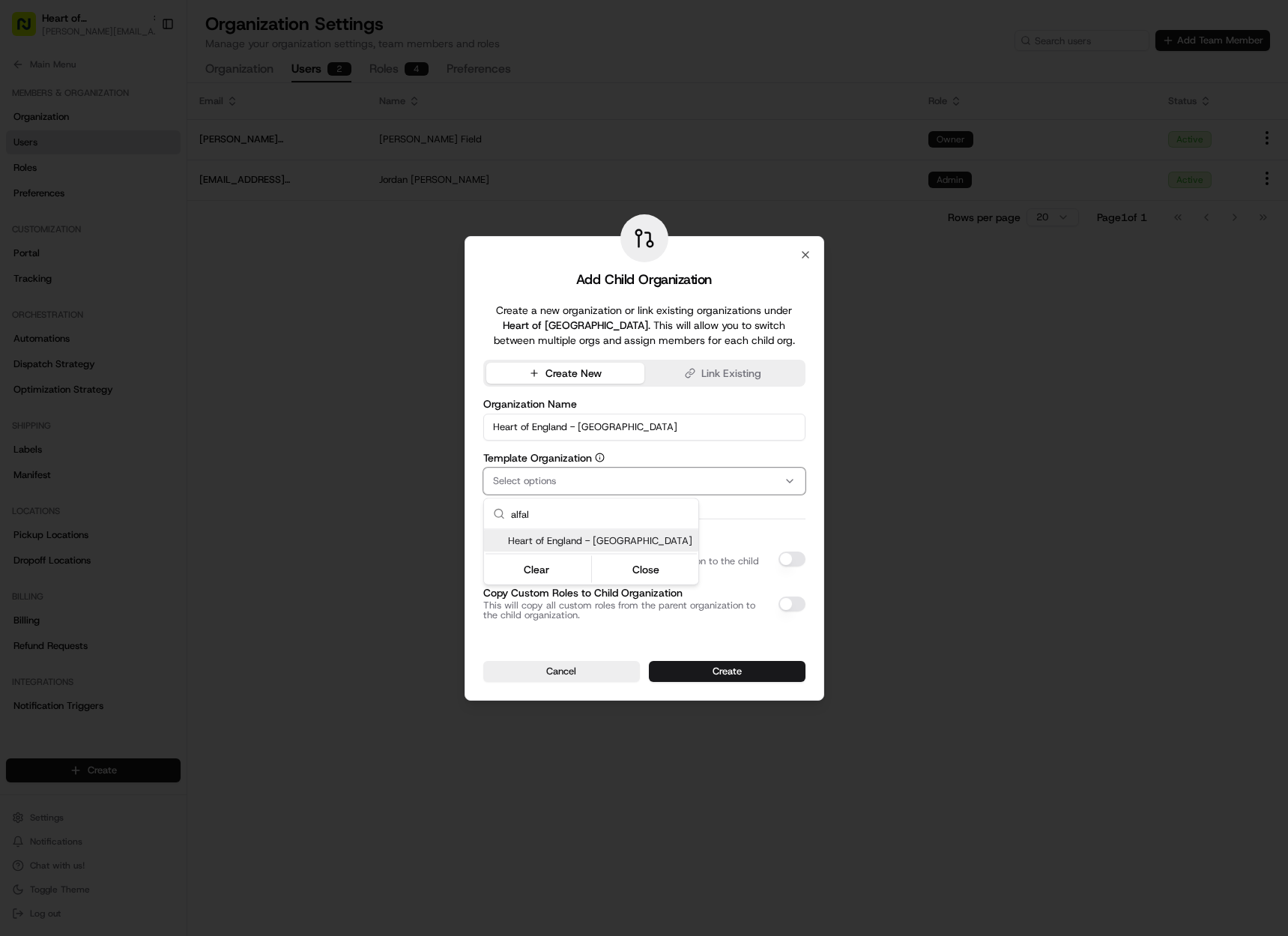
click at [625, 540] on span "Heart of England - Alfall Road" at bounding box center [600, 541] width 185 height 14
click at [768, 526] on div at bounding box center [644, 468] width 1288 height 936
click at [788, 562] on button "Add All Users to Child Organization" at bounding box center [792, 559] width 27 height 15
click at [791, 604] on button "Copy Custom Roles to Child Organization" at bounding box center [792, 604] width 27 height 15
click at [741, 667] on button "Create" at bounding box center [728, 671] width 156 height 21
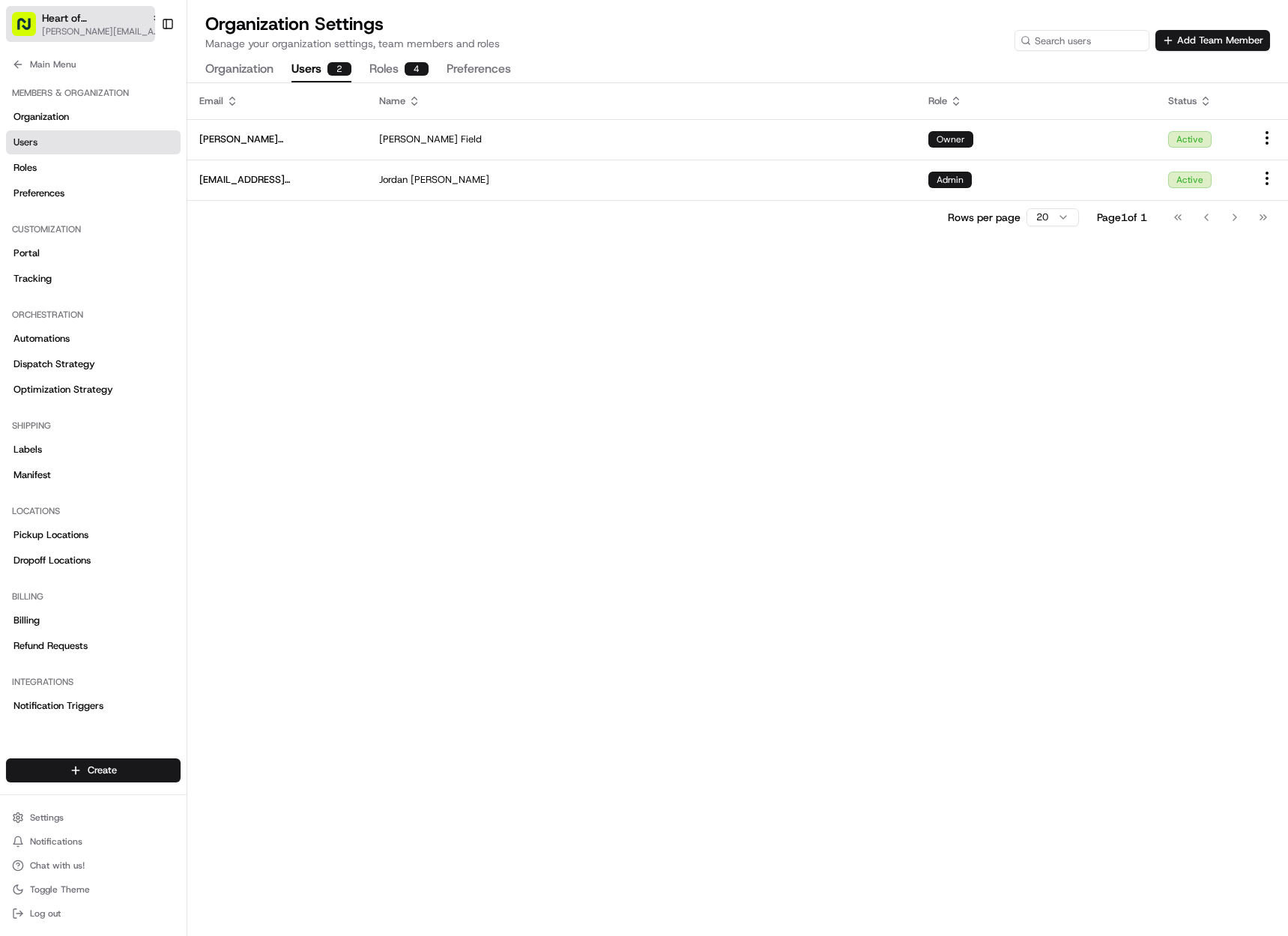
click at [95, 23] on span "Heart of England" at bounding box center [93, 18] width 103 height 15
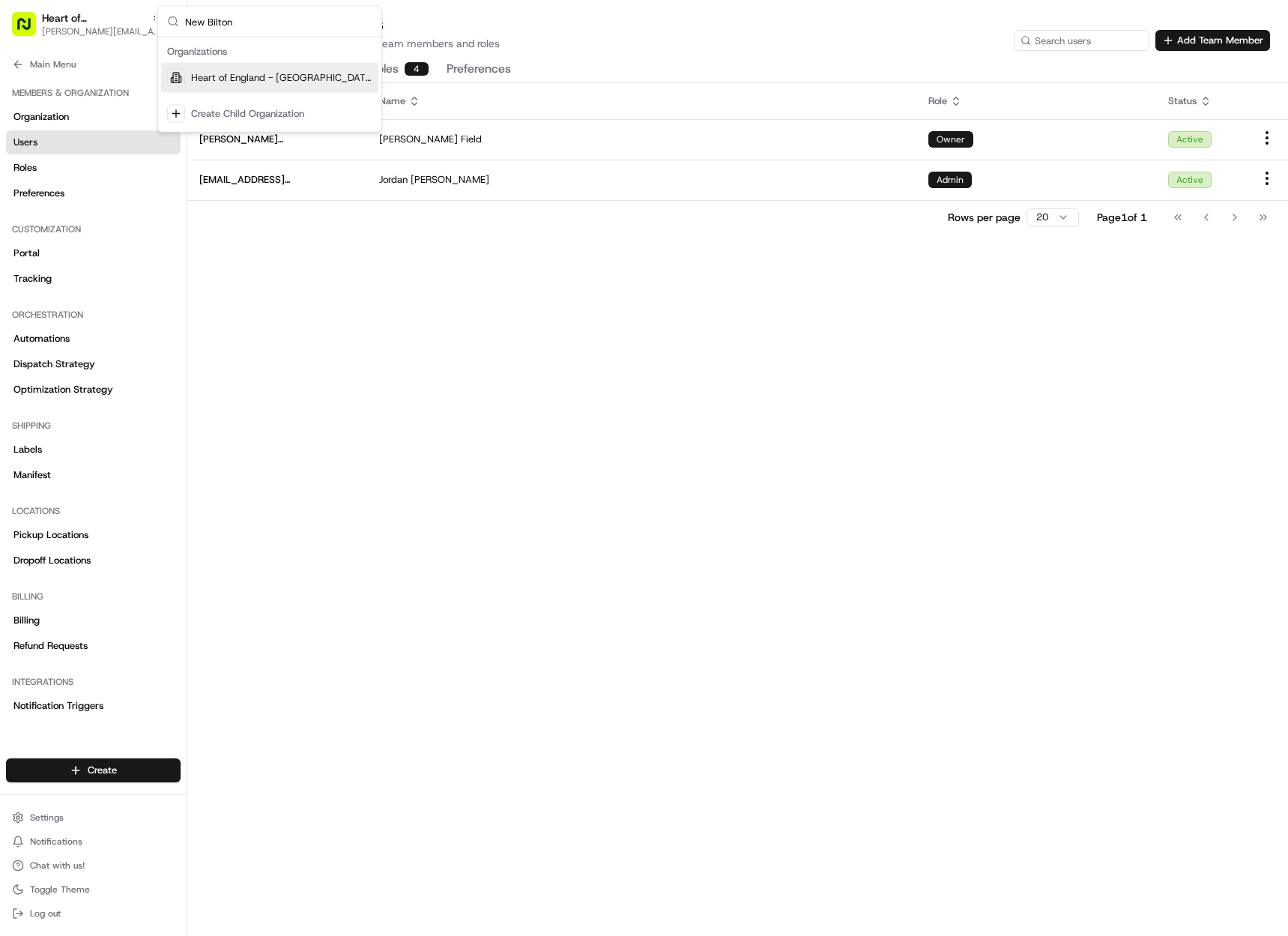
type input "New Bilton"
click at [271, 67] on div "Heart of England - [GEOGRAPHIC_DATA]" at bounding box center [270, 77] width 217 height 30
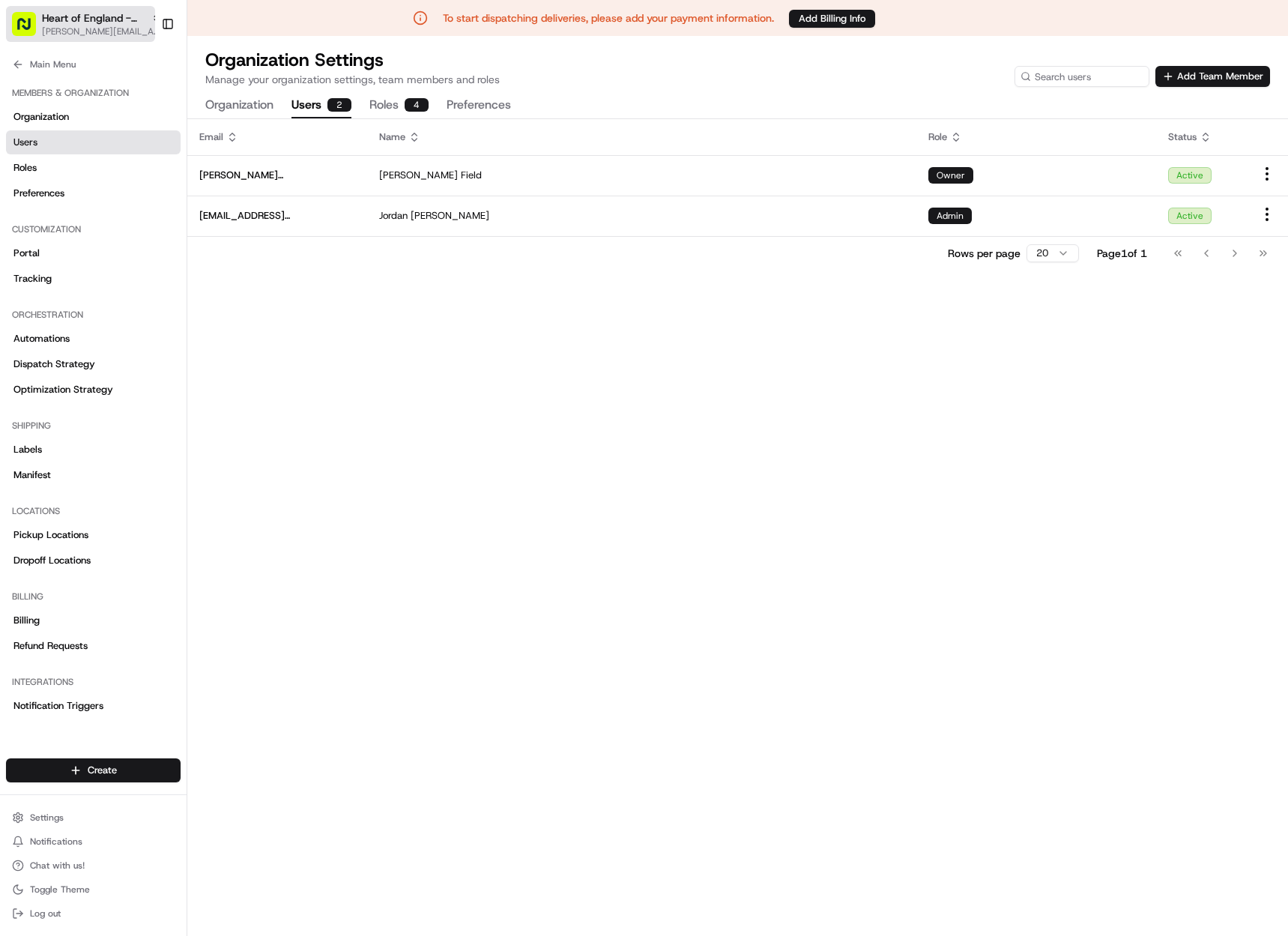
click at [104, 26] on span "[PERSON_NAME][EMAIL_ADDRESS][DOMAIN_NAME]" at bounding box center [102, 32] width 120 height 12
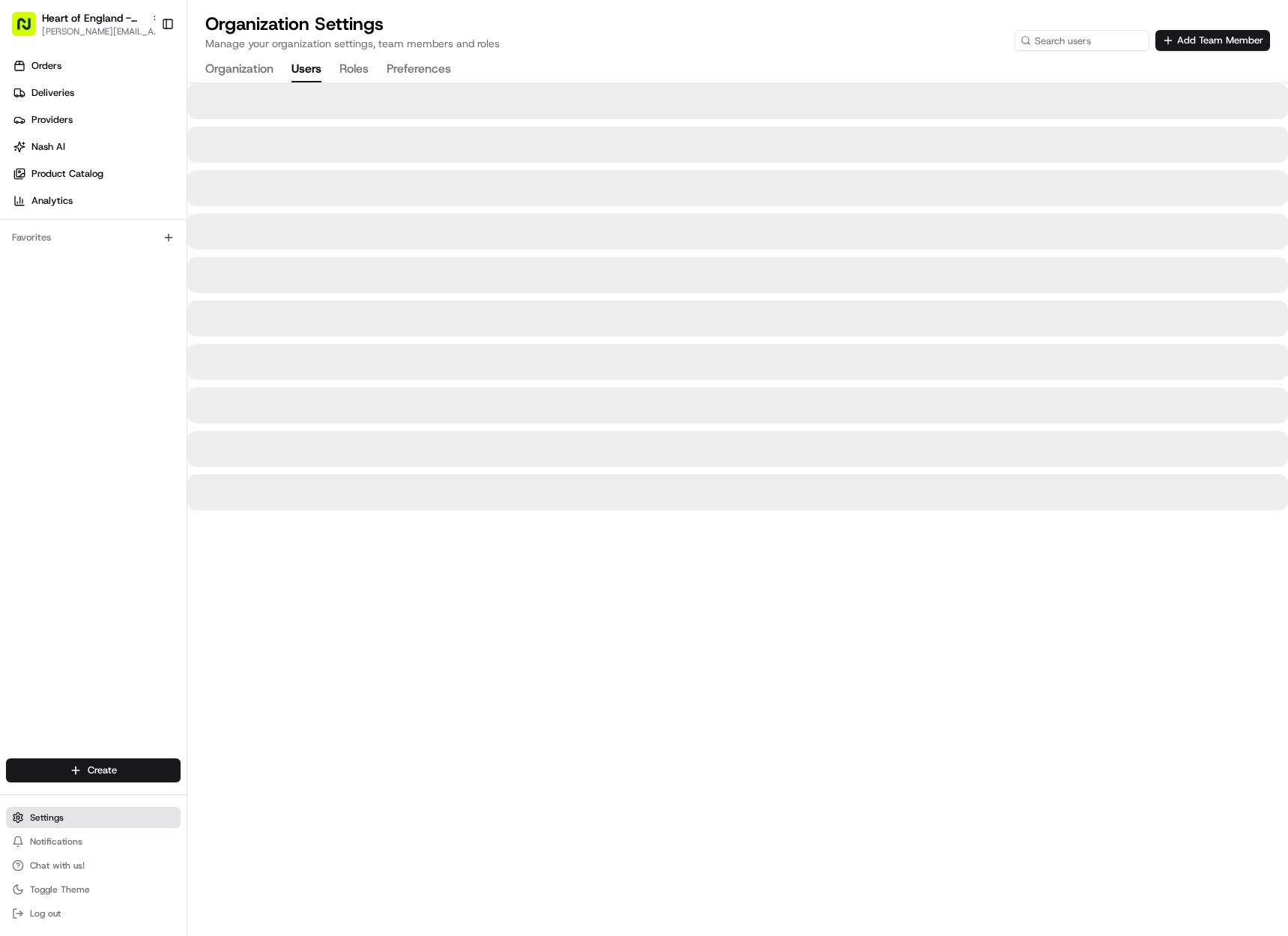
click at [52, 821] on span "Settings" at bounding box center [46, 818] width 33 height 12
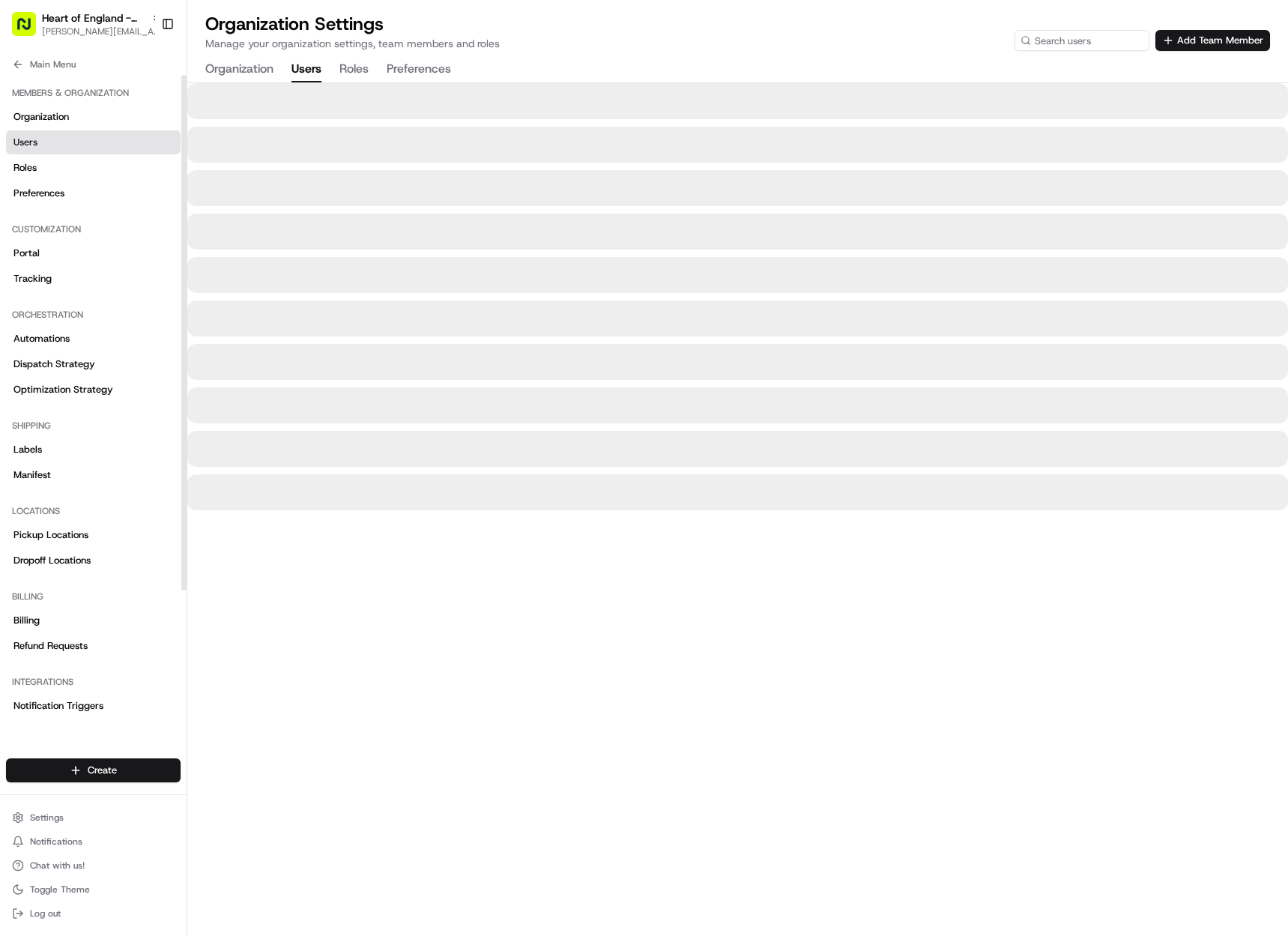
click at [77, 146] on link "Users" at bounding box center [93, 143] width 175 height 24
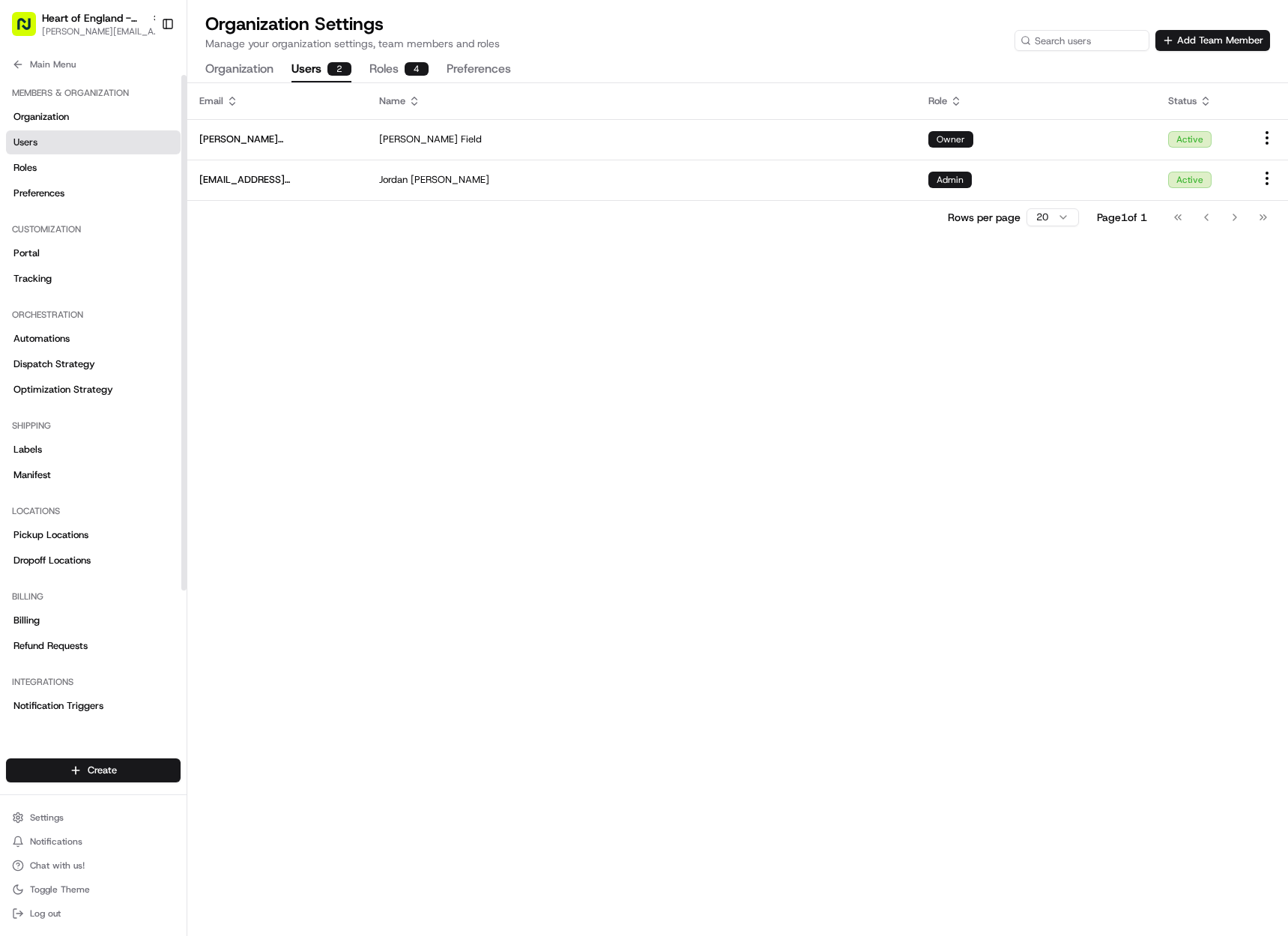
click at [76, 137] on link "Users" at bounding box center [93, 143] width 175 height 24
click at [74, 20] on span "Heart of England - [GEOGRAPHIC_DATA]" at bounding box center [93, 18] width 103 height 15
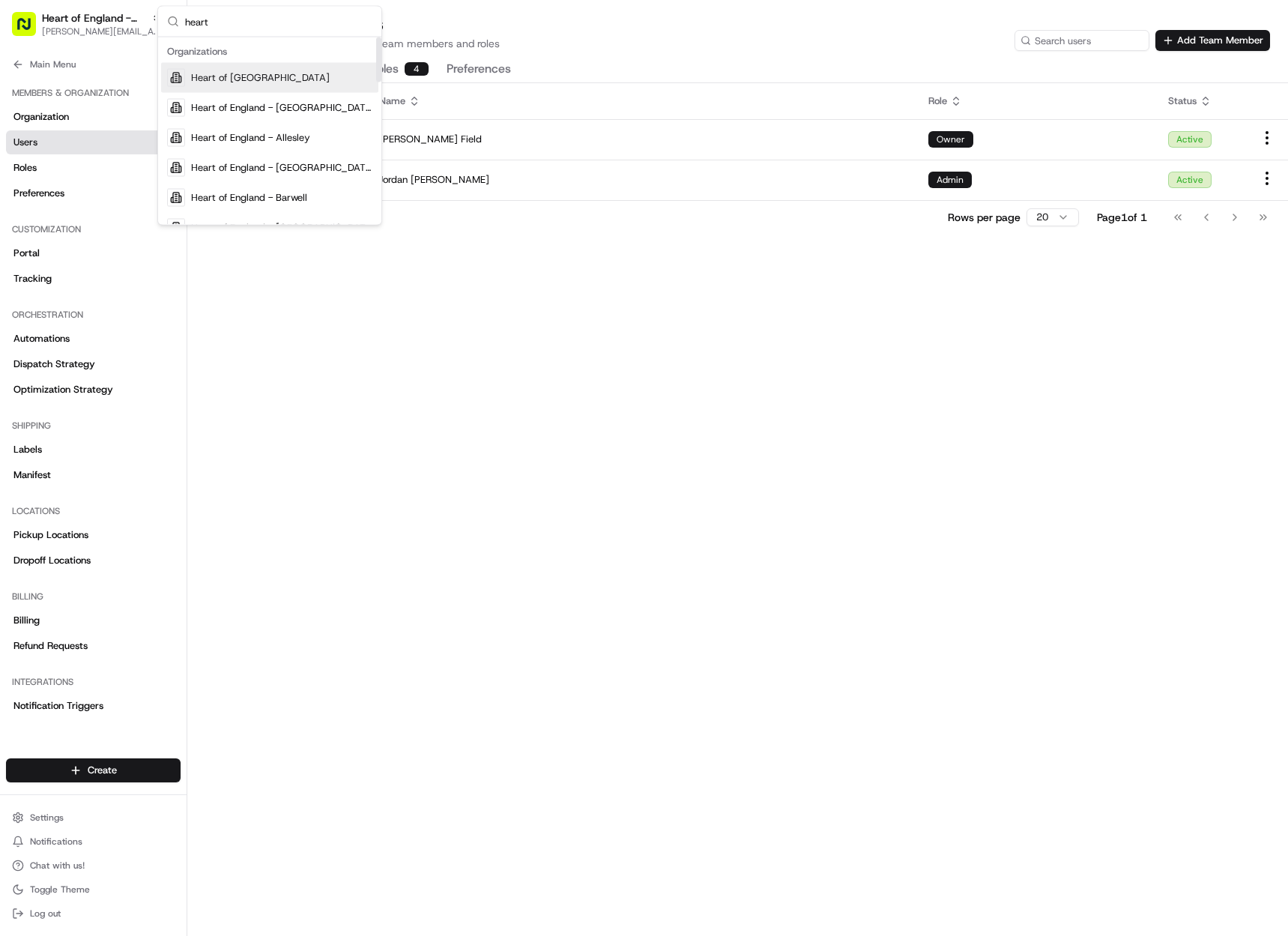
type input "heart"
click at [256, 73] on span "Heart of England" at bounding box center [260, 78] width 139 height 14
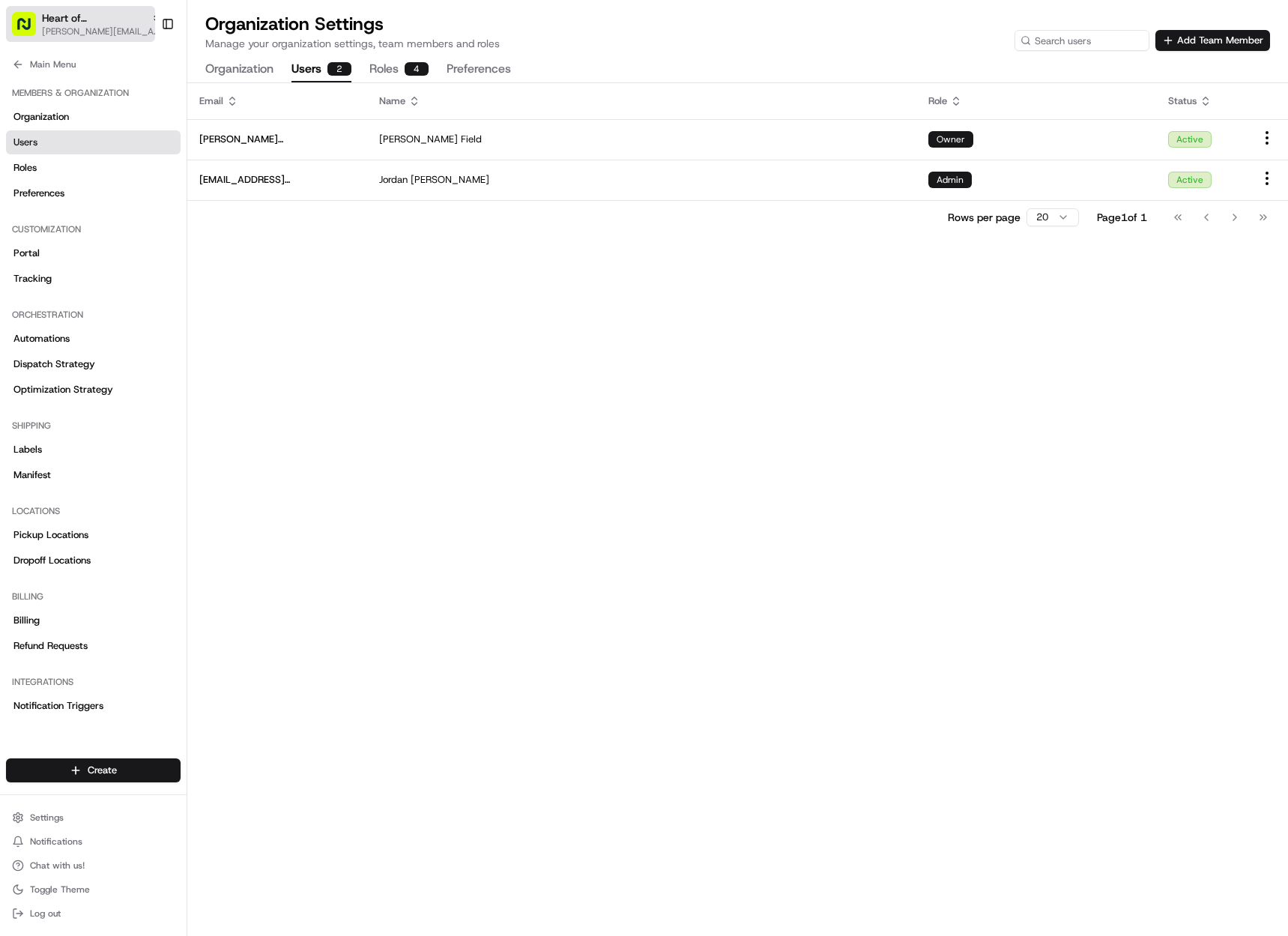
click at [163, 24] on button "Toggle Sidebar" at bounding box center [168, 24] width 26 height 26
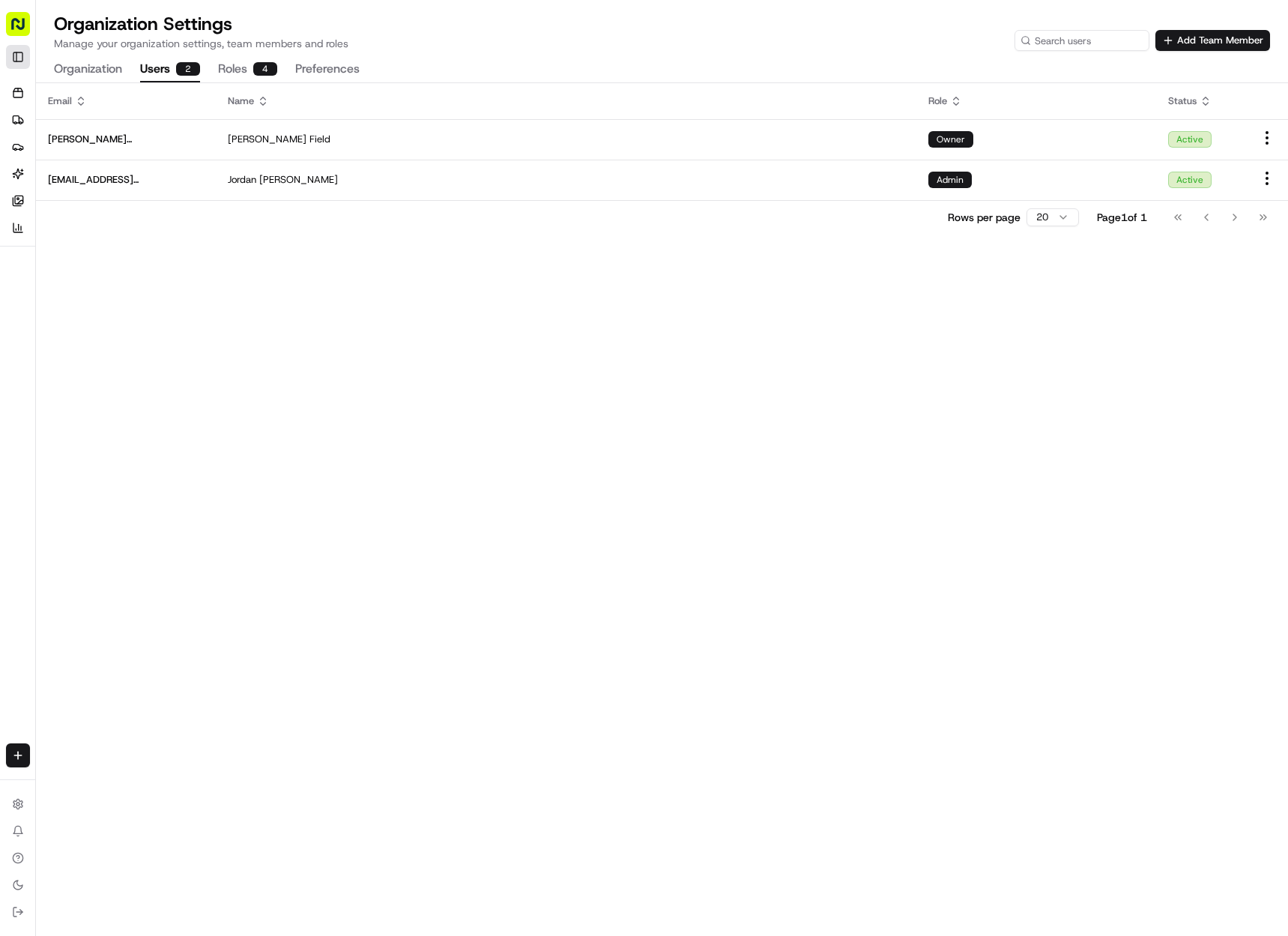
click at [15, 55] on button "Toggle Sidebar" at bounding box center [18, 57] width 24 height 24
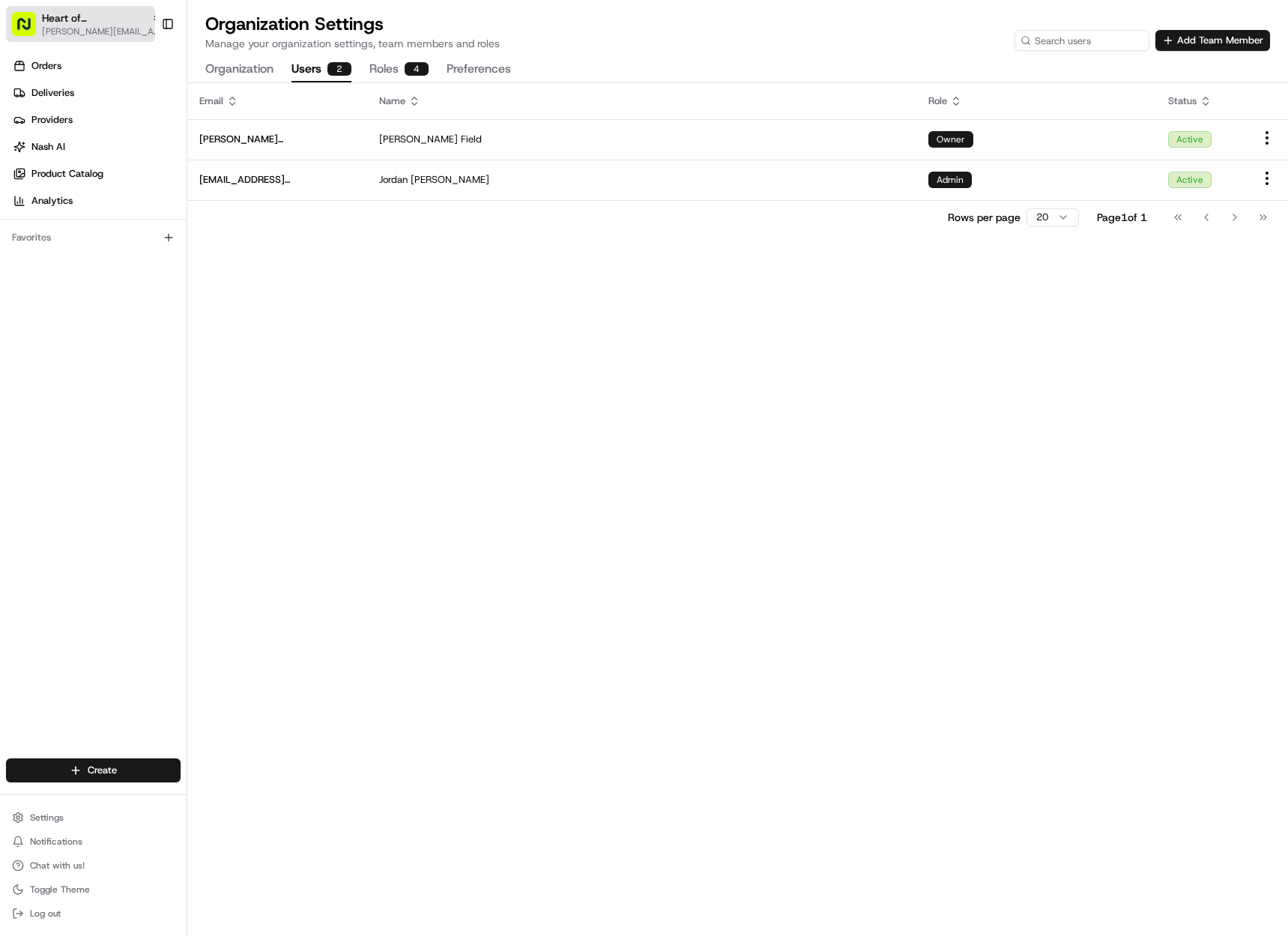
click at [68, 19] on span "Heart of England" at bounding box center [93, 18] width 103 height 15
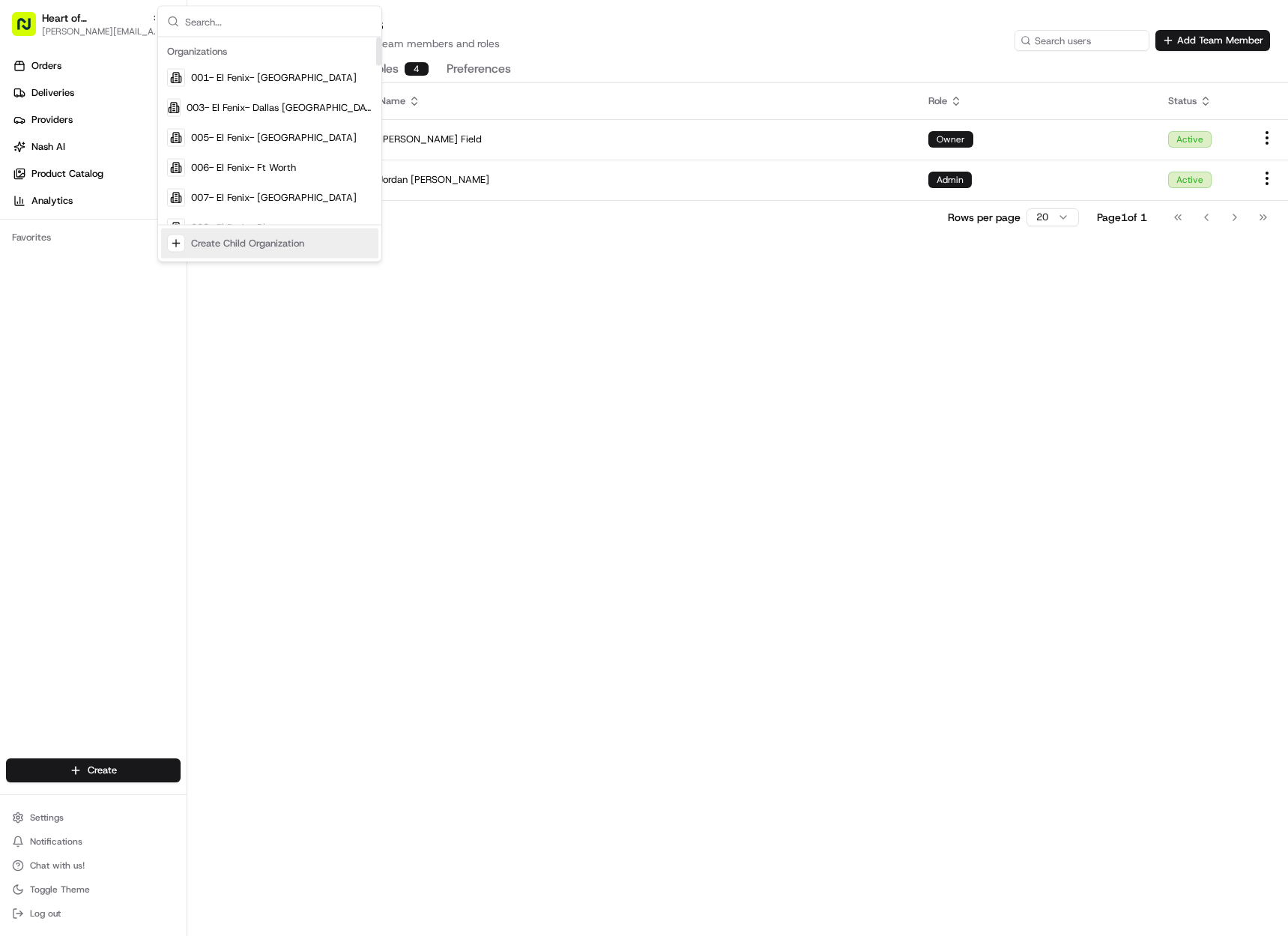
click at [251, 254] on div "Create Child Organization" at bounding box center [270, 243] width 217 height 30
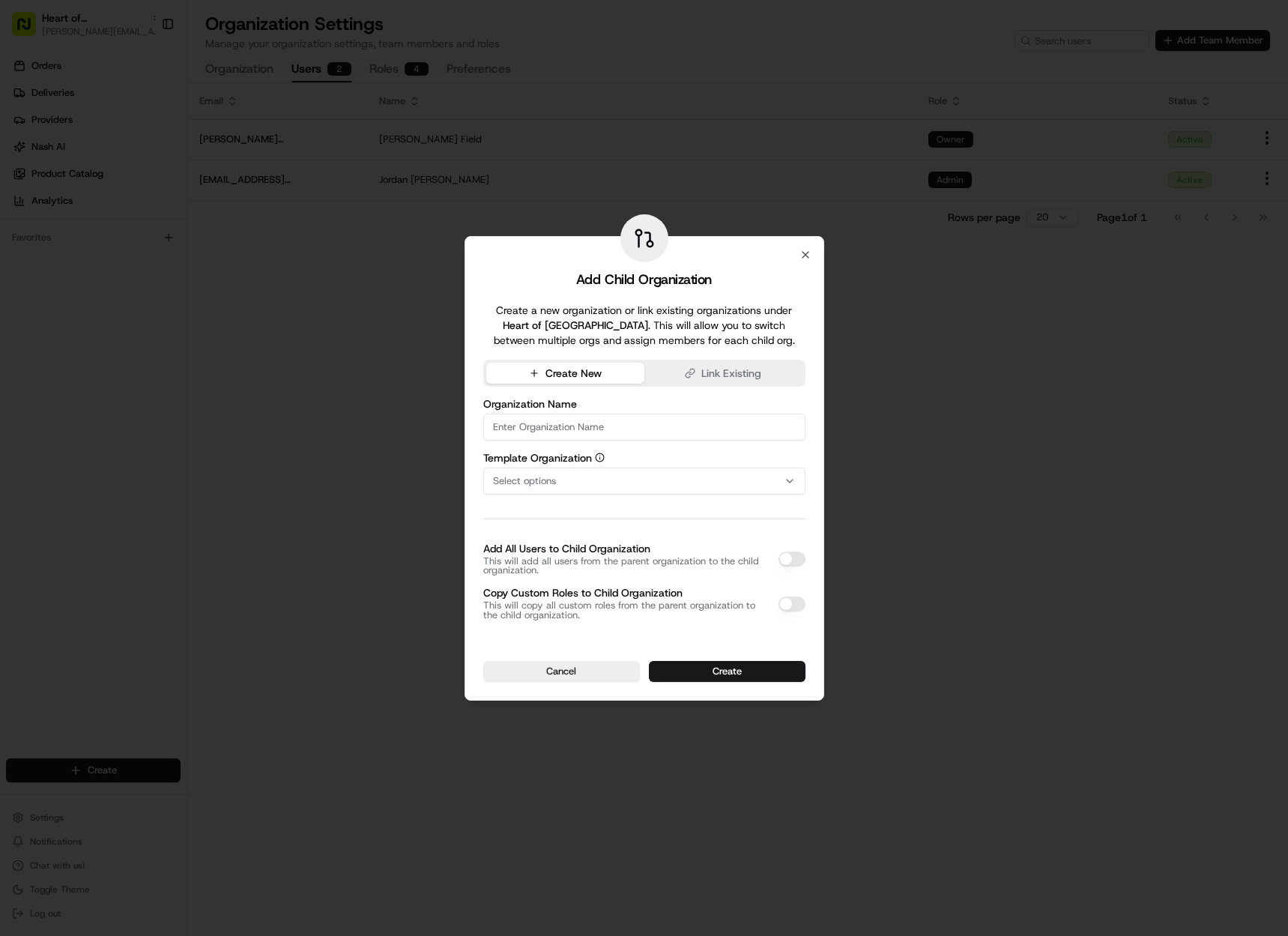
click at [586, 430] on input at bounding box center [645, 427] width 322 height 27
paste input "Old Bilton"
type input "Heart of England - [GEOGRAPHIC_DATA]"
click at [642, 486] on div "Select options" at bounding box center [644, 481] width 314 height 14
type input "alfal"
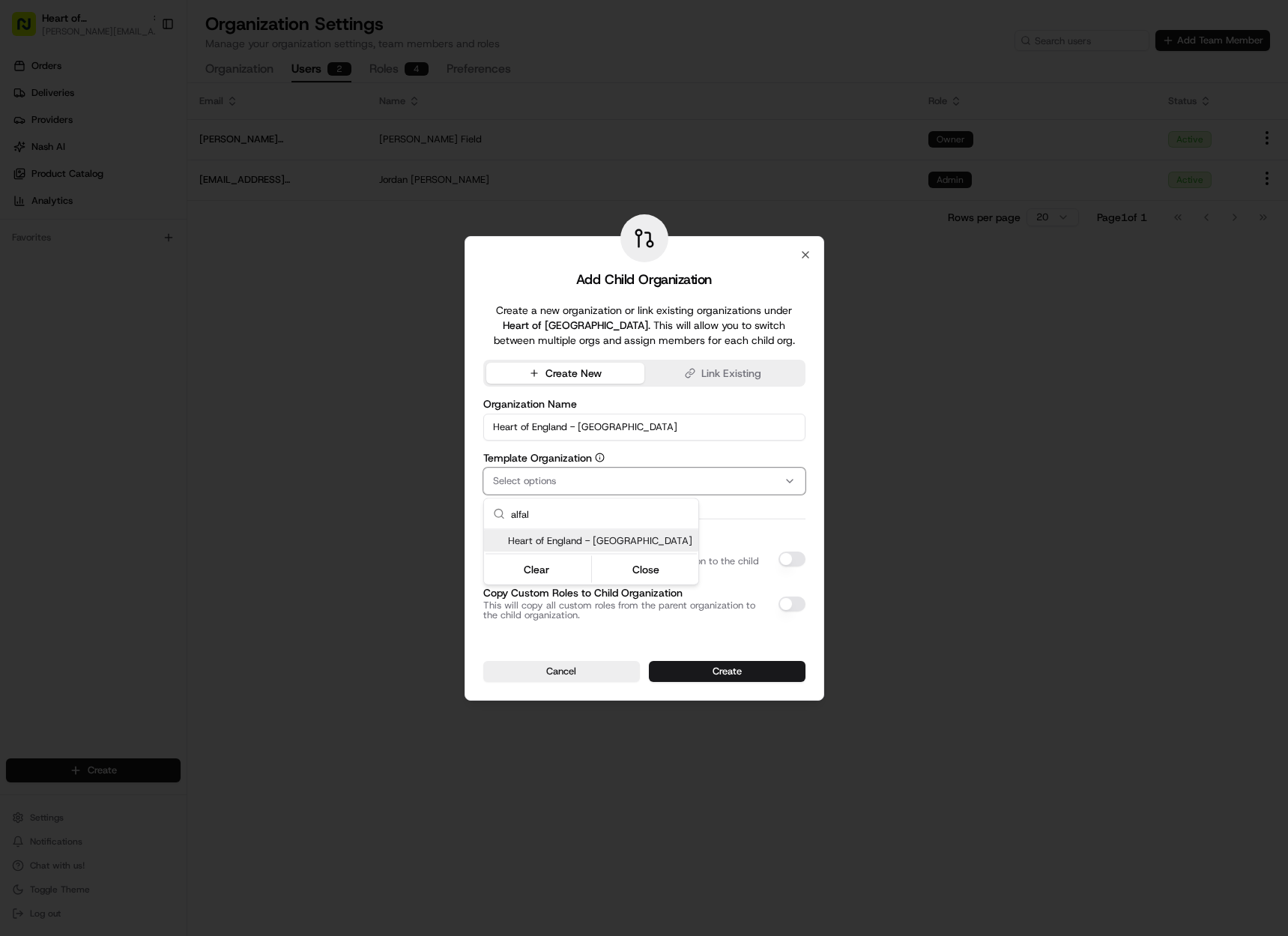
drag, startPoint x: 554, startPoint y: 512, endPoint x: 505, endPoint y: 515, distance: 49.1
click at [505, 515] on div "alfal" at bounding box center [591, 514] width 214 height 30
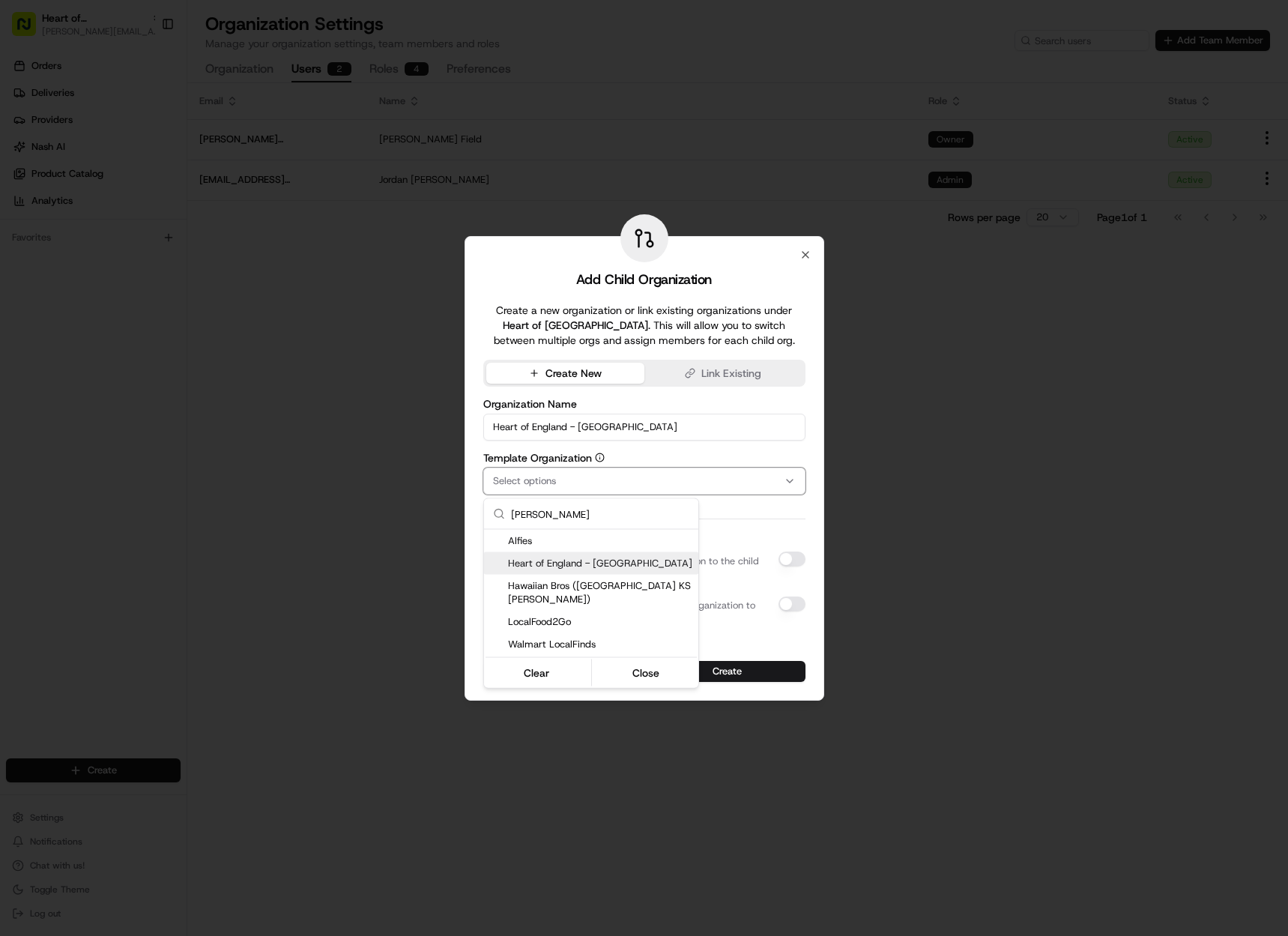
type input "alf"
click at [609, 559] on span "Heart of England - Alfall Road" at bounding box center [600, 563] width 185 height 14
click at [787, 522] on div at bounding box center [644, 468] width 1288 height 936
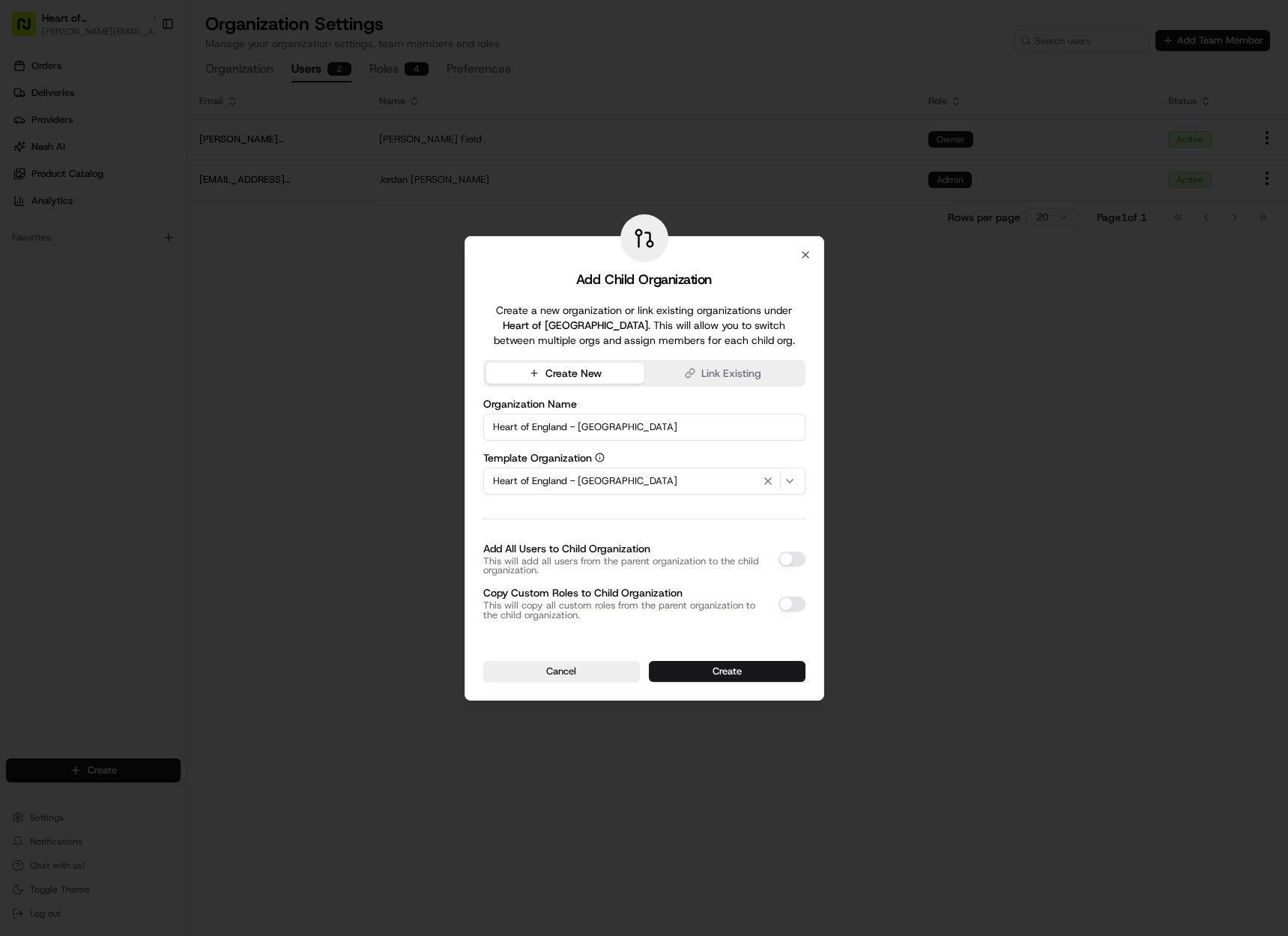
drag, startPoint x: 782, startPoint y: 562, endPoint x: 790, endPoint y: 572, distance: 12.8
click at [782, 562] on button "Add All Users to Child Organization" at bounding box center [792, 559] width 27 height 15
click at [793, 603] on button "Copy Custom Roles to Child Organization" at bounding box center [792, 604] width 27 height 15
click at [740, 671] on button "Create" at bounding box center [728, 671] width 156 height 21
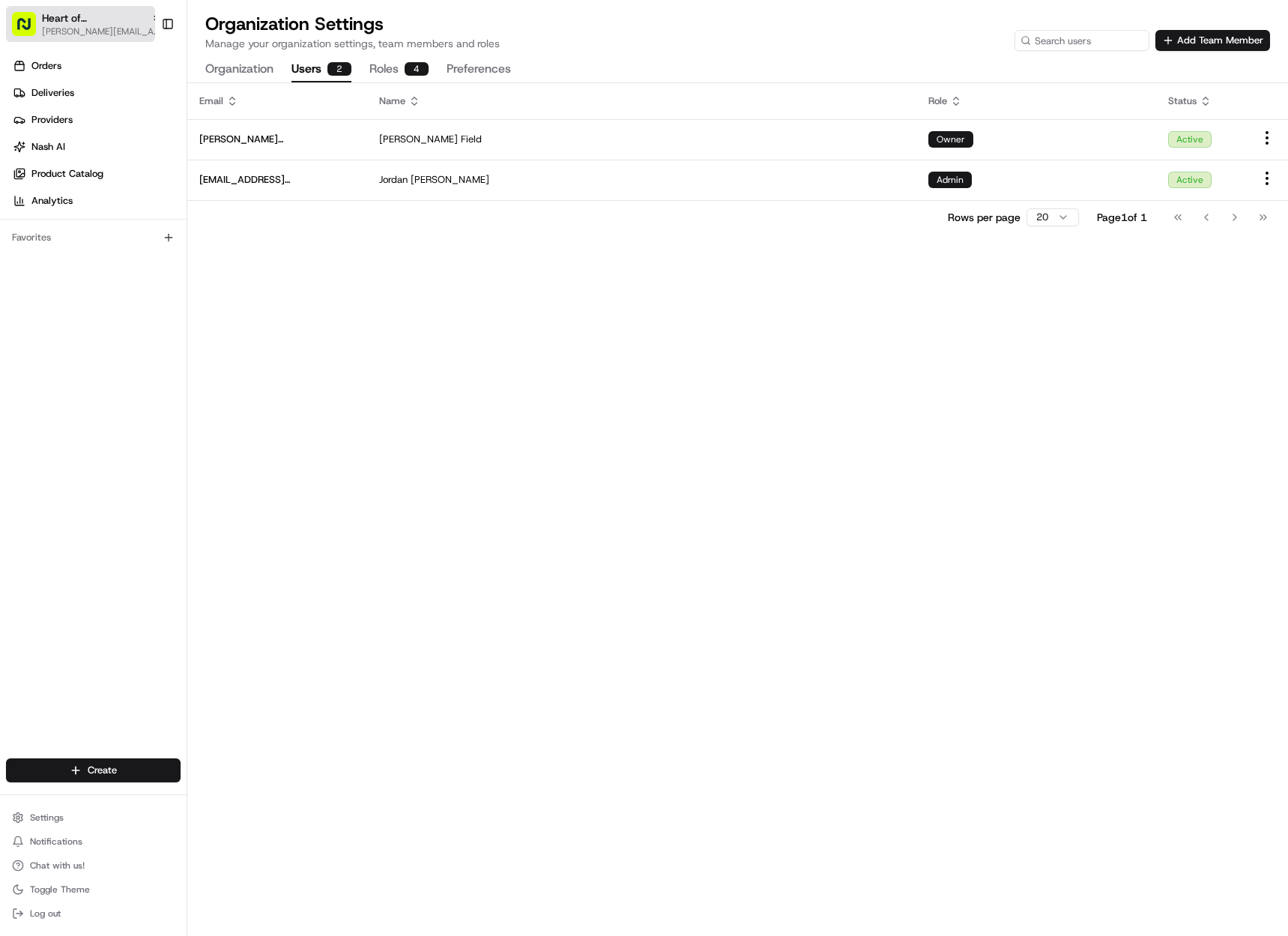
click at [115, 15] on span "Heart of England" at bounding box center [93, 18] width 103 height 15
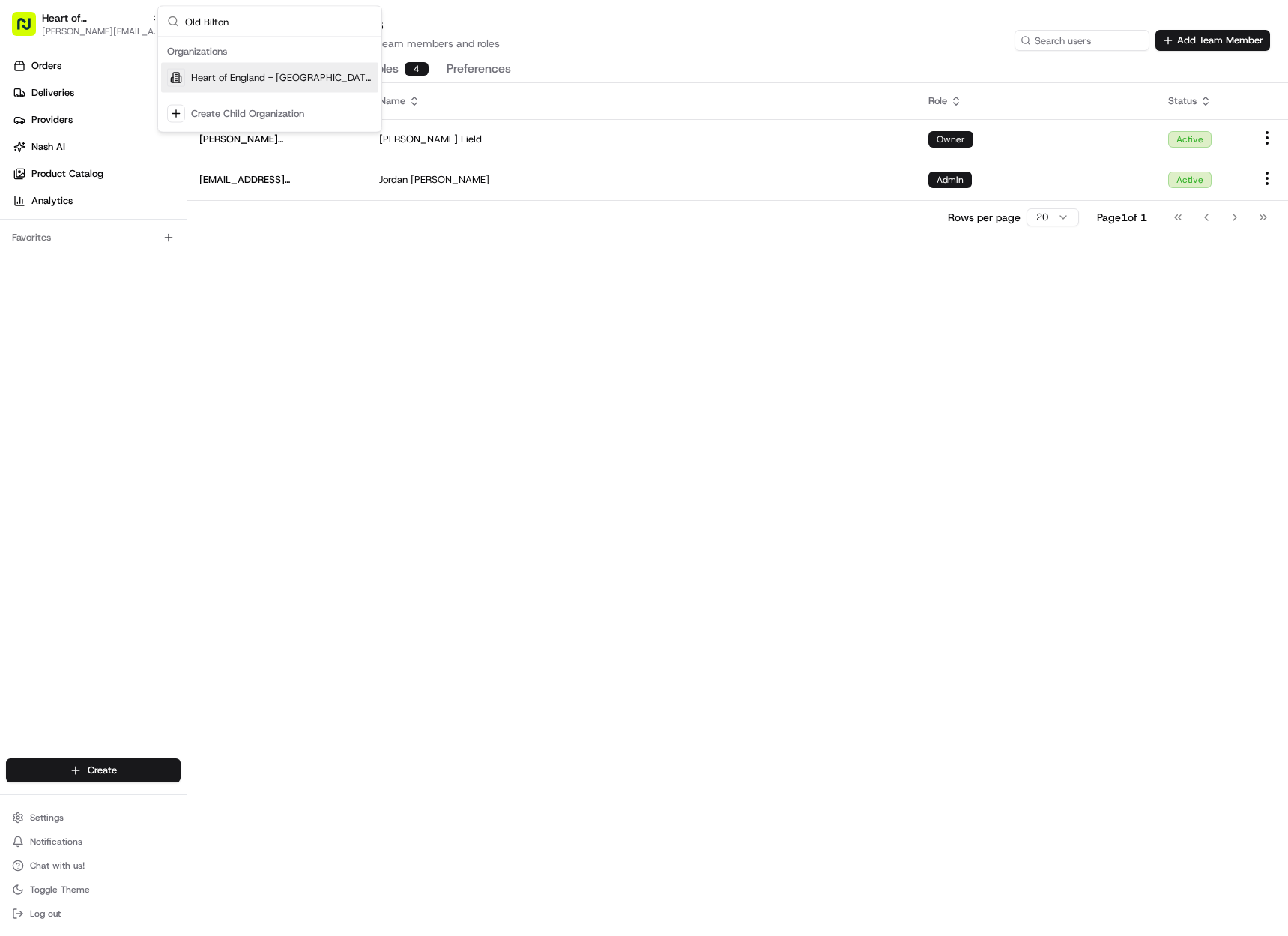
type input "Old Bilton"
click at [271, 83] on span "Heart of England - [GEOGRAPHIC_DATA]" at bounding box center [282, 78] width 182 height 14
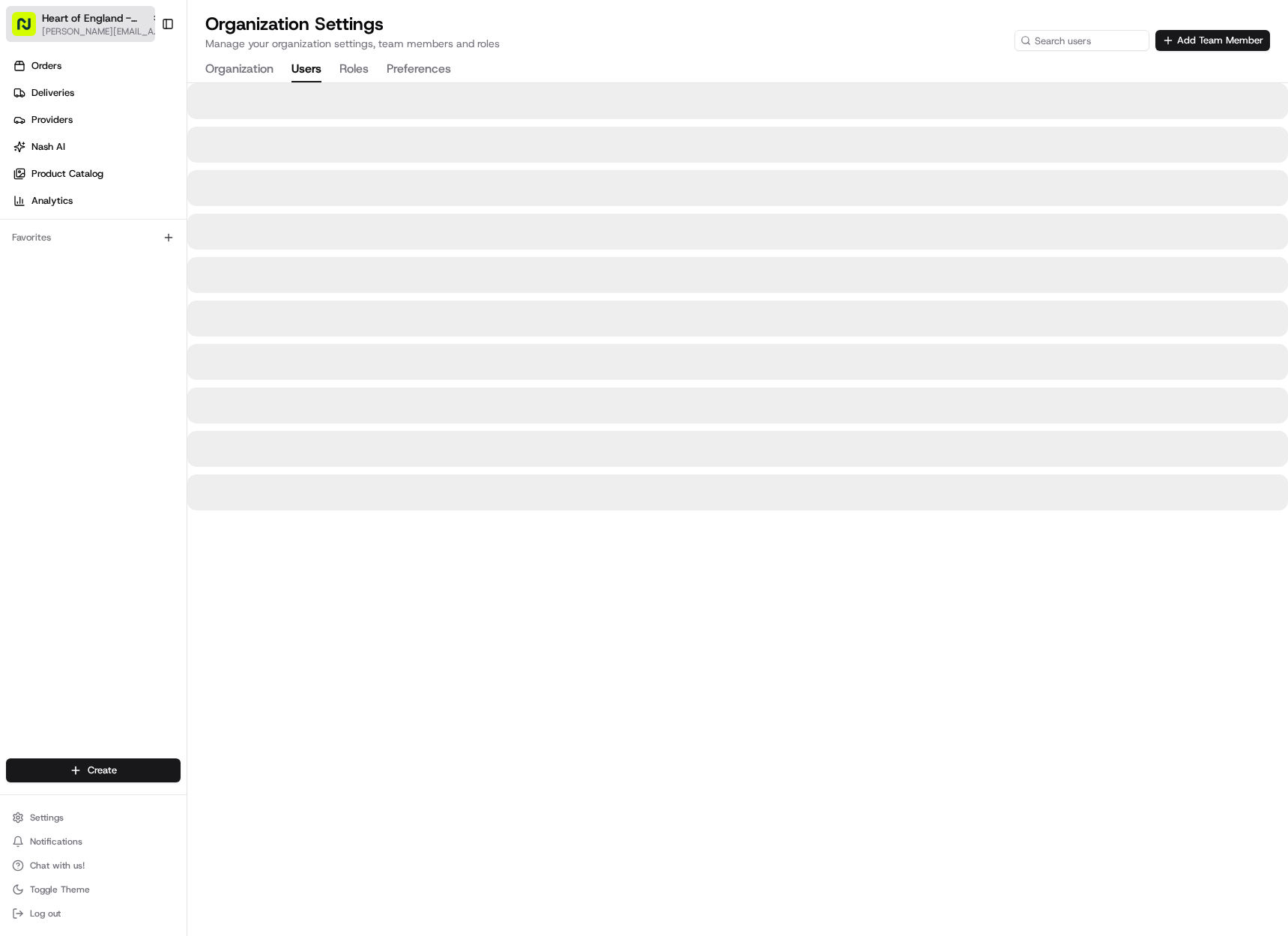
click at [76, 30] on span "[PERSON_NAME][EMAIL_ADDRESS][DOMAIN_NAME]" at bounding box center [102, 32] width 120 height 12
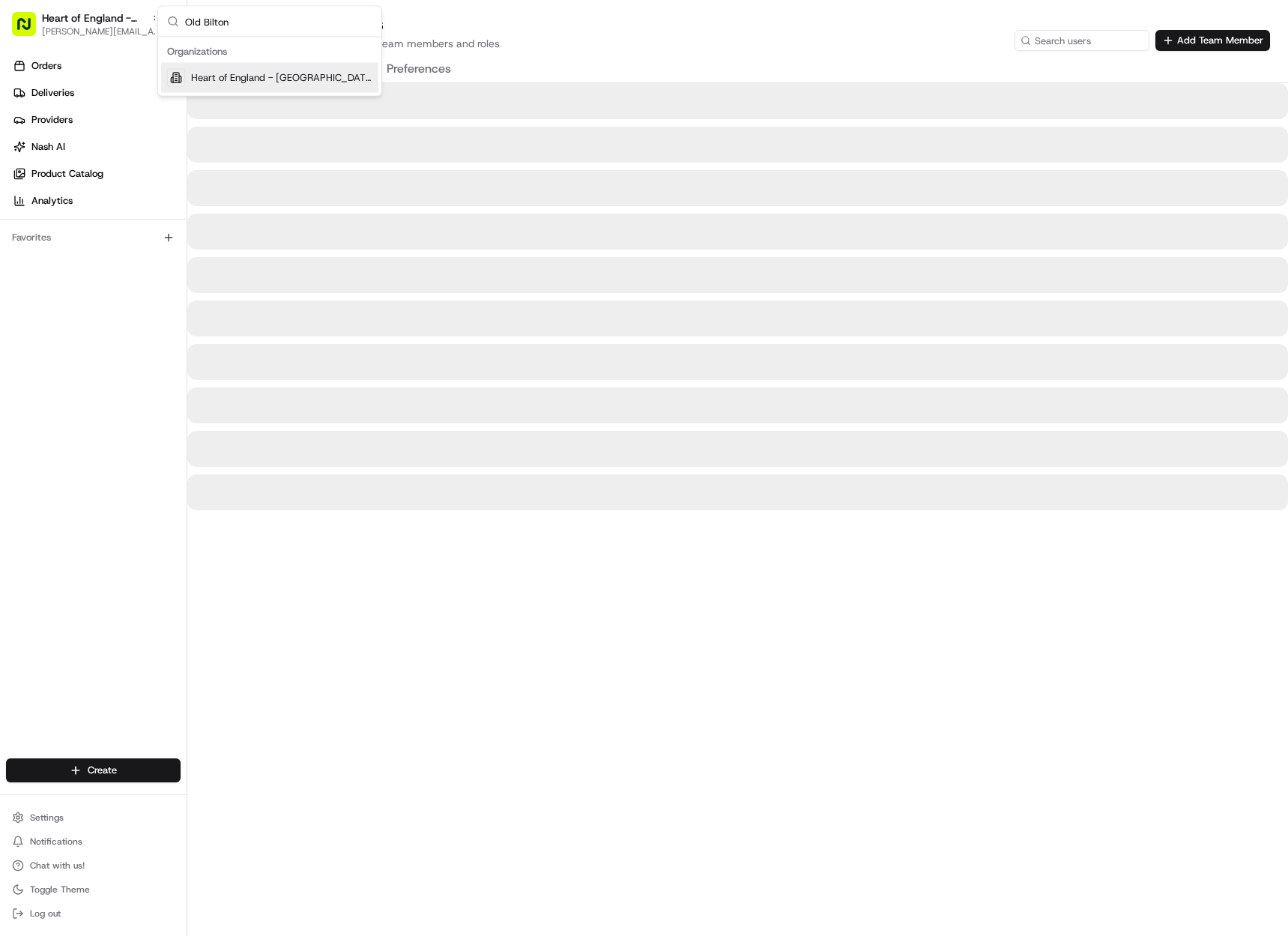
type input "Old Bilton"
click at [223, 79] on span "Heart of England - [GEOGRAPHIC_DATA]" at bounding box center [282, 78] width 182 height 14
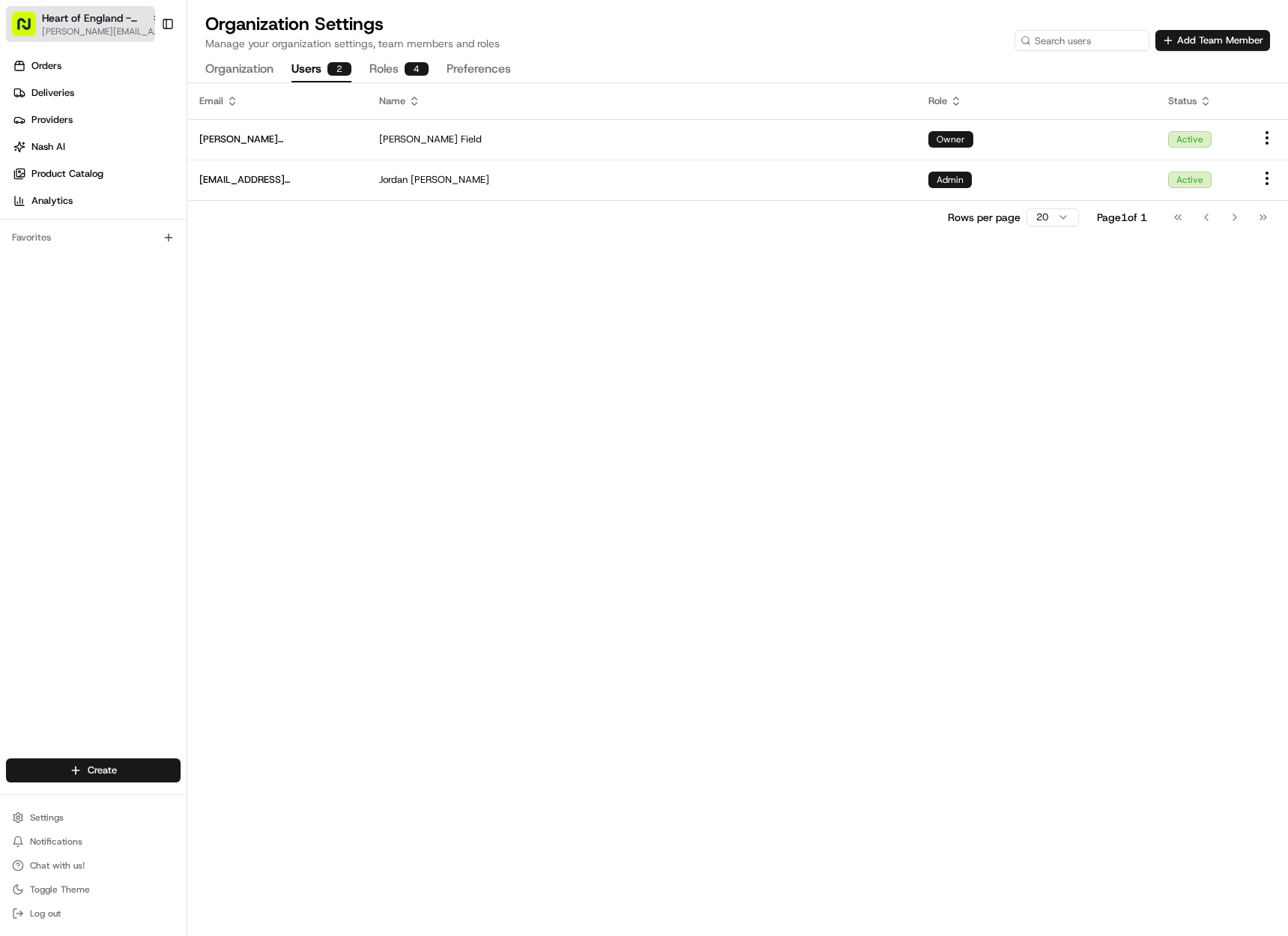
click at [68, 19] on span "Heart of England - [GEOGRAPHIC_DATA]" at bounding box center [93, 18] width 103 height 15
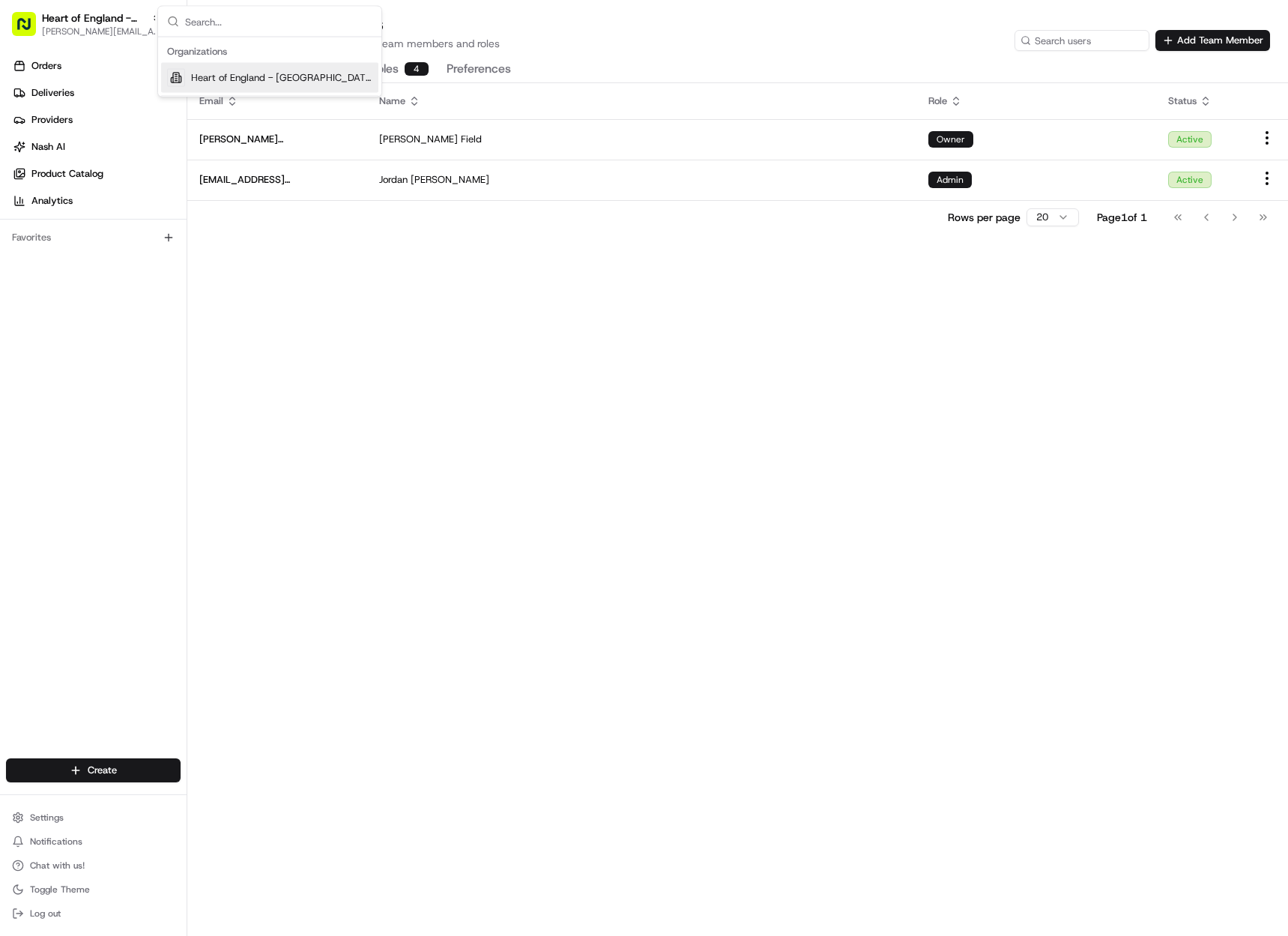
drag, startPoint x: 377, startPoint y: 338, endPoint x: 367, endPoint y: 331, distance: 12.2
click at [377, 338] on div "Email Name Role Status [PERSON_NAME][EMAIL_ADDRESS][DOMAIN_NAME] [PERSON_NAME] …" at bounding box center [738, 509] width 1101 height 852
click at [480, 590] on div "Email Name Role Status [PERSON_NAME][EMAIL_ADDRESS][DOMAIN_NAME] [PERSON_NAME] …" at bounding box center [738, 509] width 1101 height 852
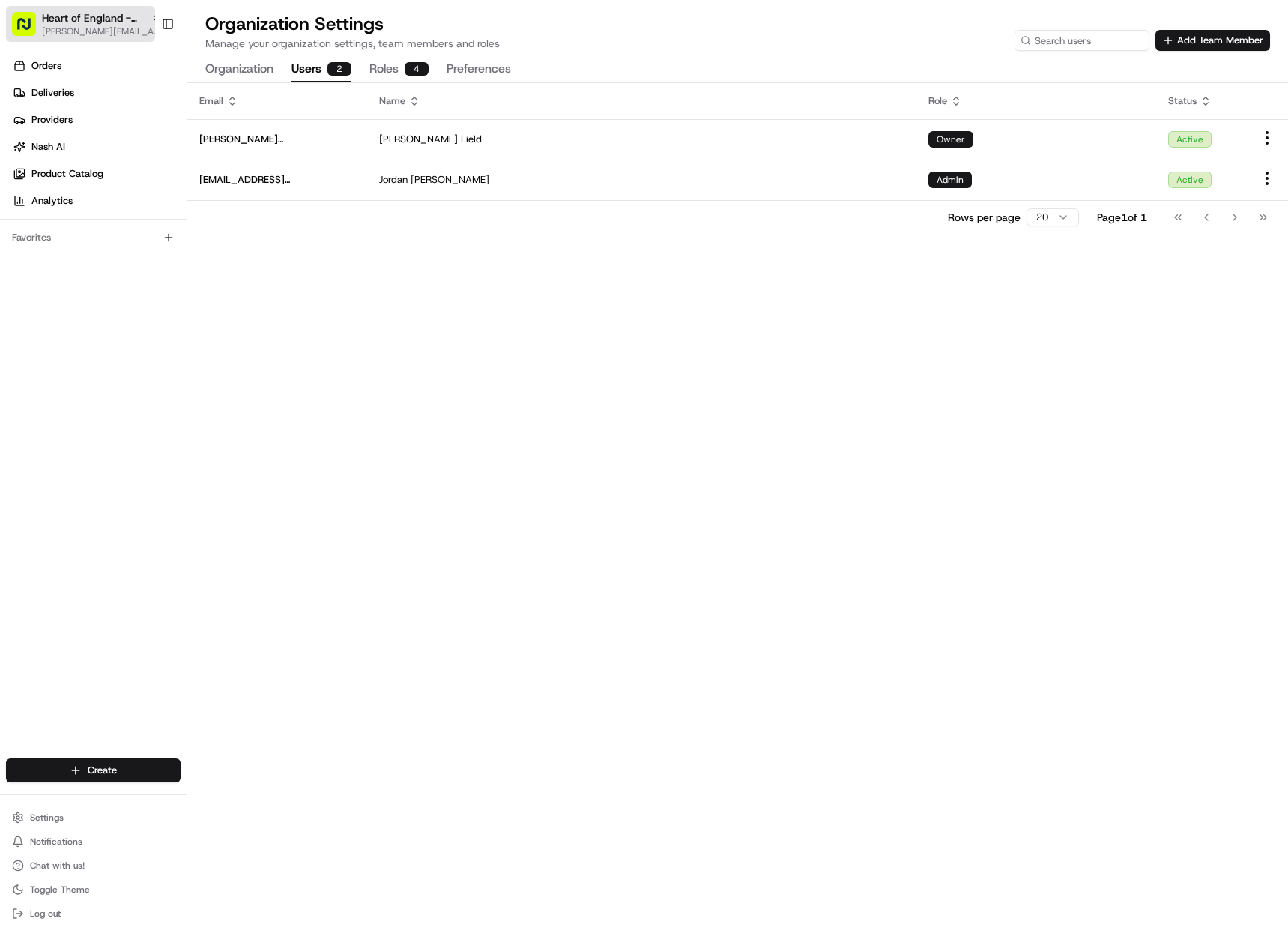
click at [43, 11] on span "Heart of England - [GEOGRAPHIC_DATA]" at bounding box center [93, 18] width 103 height 15
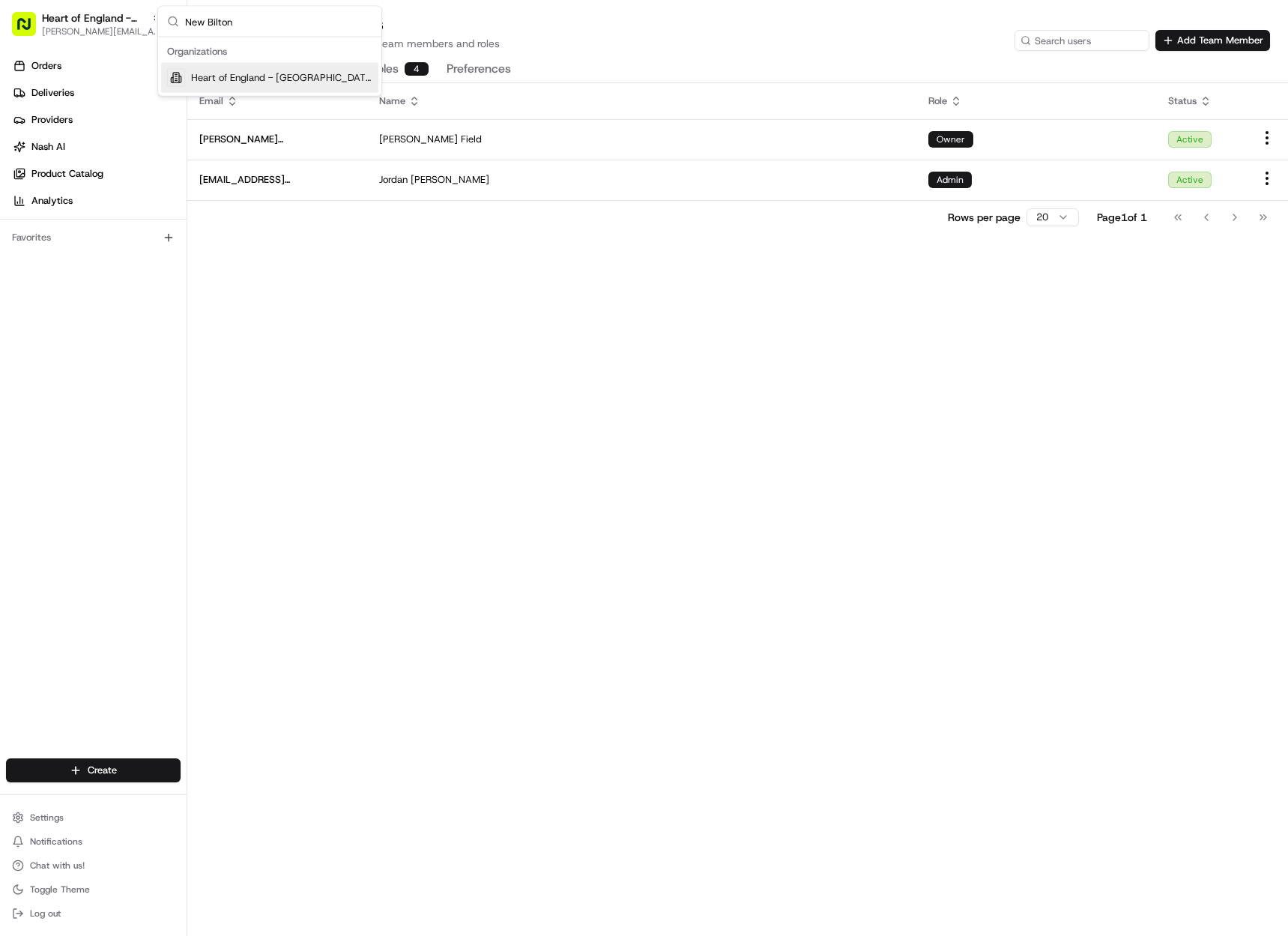
type input "New Bilton"
click at [277, 77] on span "Heart of England - [GEOGRAPHIC_DATA]" at bounding box center [282, 78] width 182 height 14
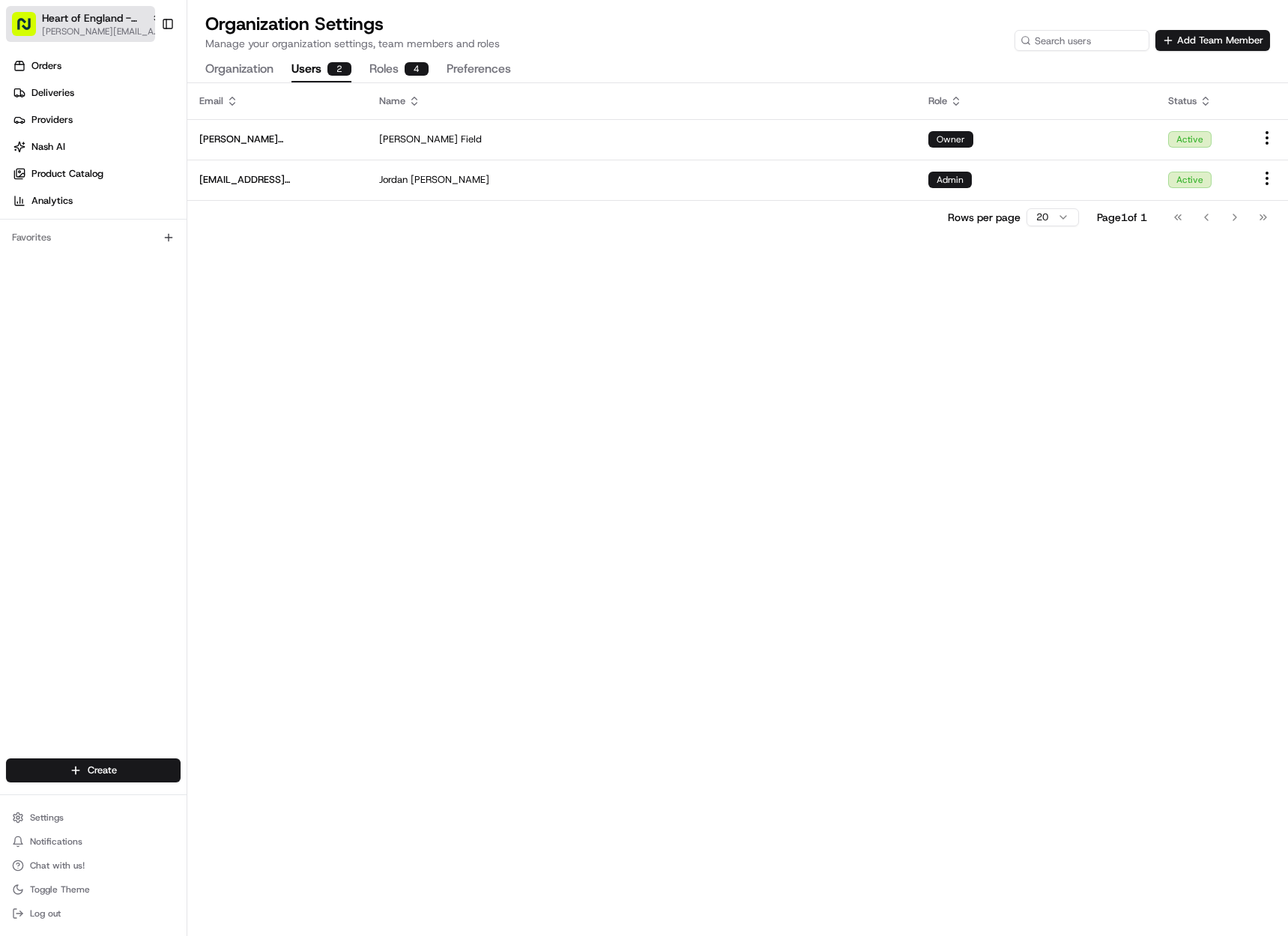
click at [62, 8] on button "Heart of England - New Bilton [EMAIL_ADDRESS][DOMAIN_NAME]" at bounding box center [80, 24] width 149 height 36
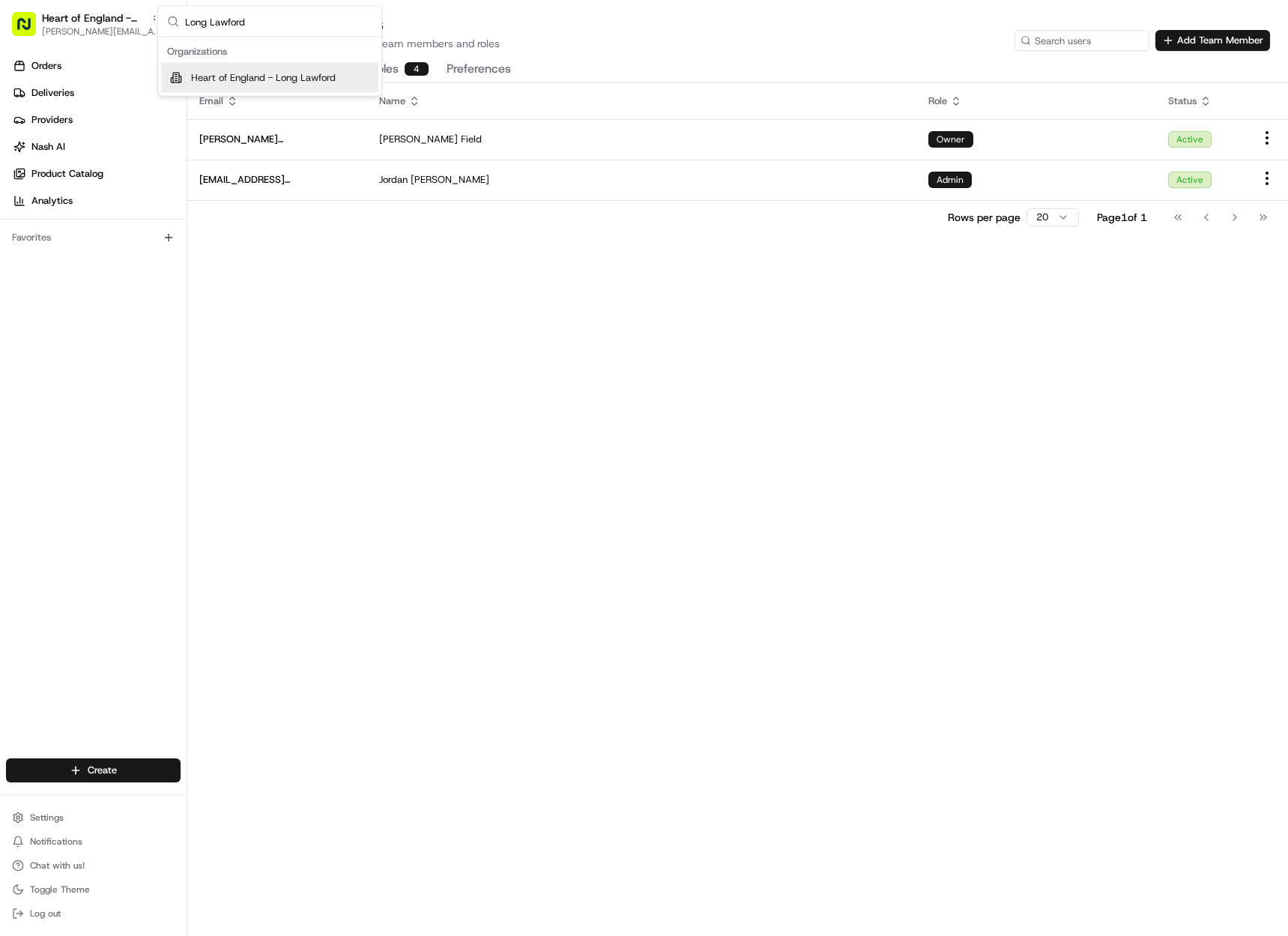
type input "Long Lawford"
click at [315, 77] on span "Heart of England - Long Lawford" at bounding box center [264, 78] width 144 height 14
